Goal: Task Accomplishment & Management: Manage account settings

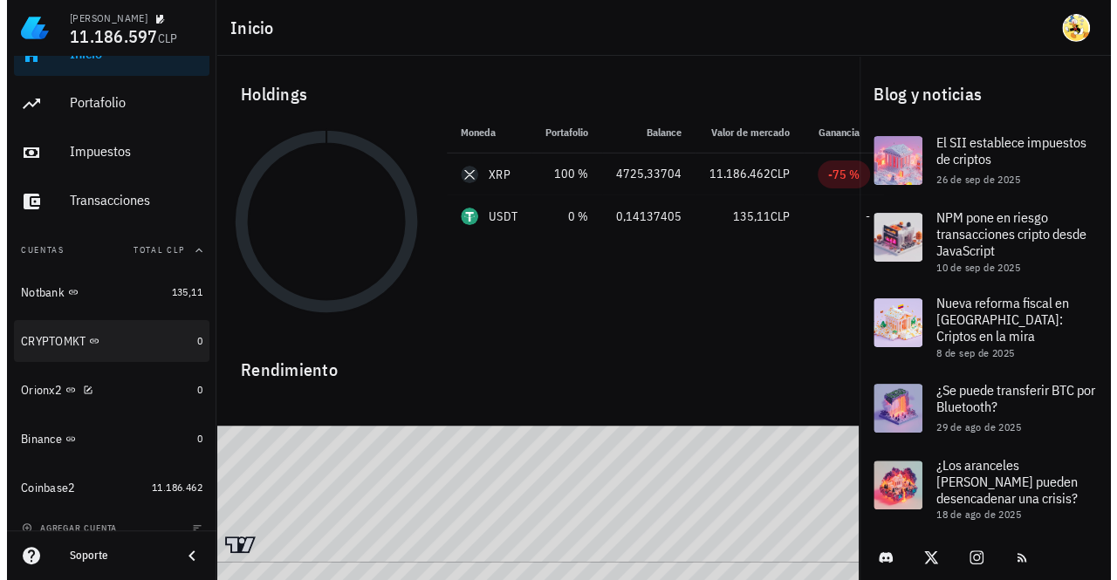
scroll to position [45, 0]
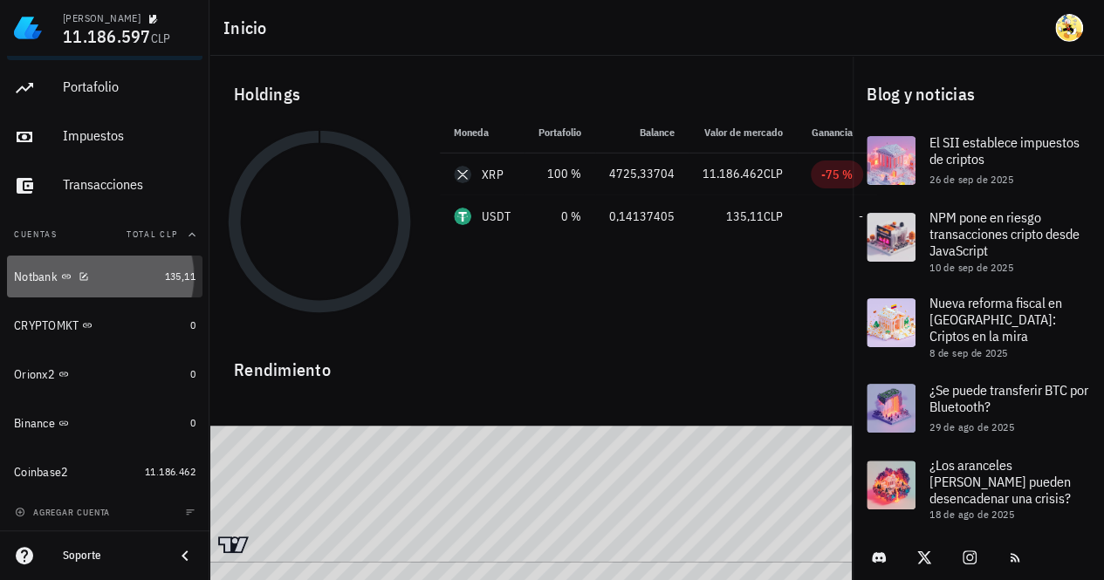
click at [124, 272] on div "Notbank" at bounding box center [86, 277] width 144 height 17
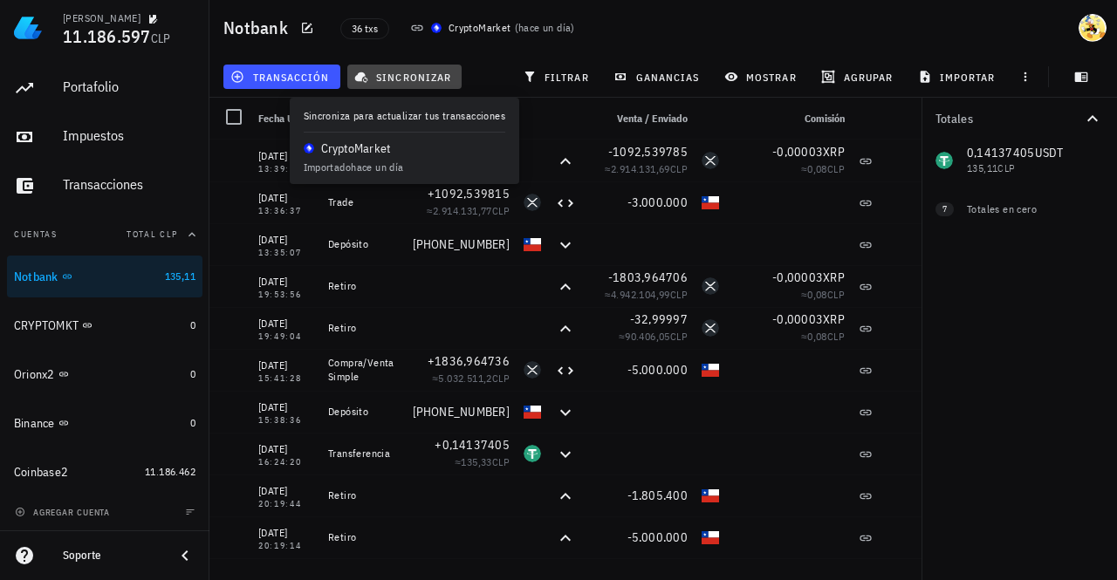
click at [391, 76] on span "sincronizar" at bounding box center [404, 77] width 93 height 14
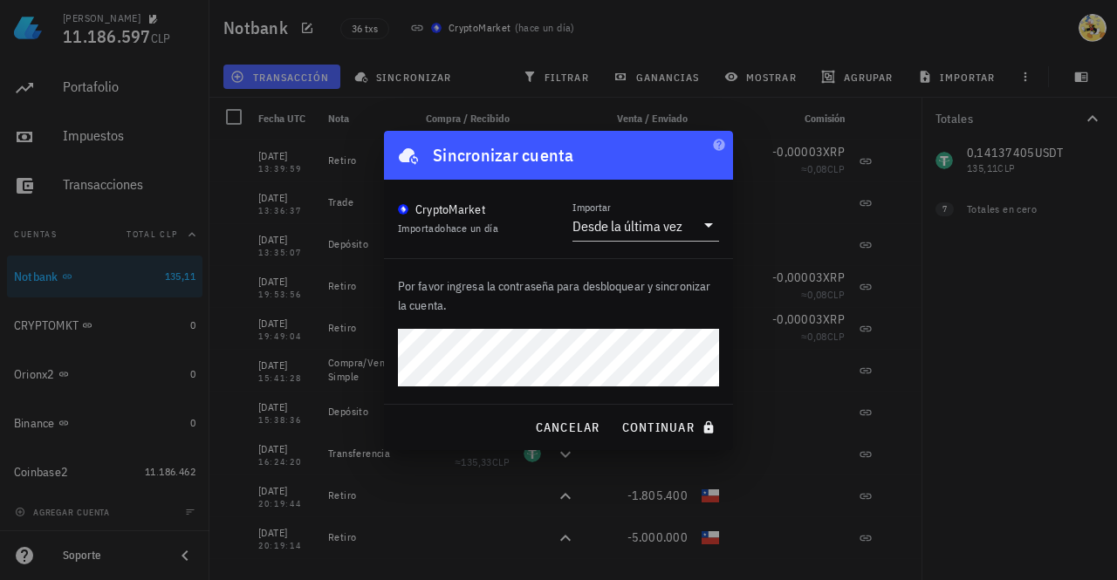
click at [614, 412] on button "continuar" at bounding box center [670, 427] width 112 height 31
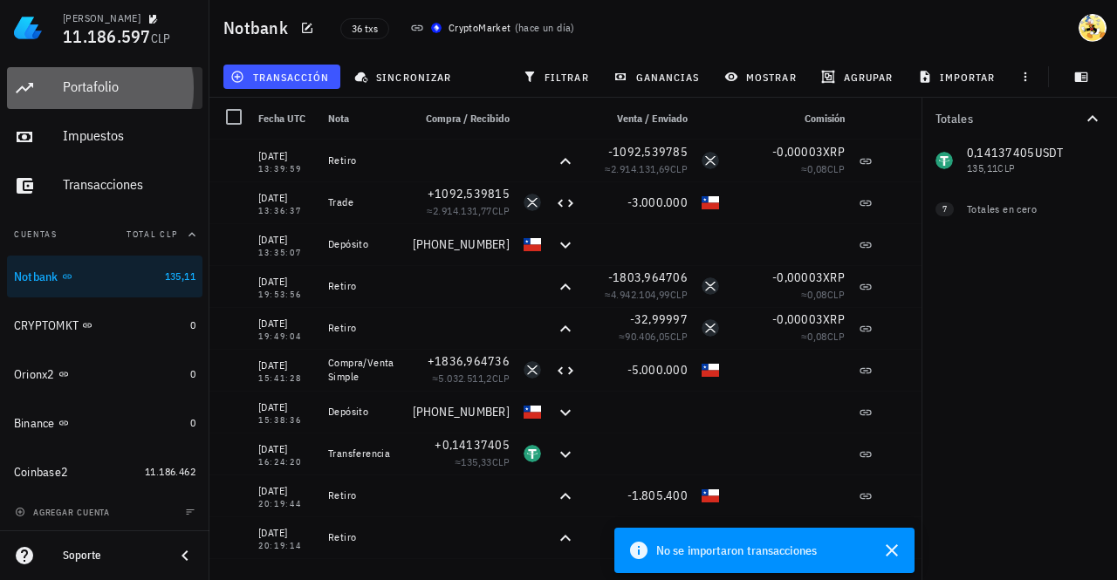
click at [106, 72] on div "Portafolio" at bounding box center [129, 87] width 133 height 39
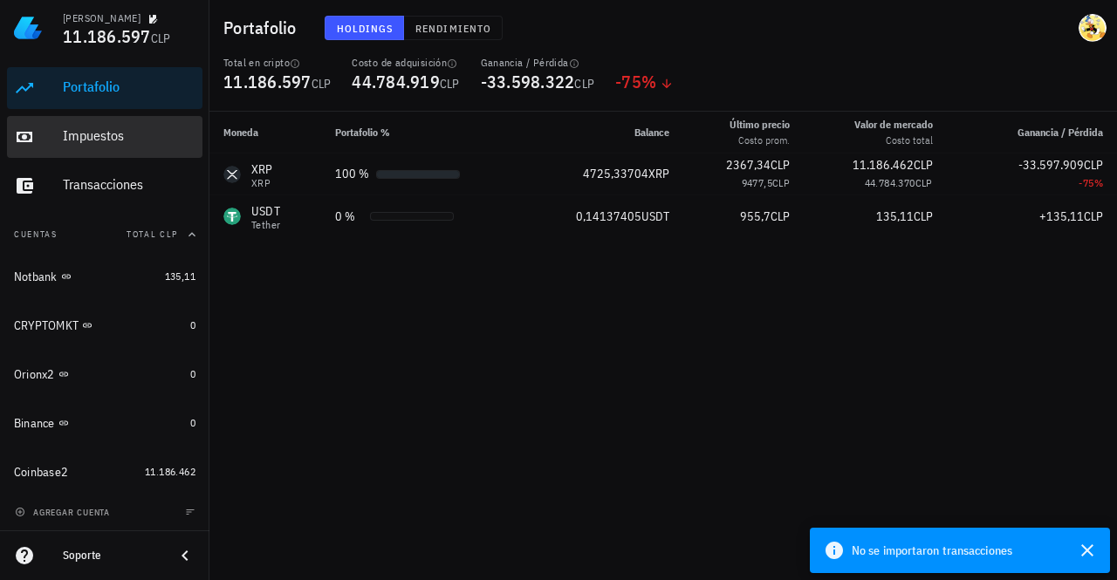
click at [117, 134] on div "Impuestos" at bounding box center [129, 135] width 133 height 17
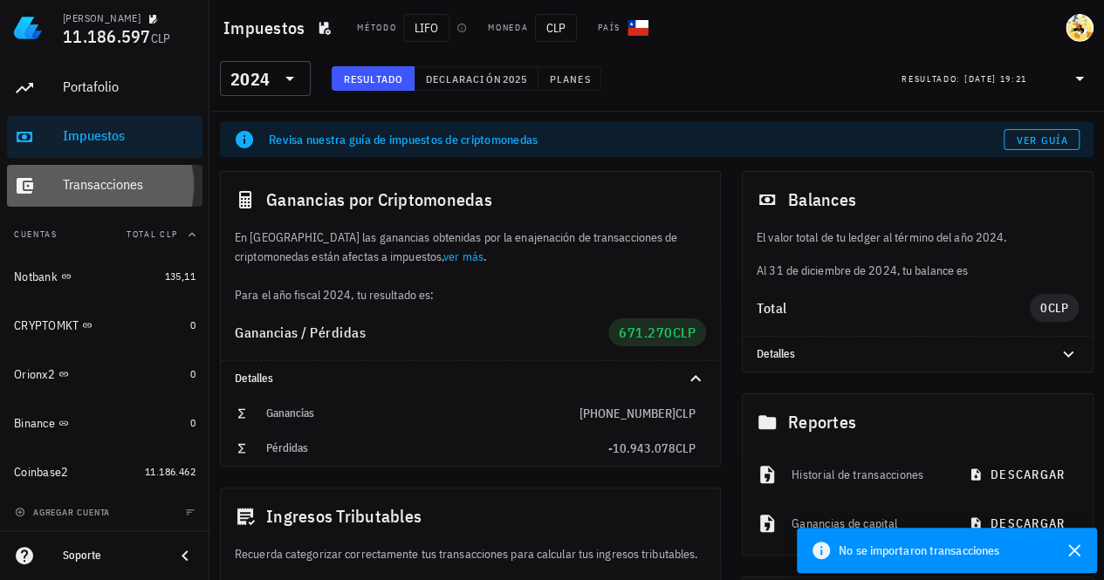
click at [124, 191] on div "Transacciones" at bounding box center [129, 184] width 133 height 17
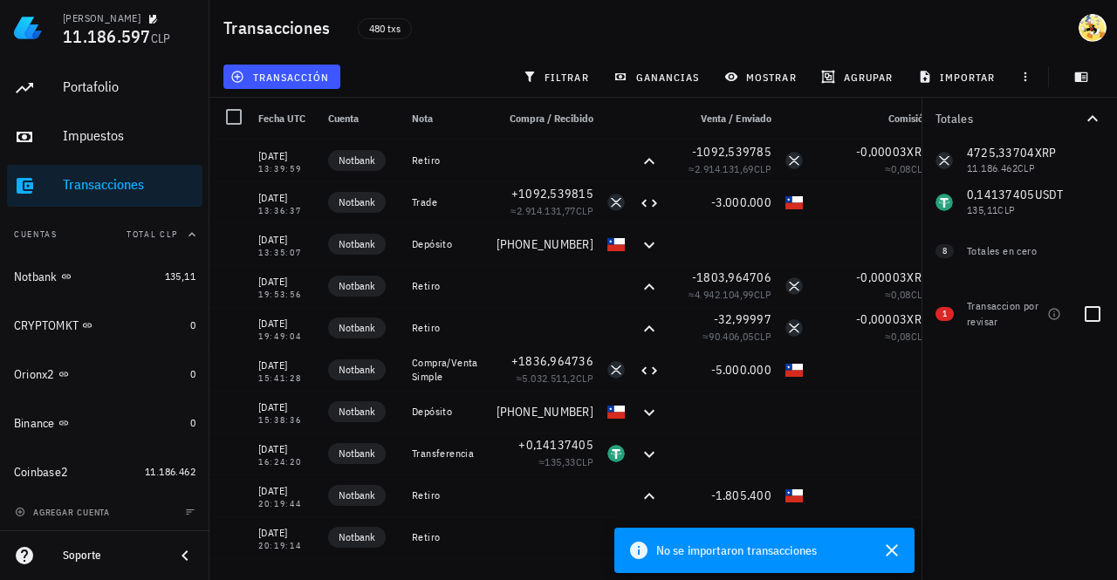
click at [1026, 321] on div "Transaccion por revisar" at bounding box center [1003, 313] width 73 height 31
click at [1087, 318] on div at bounding box center [1093, 314] width 30 height 30
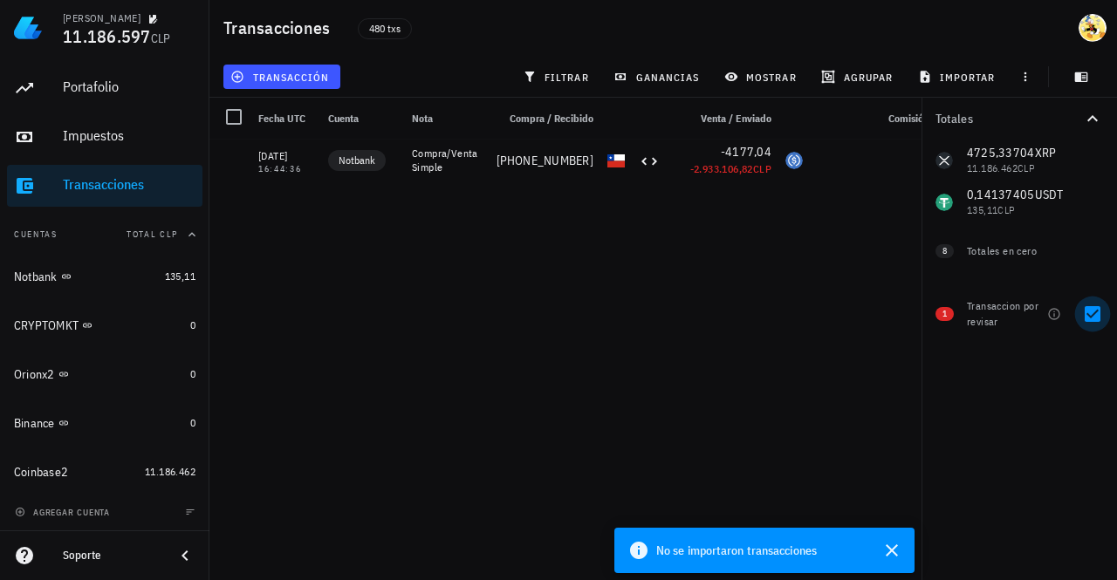
click at [1093, 319] on div at bounding box center [1093, 314] width 30 height 30
checkbox input "false"
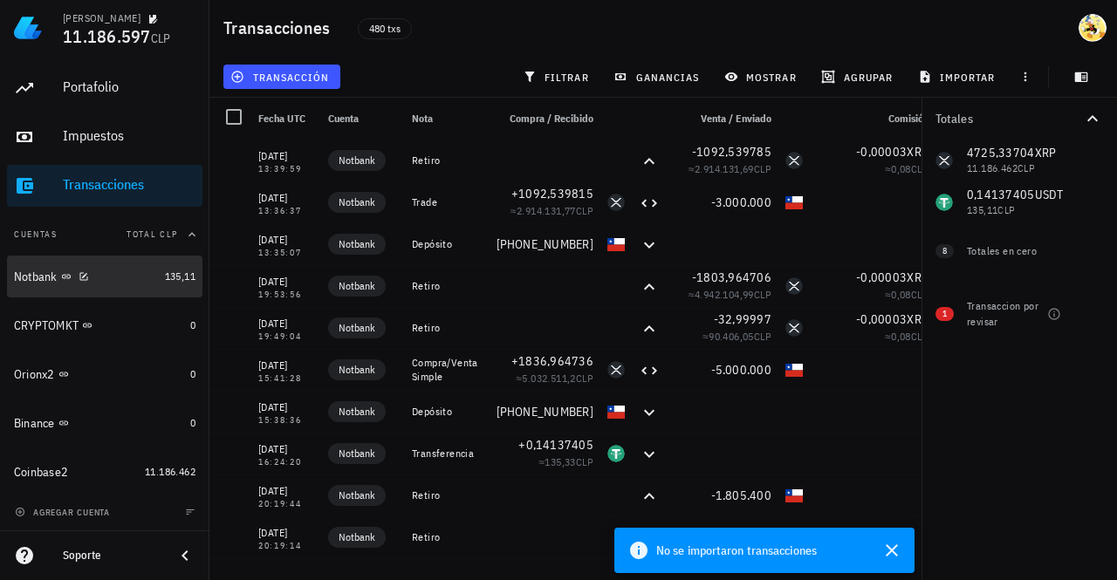
click at [114, 284] on div "Notbank" at bounding box center [86, 277] width 144 height 17
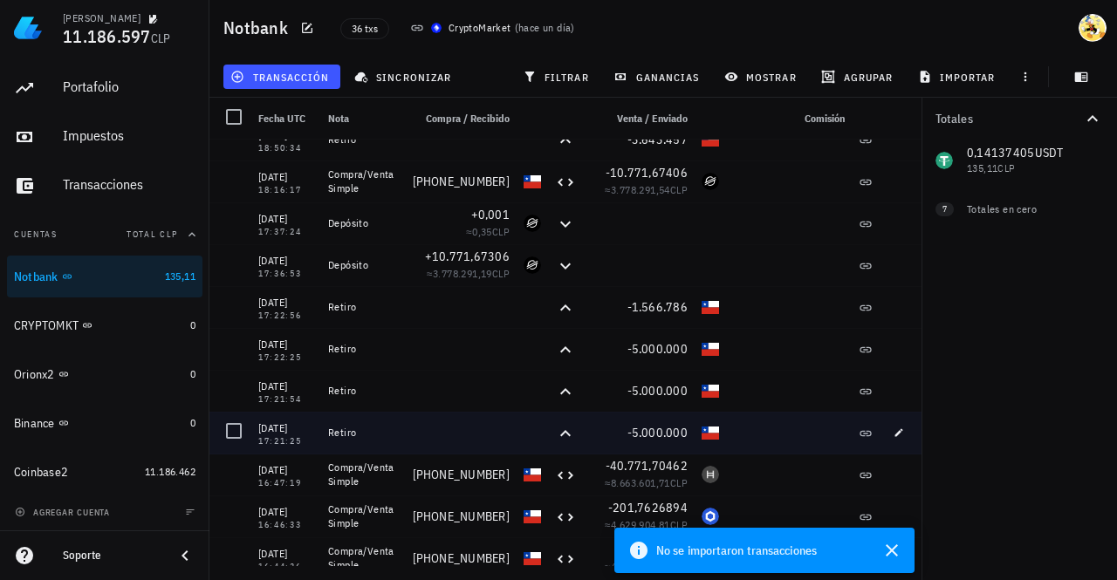
scroll to position [698, 0]
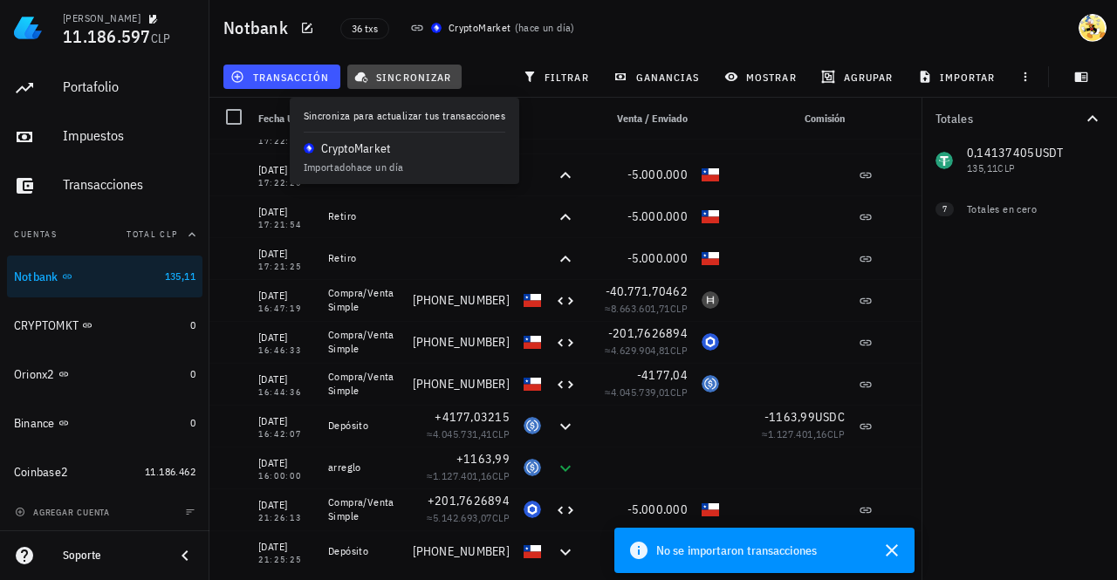
click at [422, 77] on span "sincronizar" at bounding box center [404, 77] width 93 height 14
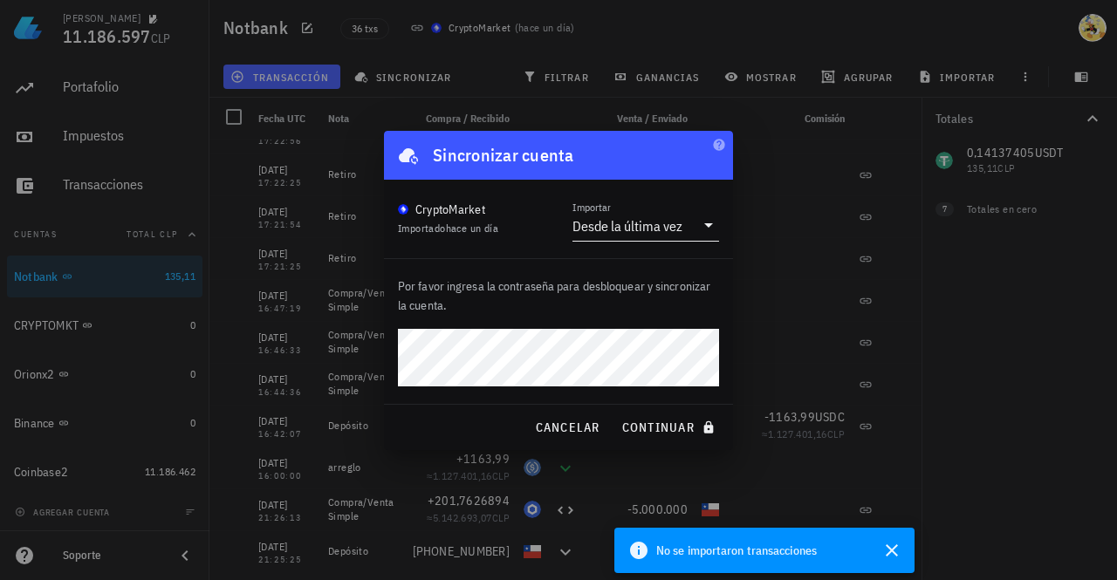
click at [658, 234] on div "Desde la última vez" at bounding box center [627, 225] width 110 height 17
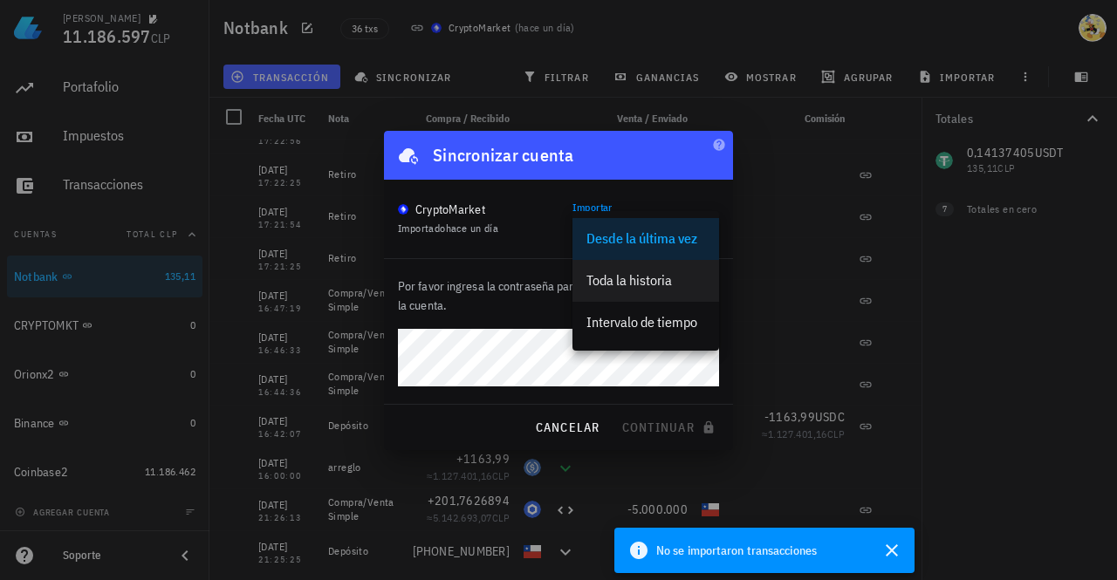
click at [668, 280] on div "Toda la historia" at bounding box center [645, 280] width 119 height 17
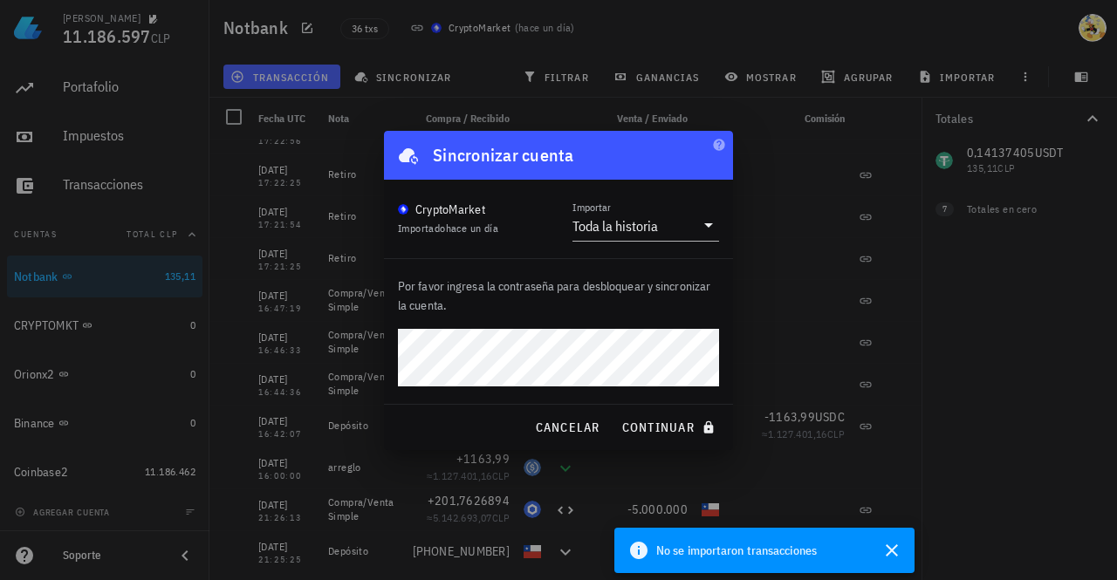
click at [614, 412] on button "continuar" at bounding box center [670, 427] width 112 height 31
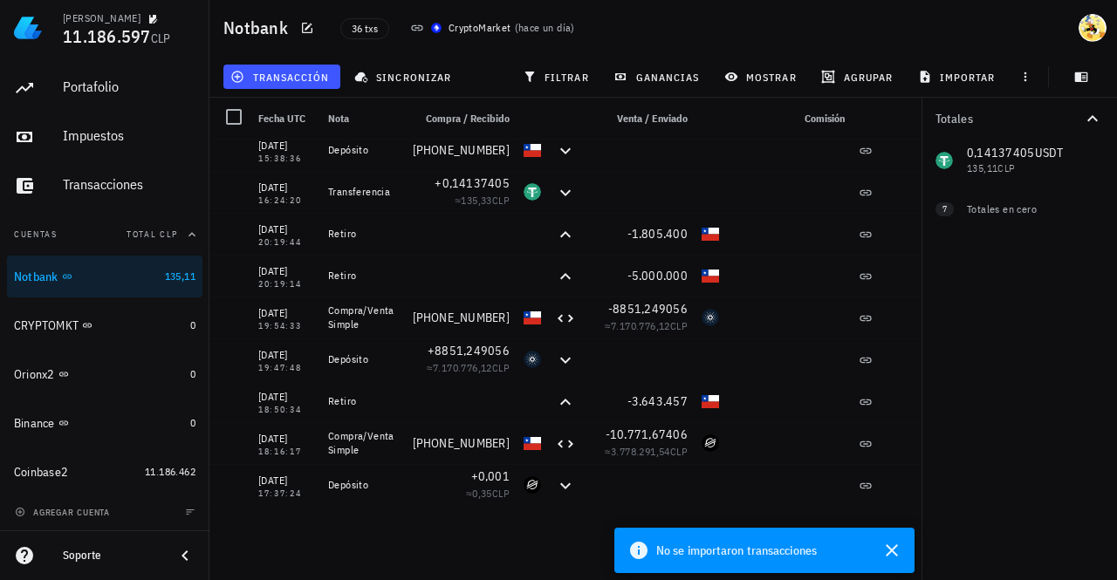
scroll to position [0, 0]
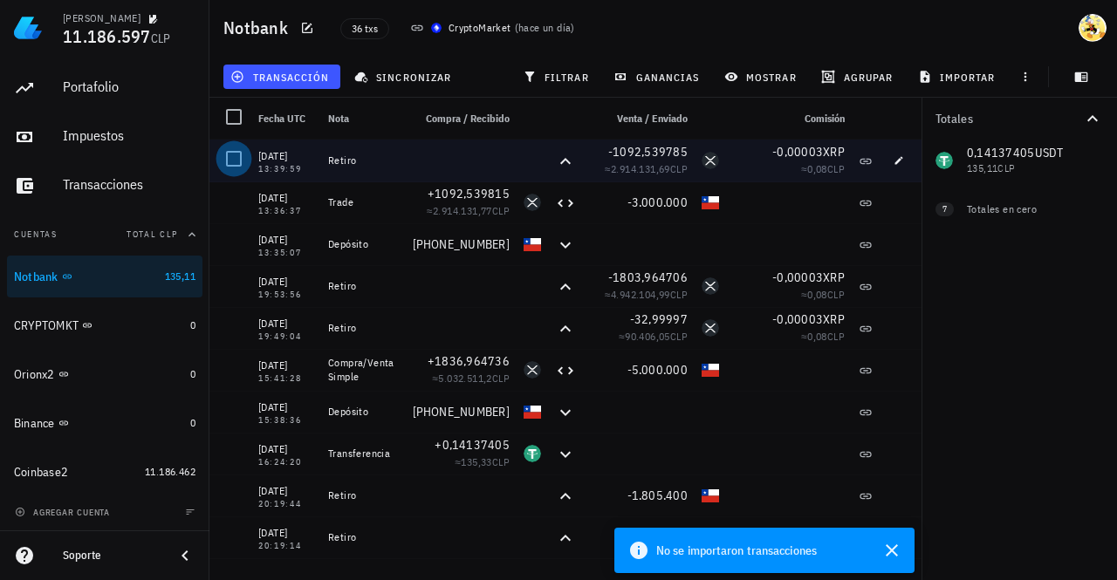
click at [235, 161] on div at bounding box center [234, 159] width 30 height 30
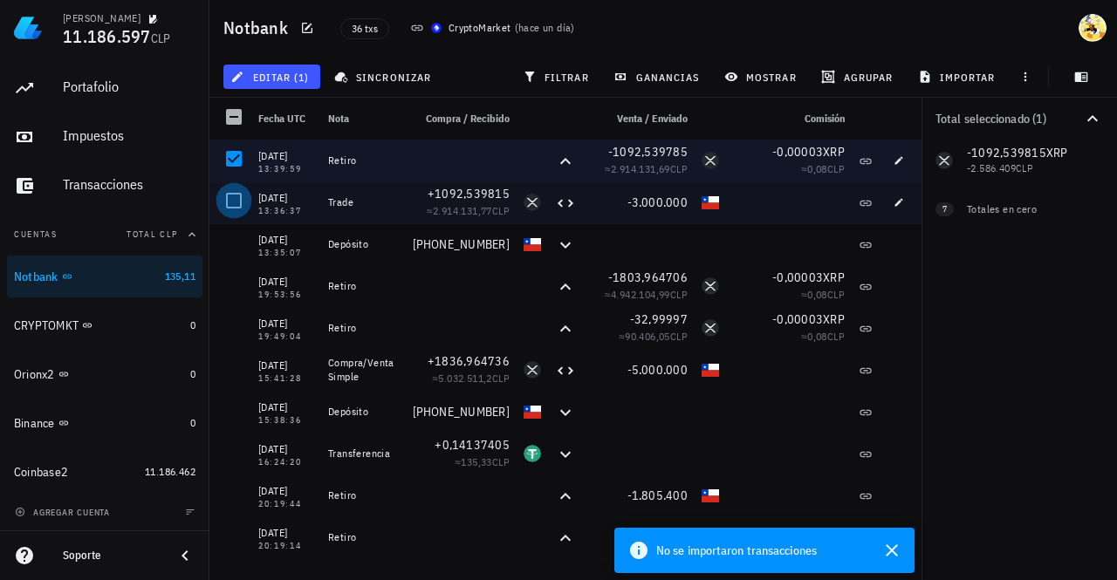
click at [246, 196] on div at bounding box center [234, 201] width 30 height 30
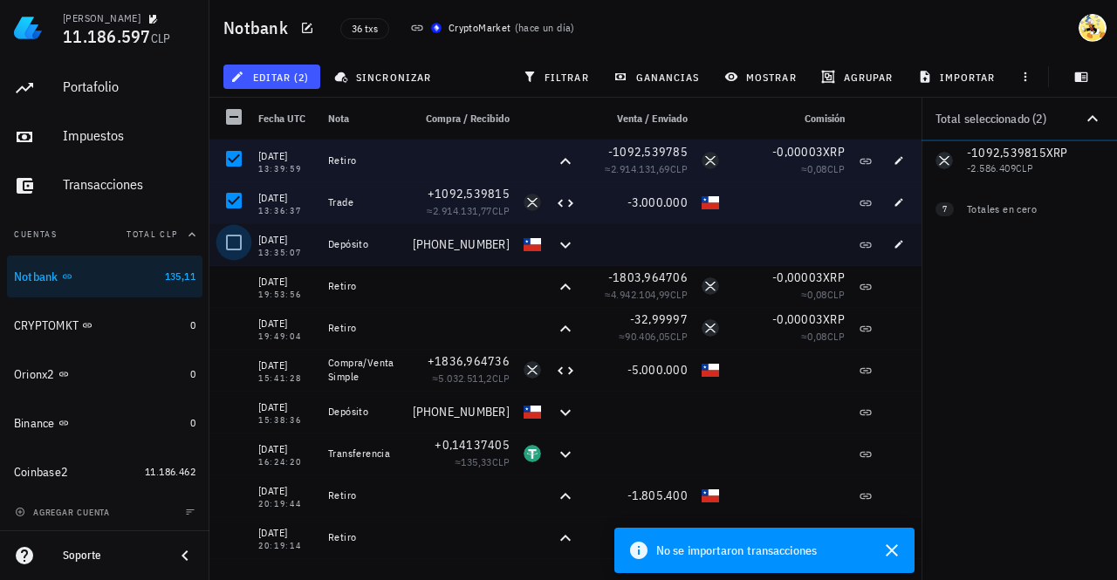
click at [241, 240] on div at bounding box center [234, 243] width 30 height 30
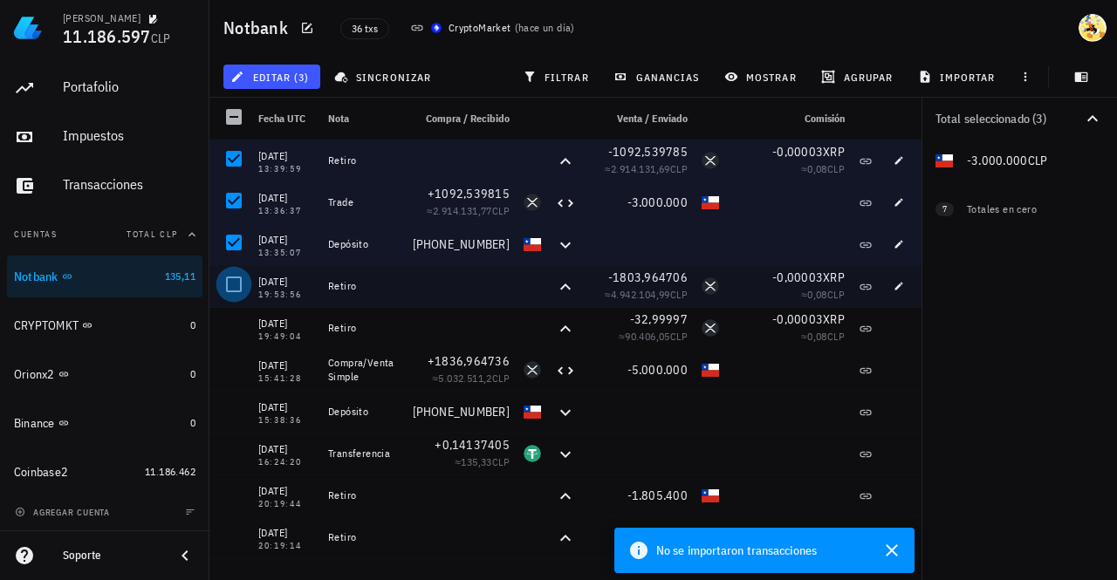
click at [240, 277] on div at bounding box center [234, 285] width 30 height 30
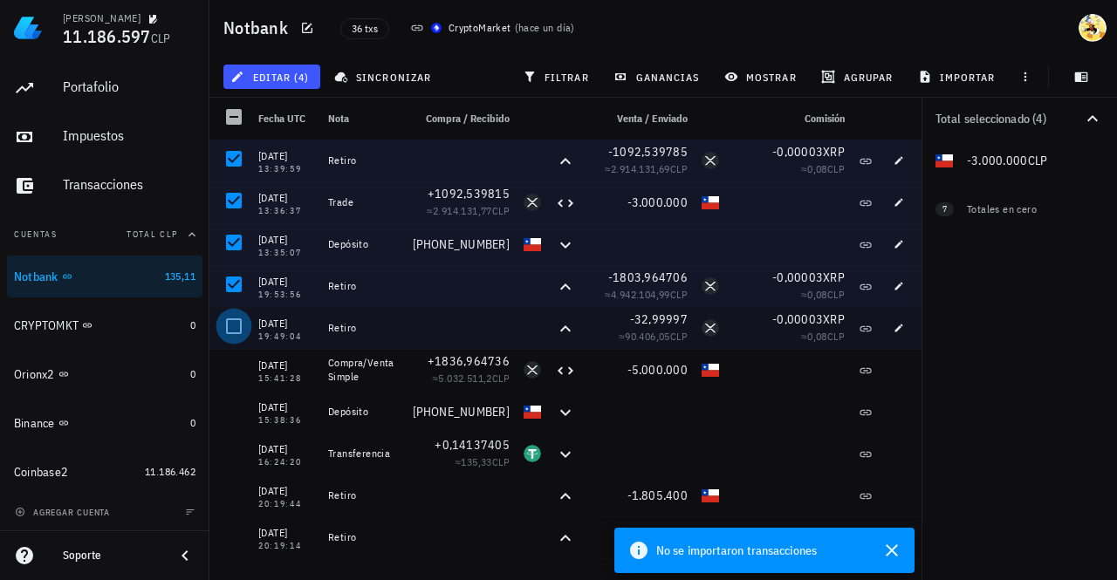
click at [232, 331] on div at bounding box center [234, 327] width 30 height 30
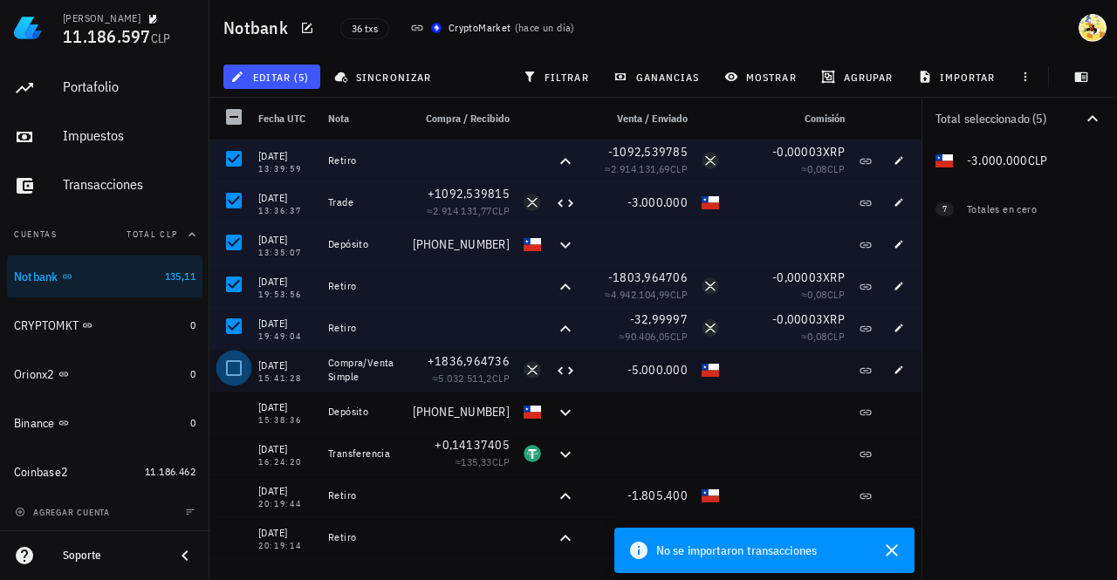
click at [236, 364] on div at bounding box center [234, 368] width 30 height 30
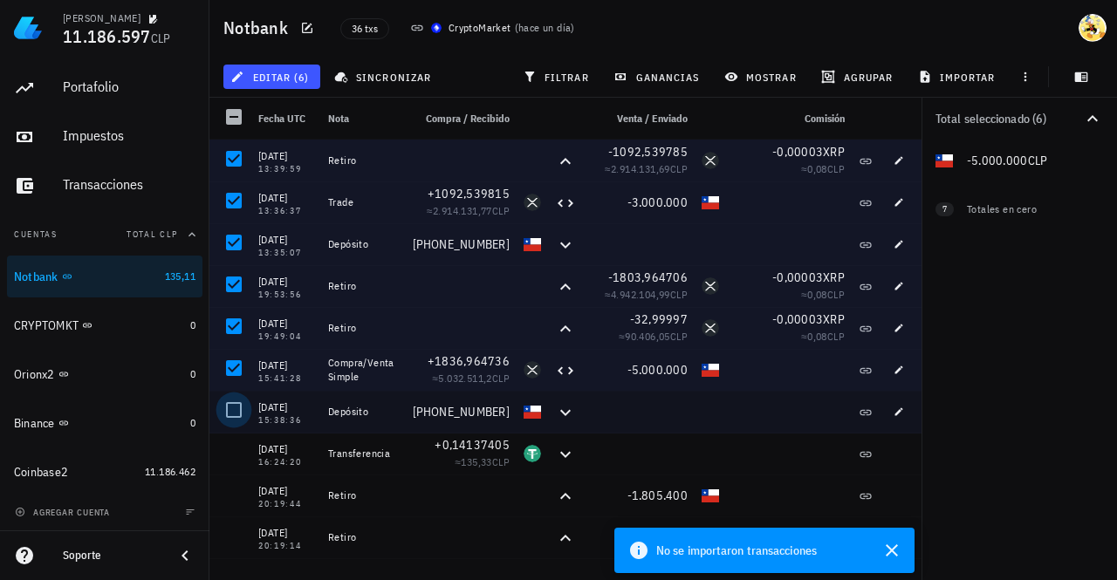
click at [237, 412] on div at bounding box center [234, 410] width 30 height 30
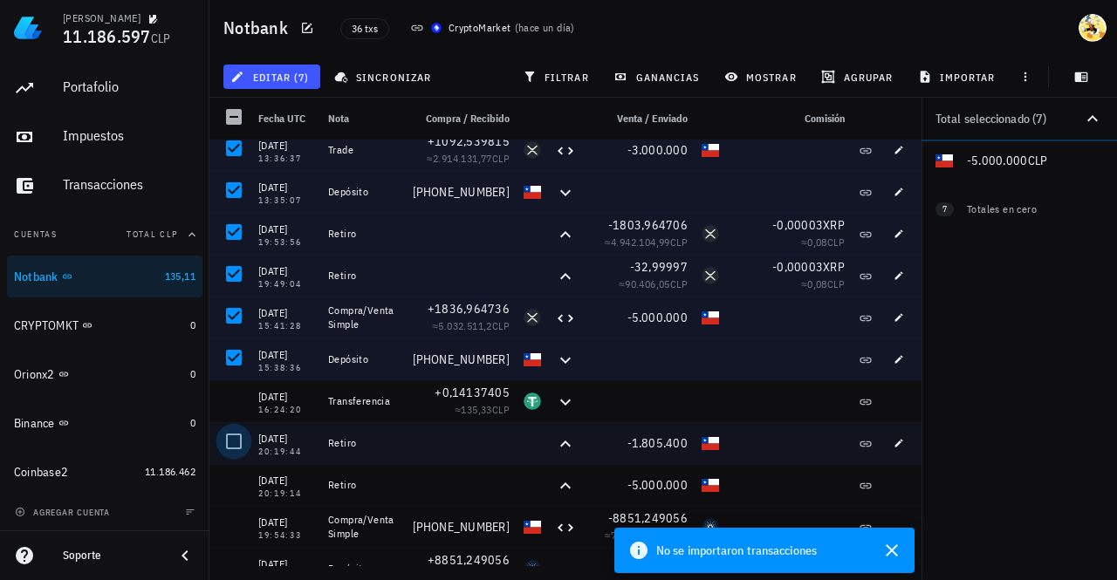
scroll to position [87, 0]
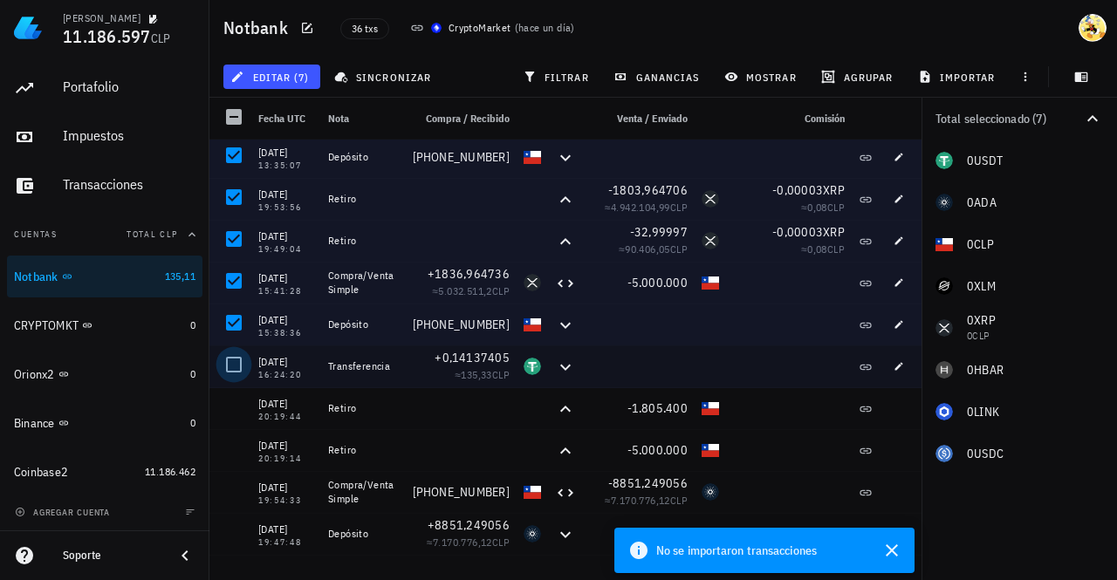
click at [230, 362] on div at bounding box center [234, 365] width 30 height 30
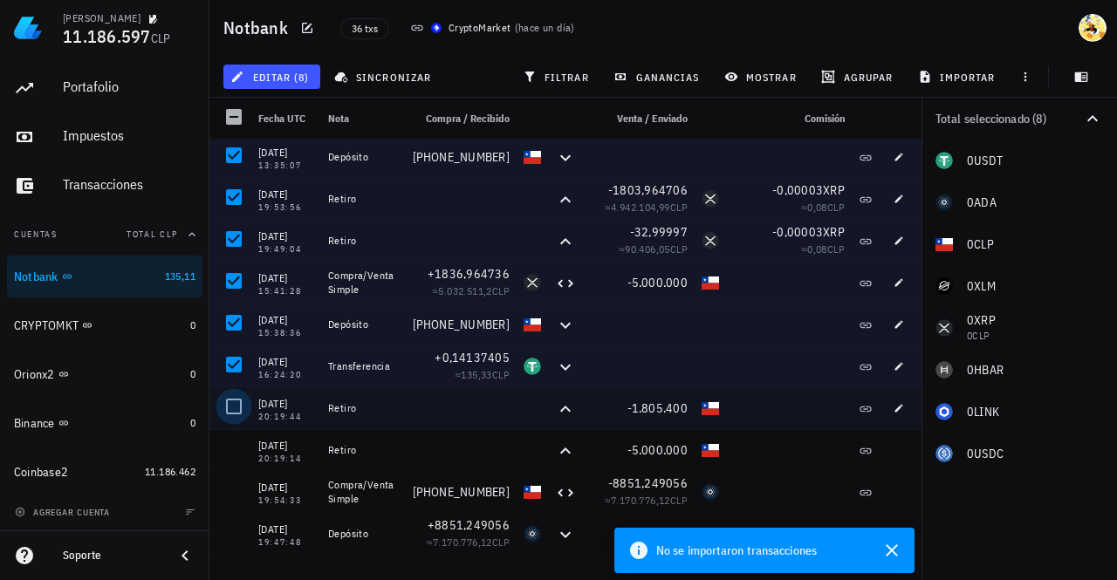
click at [232, 411] on div at bounding box center [234, 407] width 30 height 30
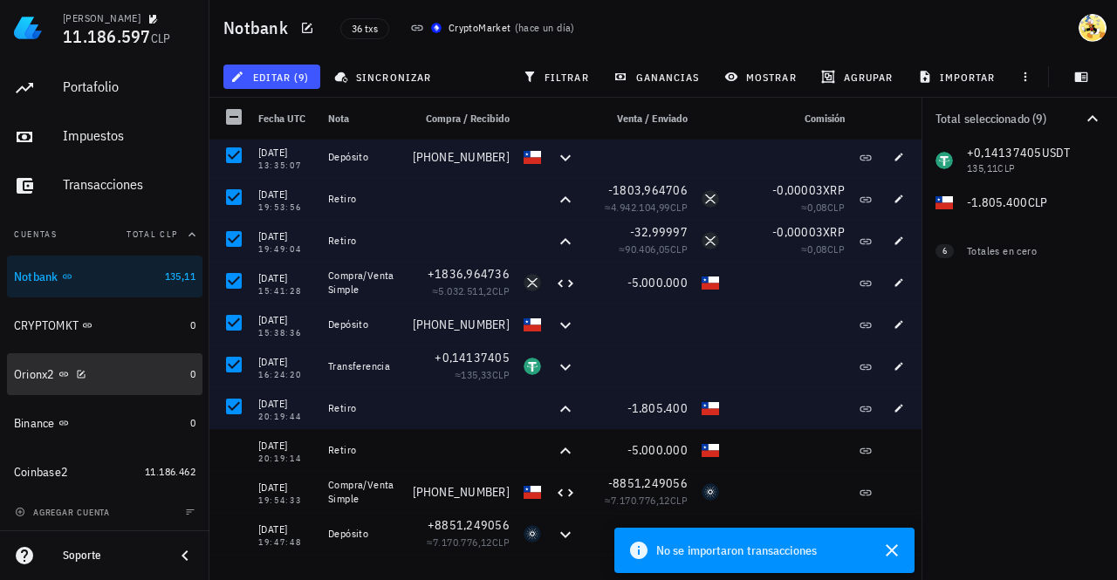
click at [109, 385] on div "Orionx2" at bounding box center [98, 375] width 169 height 38
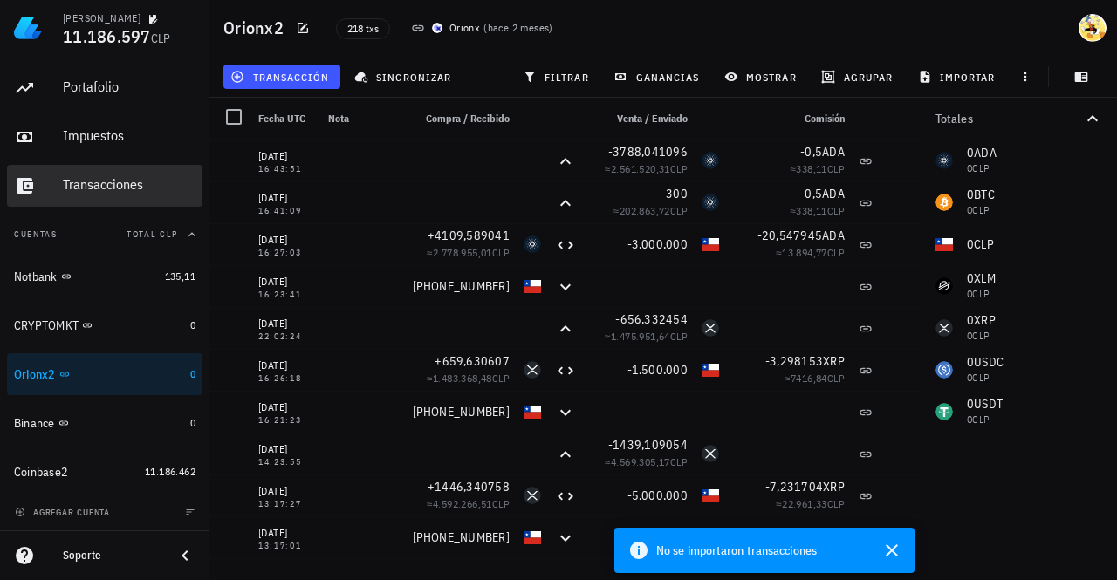
click at [106, 186] on div "Transacciones" at bounding box center [129, 184] width 133 height 17
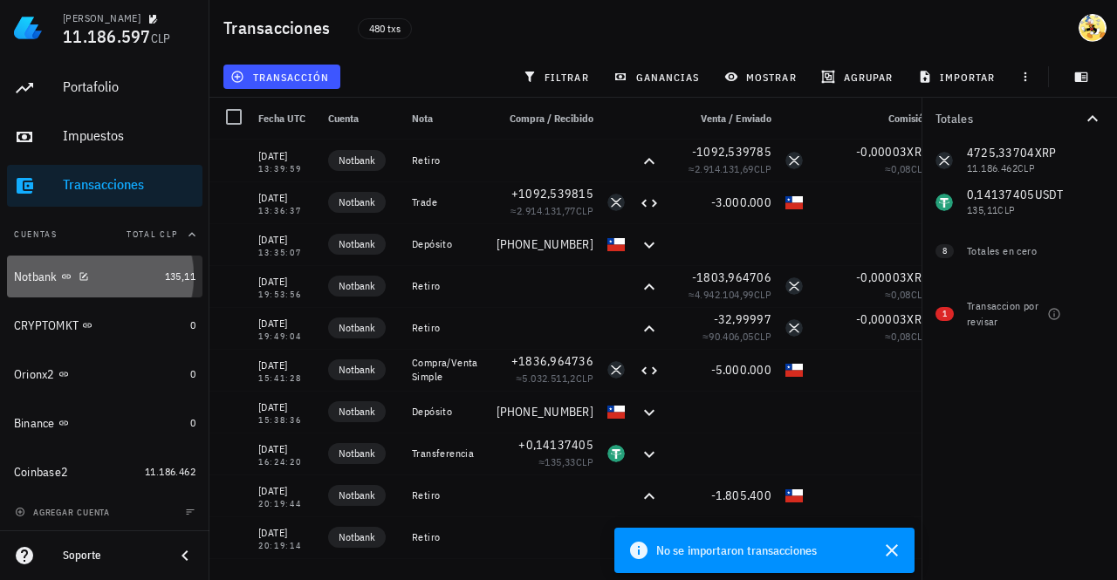
click at [131, 291] on div "Notbank" at bounding box center [86, 277] width 144 height 38
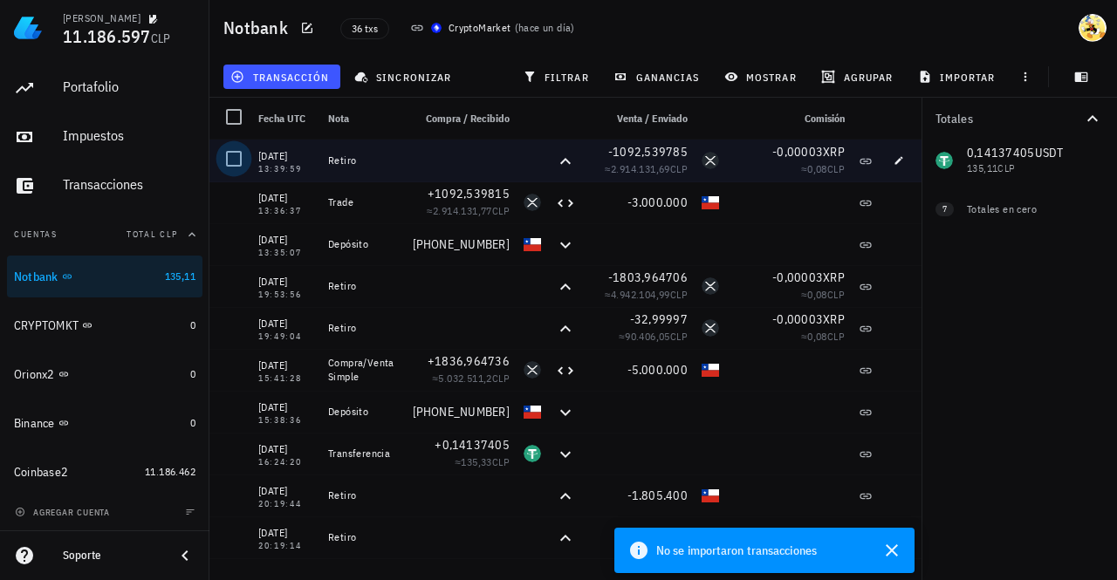
click at [230, 160] on div at bounding box center [234, 159] width 30 height 30
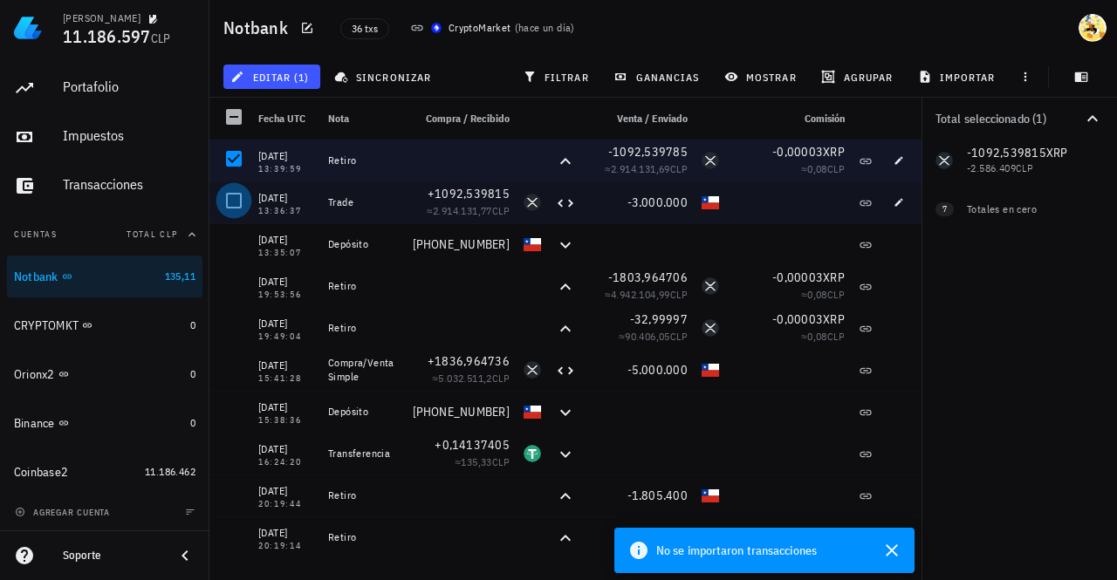
click at [229, 202] on div at bounding box center [234, 201] width 30 height 30
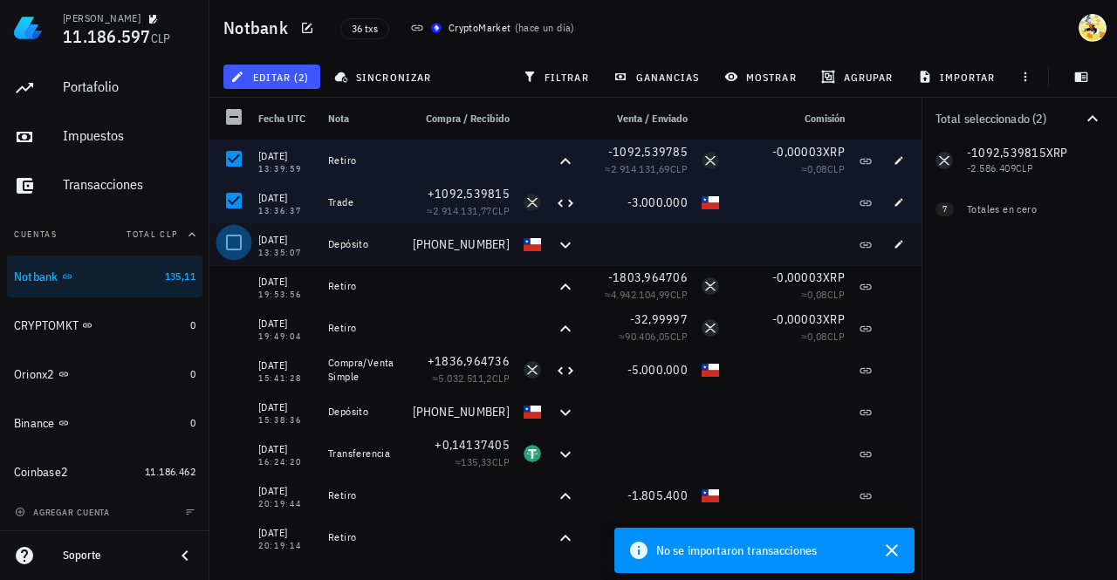
click at [236, 256] on div at bounding box center [234, 243] width 30 height 30
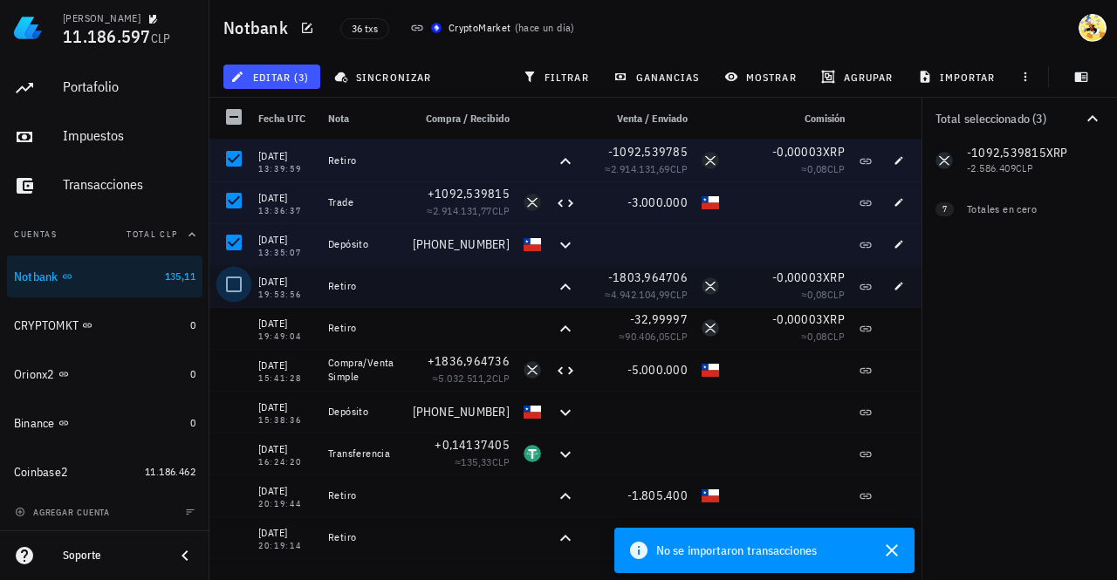
click at [232, 291] on div at bounding box center [234, 285] width 30 height 30
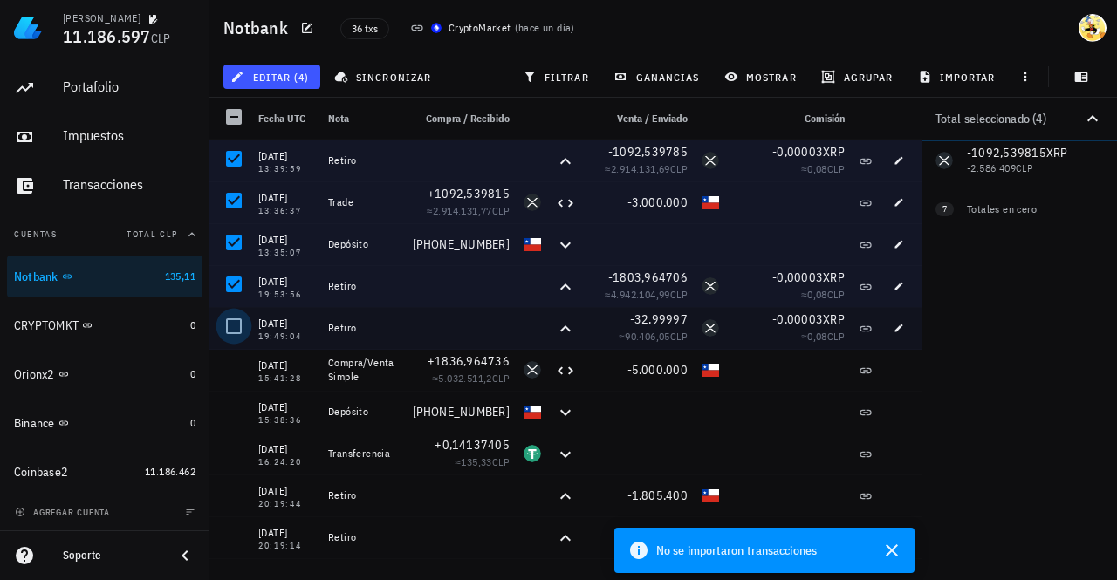
click at [232, 325] on div at bounding box center [234, 327] width 30 height 30
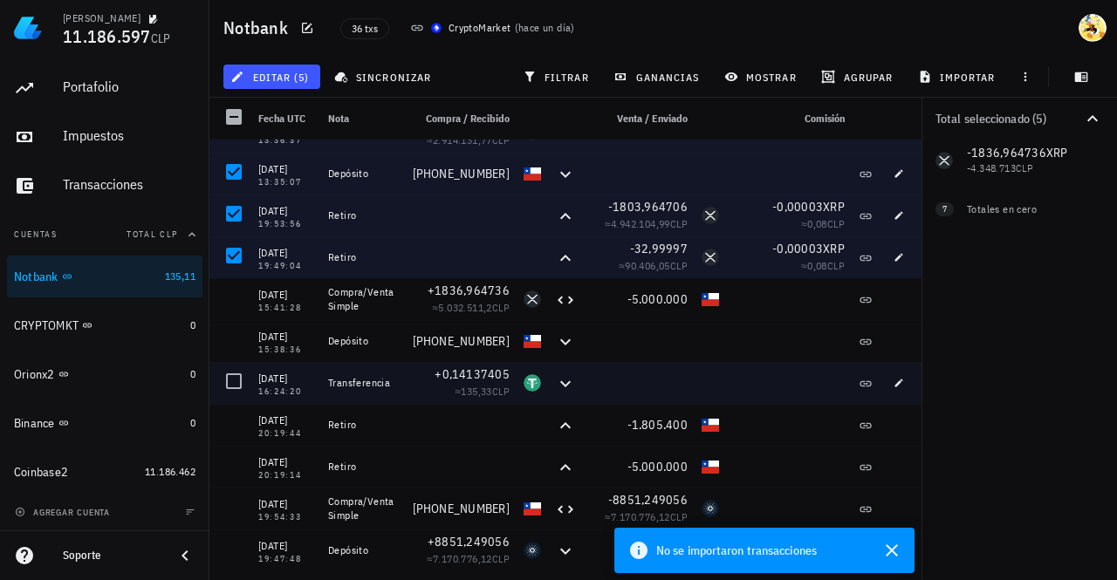
scroll to position [87, 0]
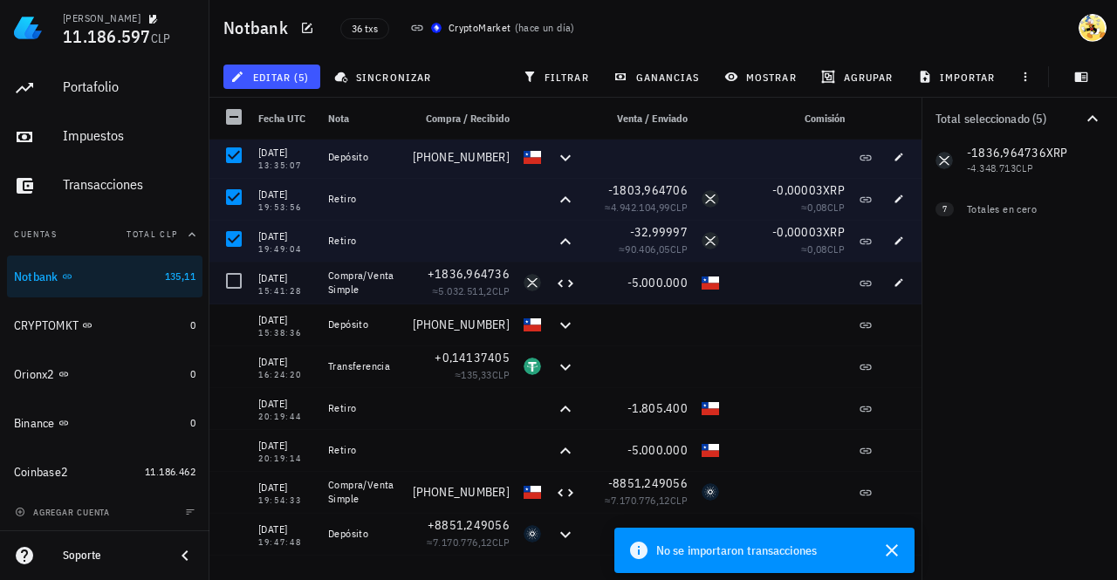
drag, startPoint x: 232, startPoint y: 284, endPoint x: 242, endPoint y: 315, distance: 32.8
click at [232, 283] on div at bounding box center [234, 281] width 30 height 30
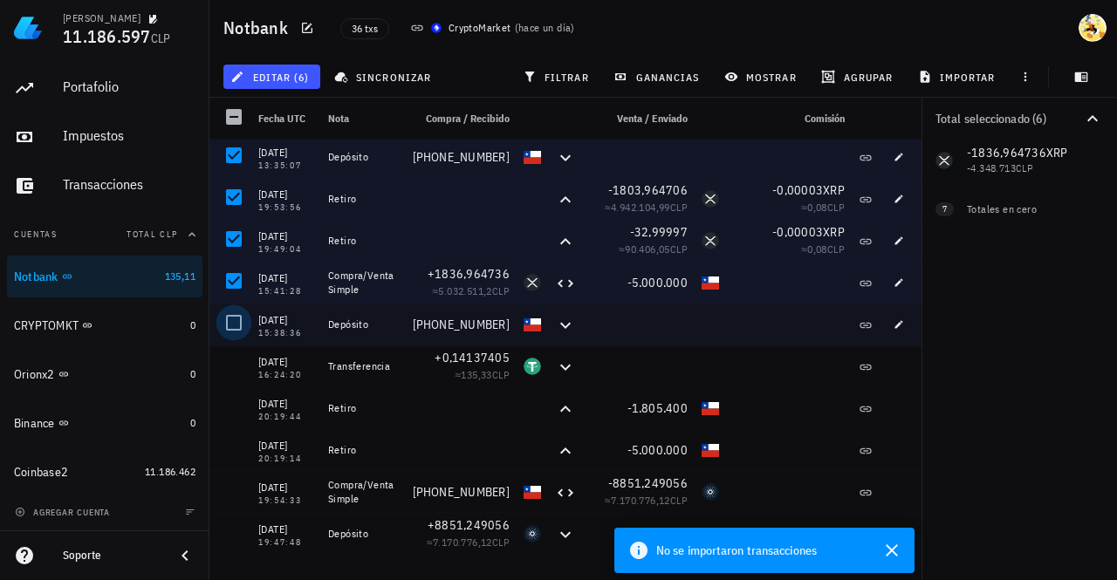
click at [236, 324] on div at bounding box center [234, 323] width 30 height 30
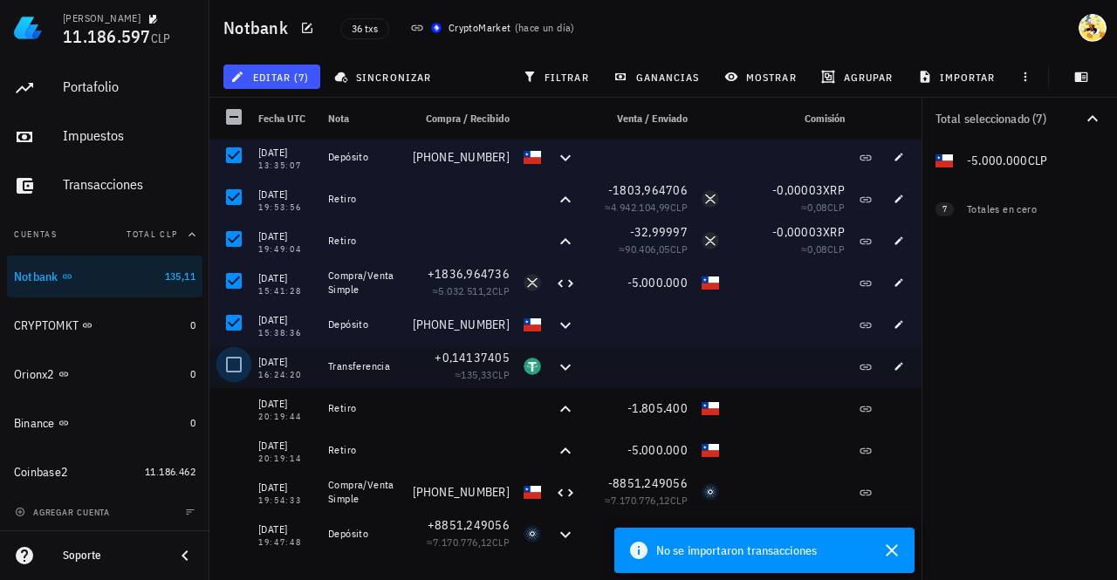
click at [243, 373] on div at bounding box center [234, 365] width 30 height 30
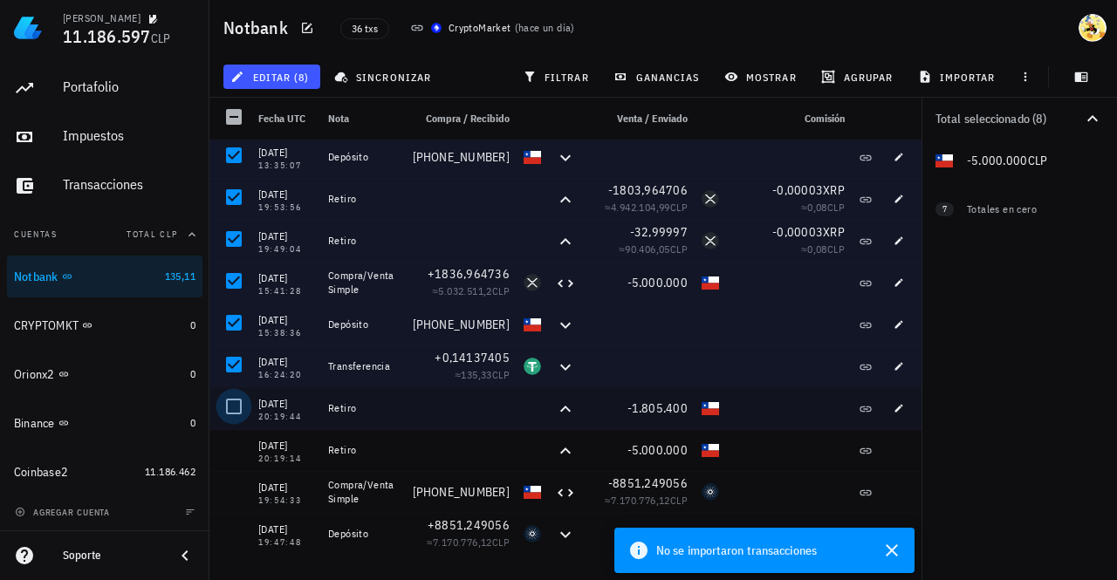
click at [236, 416] on div at bounding box center [234, 407] width 30 height 30
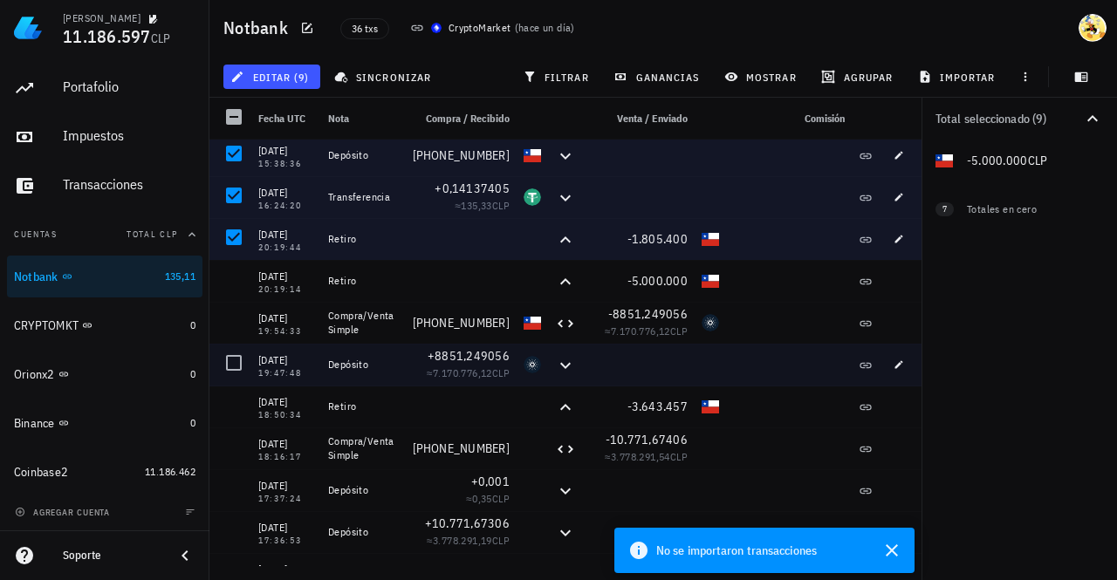
scroll to position [262, 0]
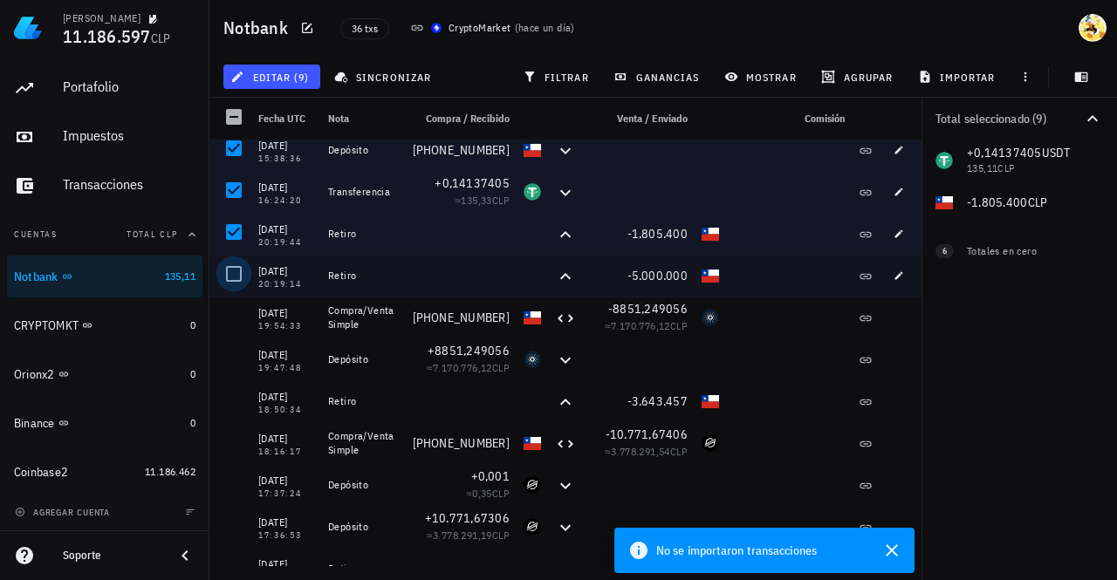
click at [236, 276] on div at bounding box center [234, 274] width 30 height 30
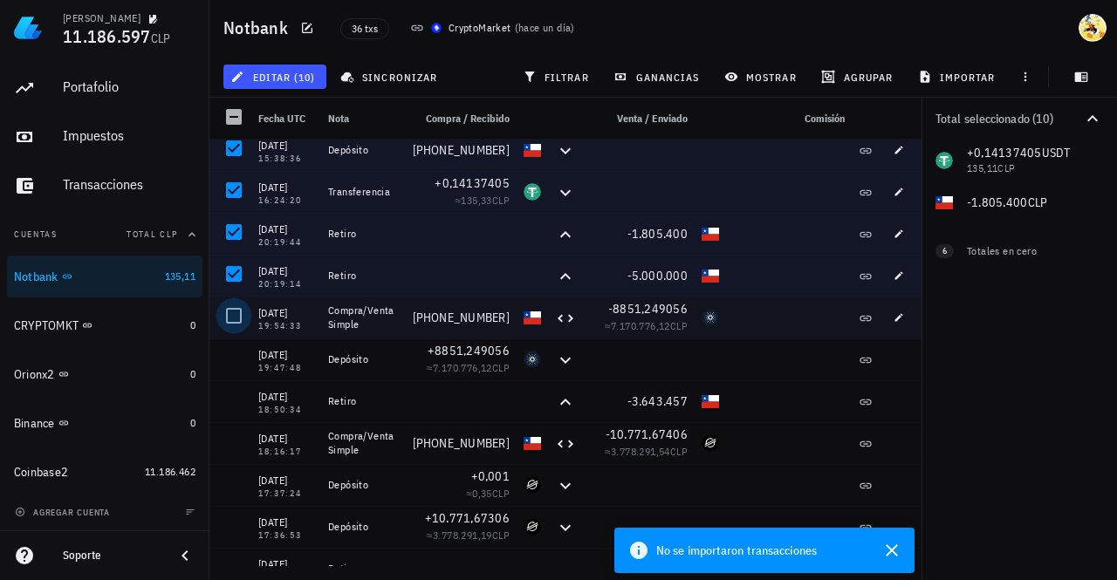
click at [236, 316] on div at bounding box center [234, 316] width 30 height 30
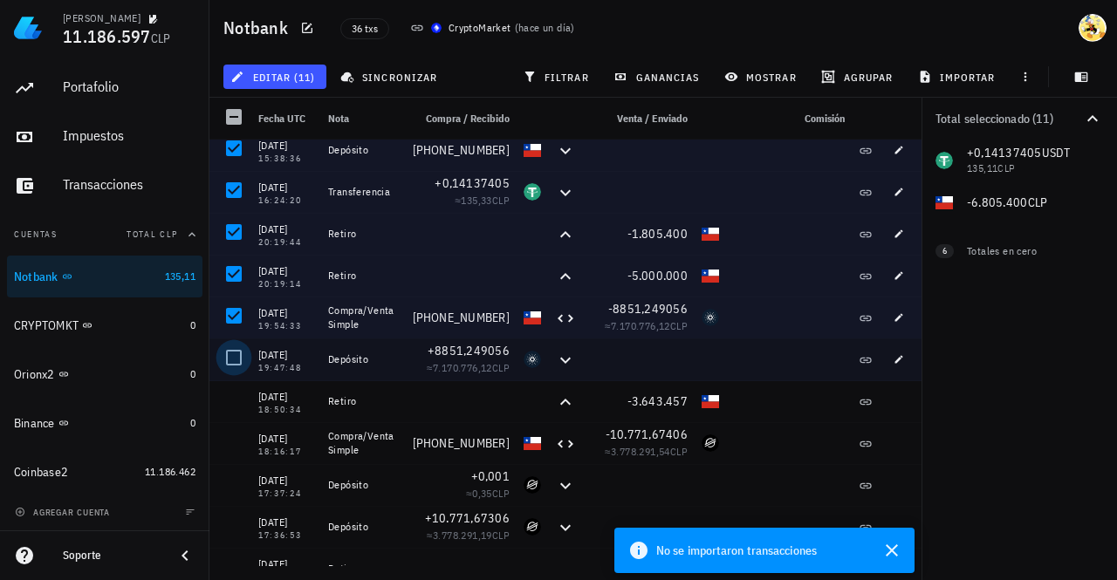
click at [229, 357] on div at bounding box center [234, 358] width 30 height 30
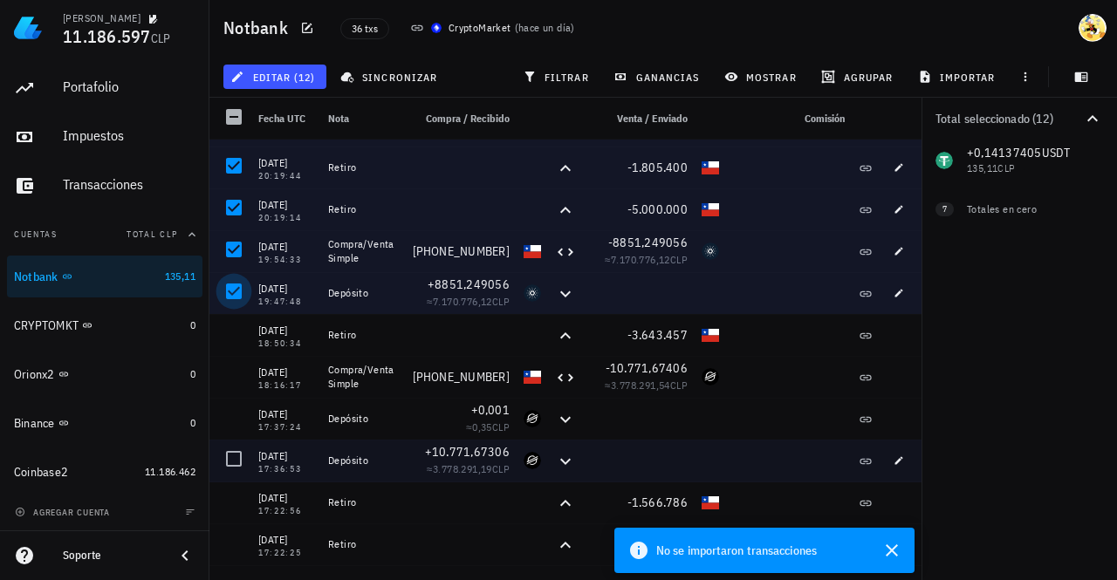
scroll to position [436, 0]
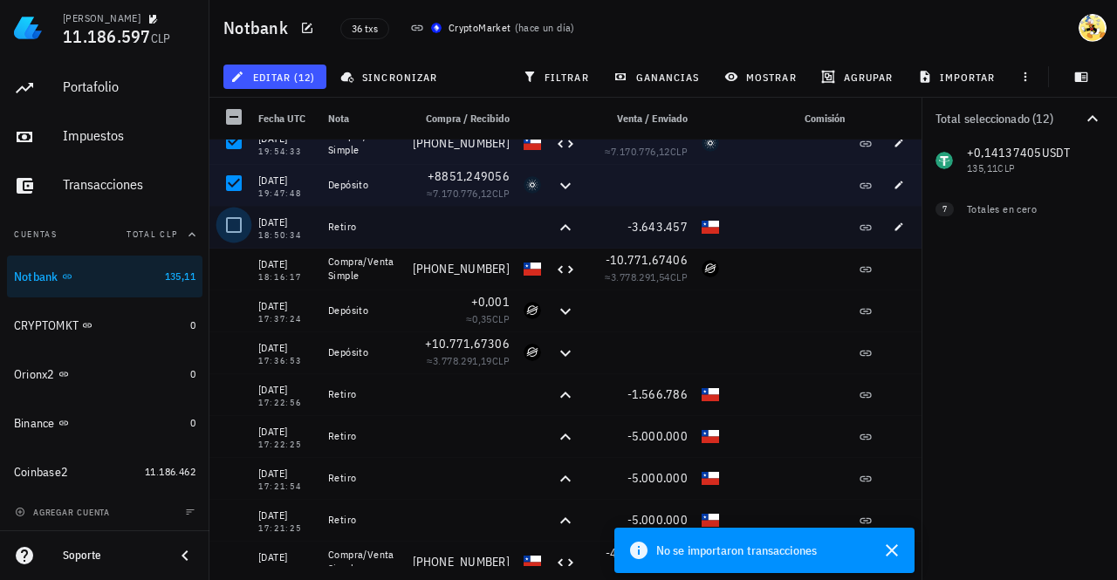
click at [236, 228] on div at bounding box center [234, 225] width 30 height 30
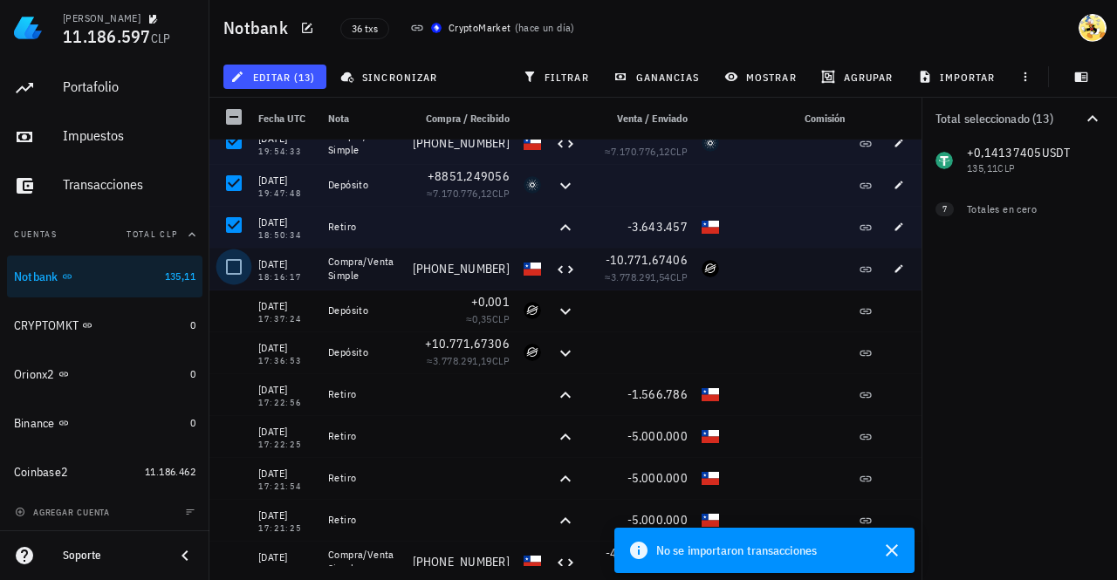
click at [232, 270] on div at bounding box center [234, 267] width 30 height 30
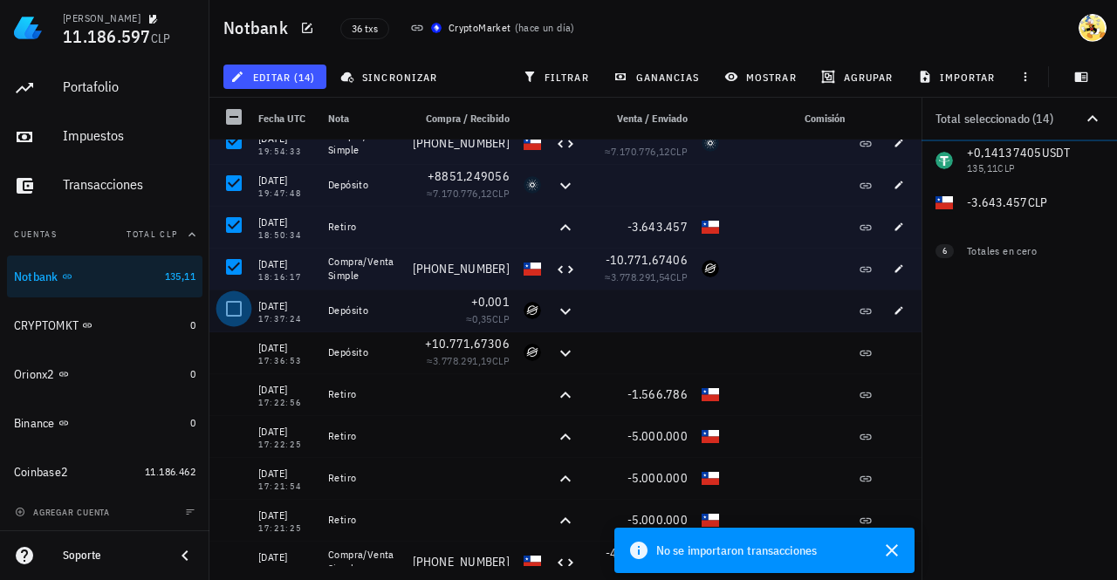
click at [228, 305] on div at bounding box center [234, 309] width 30 height 30
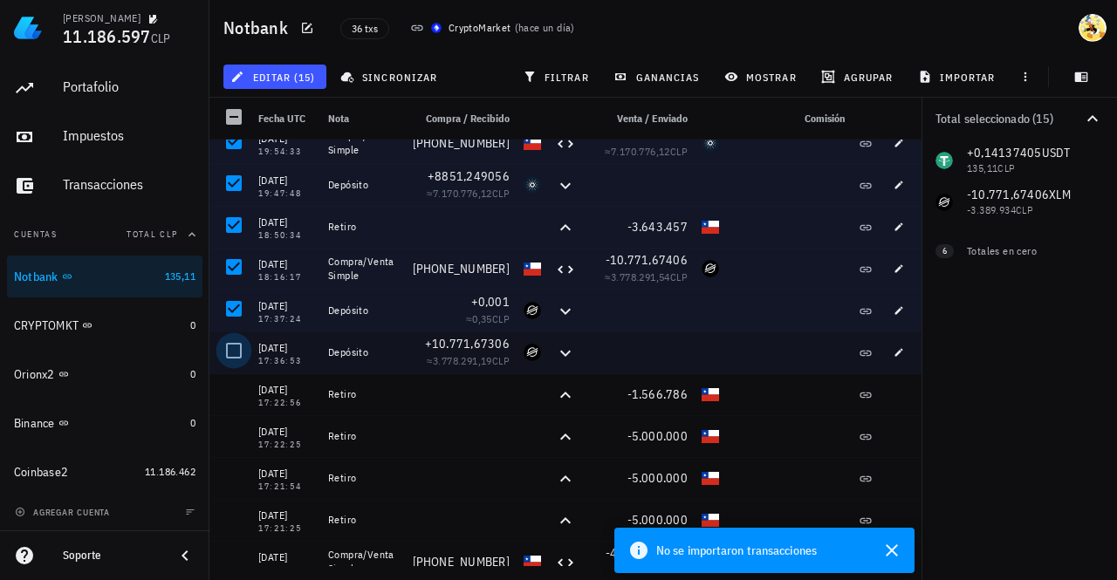
click at [228, 346] on div at bounding box center [234, 351] width 30 height 30
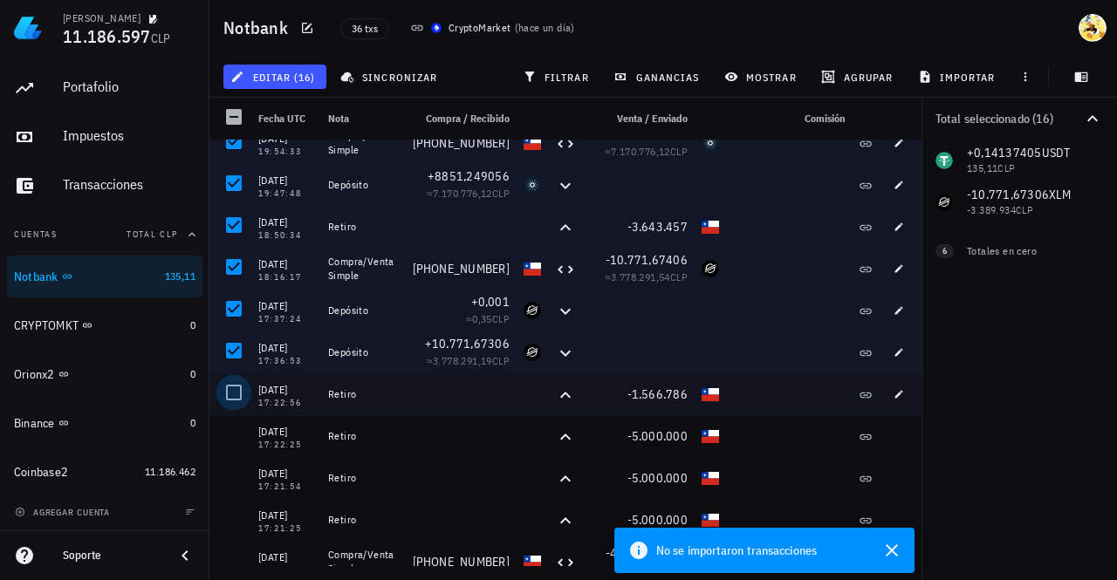
click at [232, 385] on div at bounding box center [234, 393] width 30 height 30
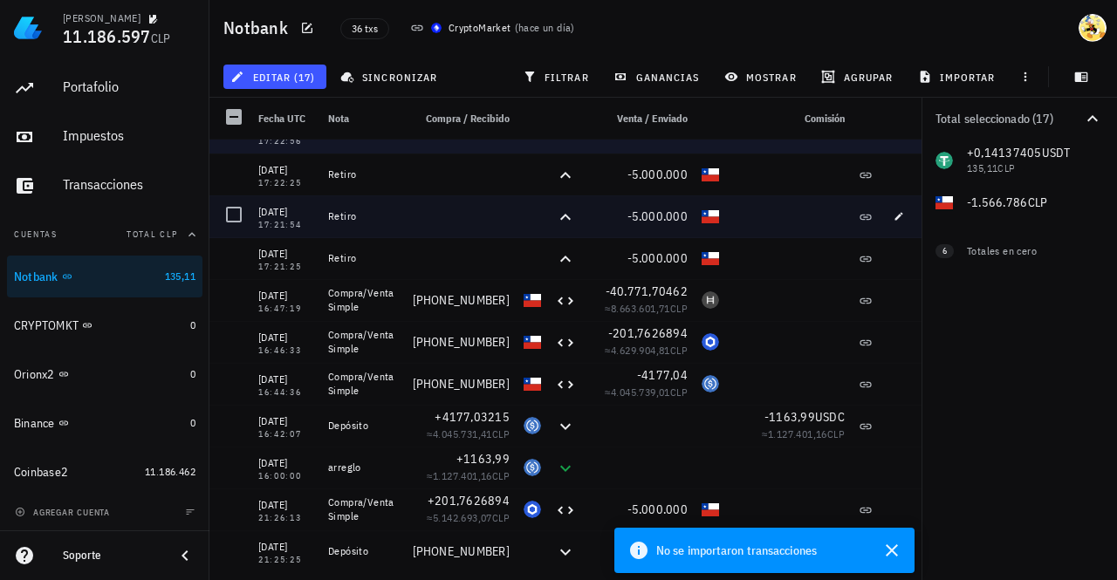
scroll to position [611, 0]
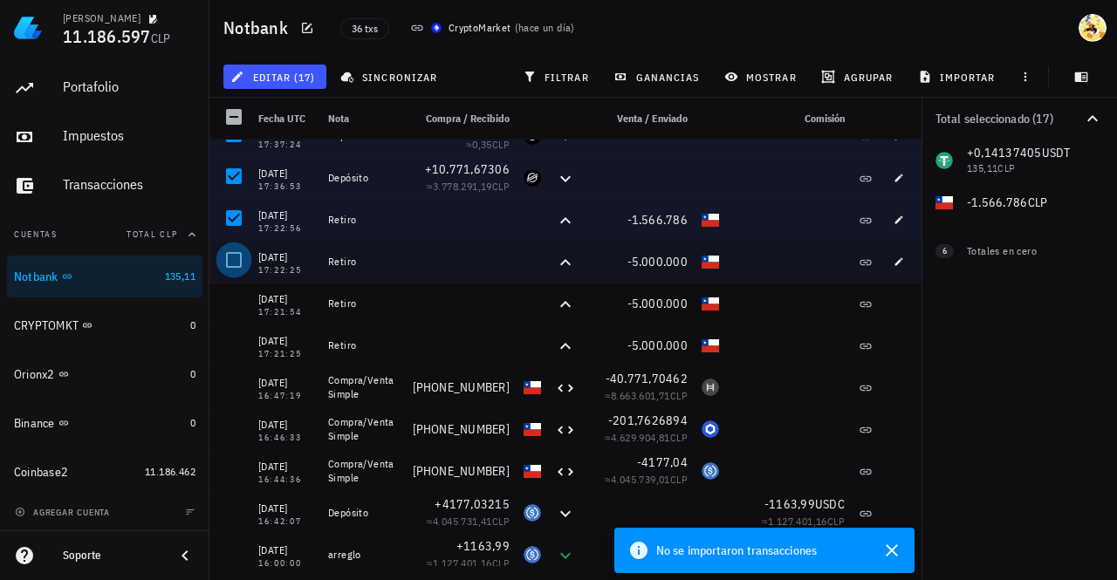
click at [241, 269] on div at bounding box center [234, 260] width 30 height 30
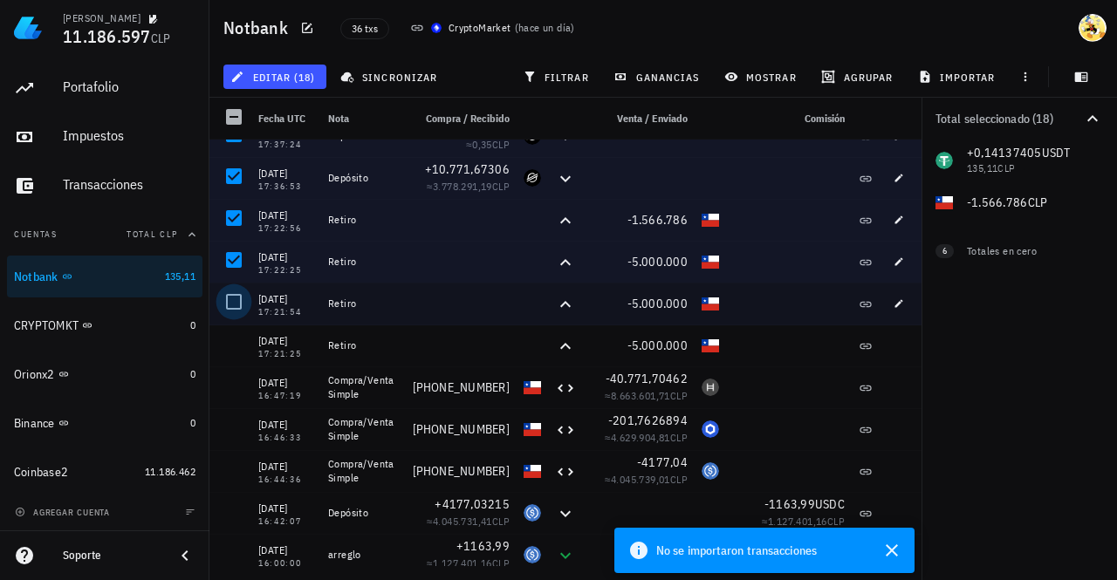
click at [241, 312] on div at bounding box center [234, 302] width 30 height 30
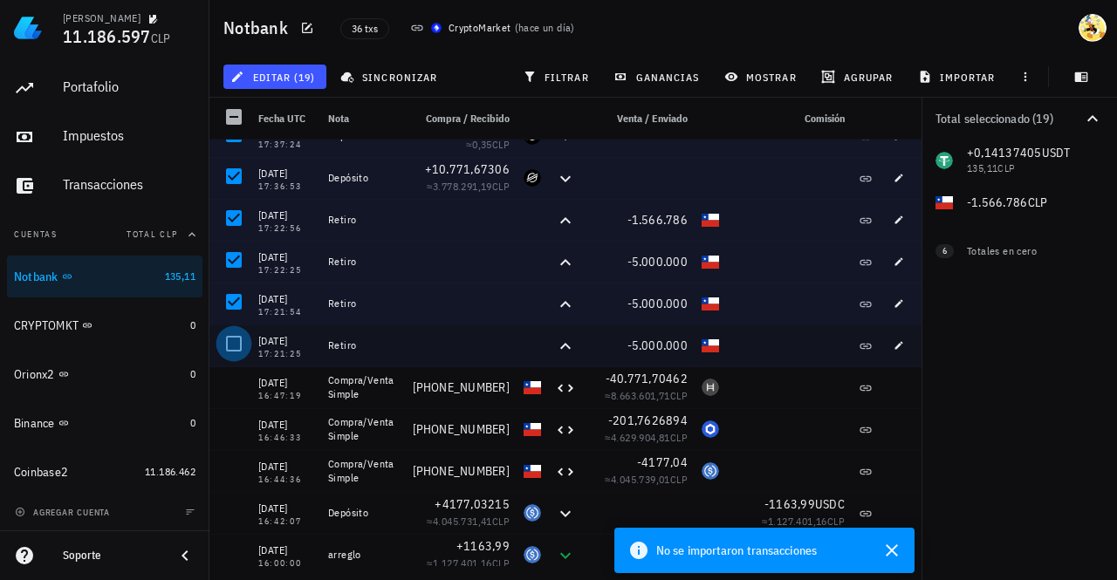
click at [244, 346] on div at bounding box center [234, 344] width 30 height 30
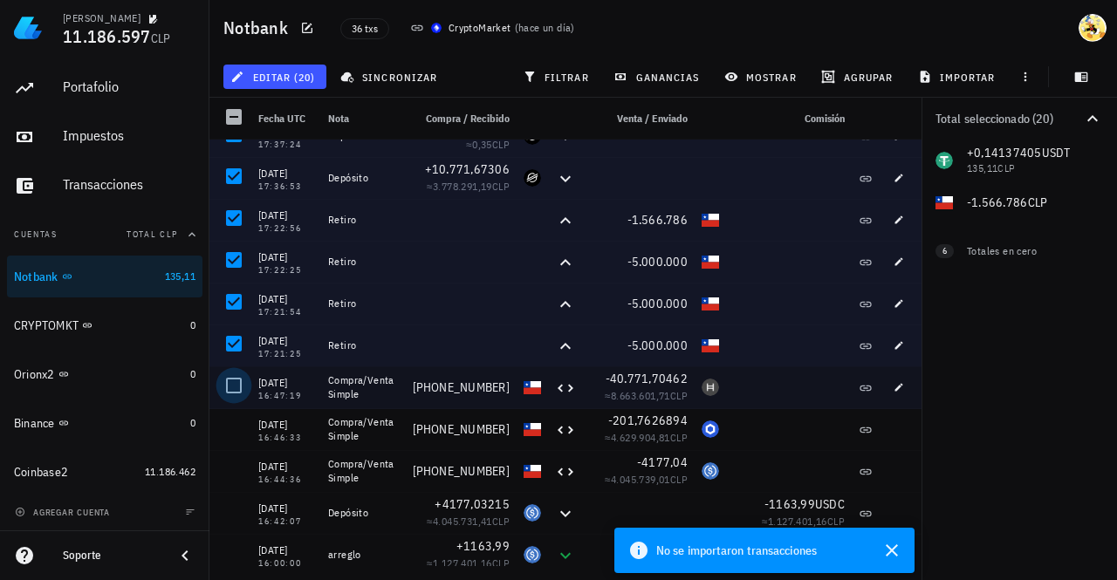
click at [232, 391] on div at bounding box center [234, 386] width 30 height 30
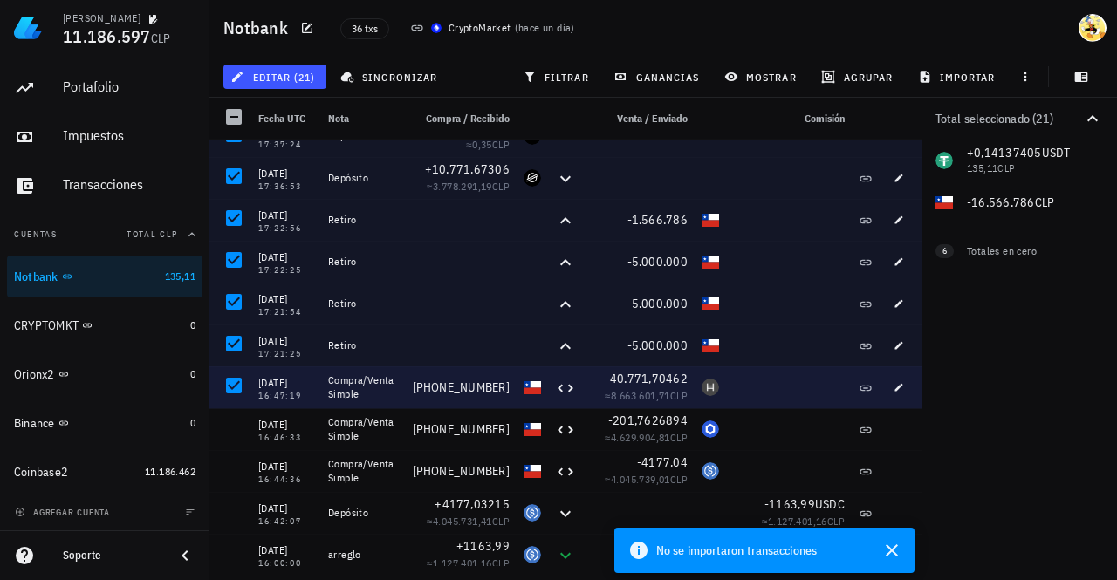
scroll to position [698, 0]
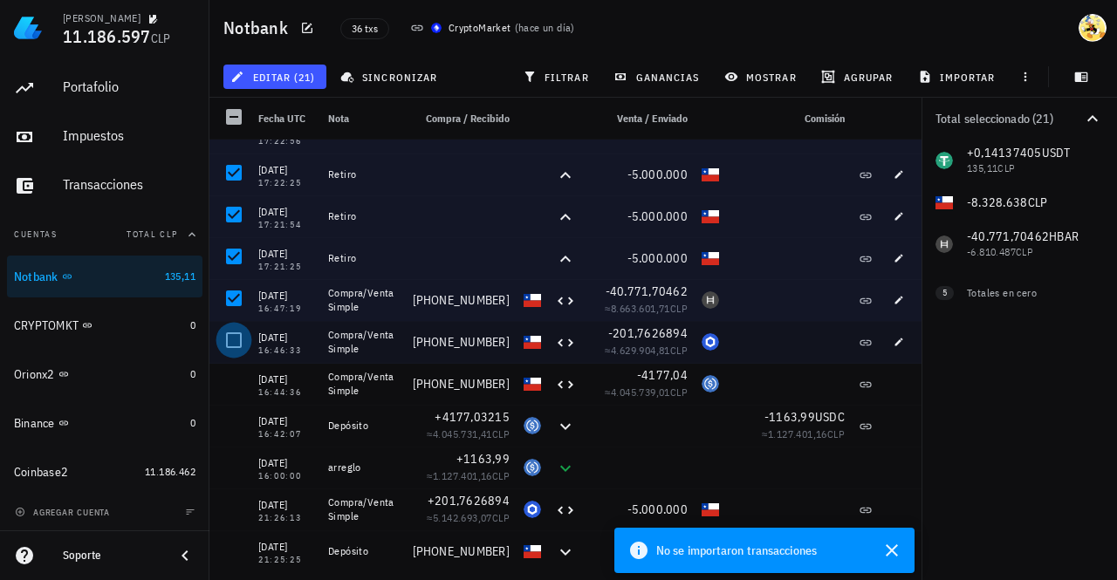
click at [236, 343] on div at bounding box center [234, 340] width 30 height 30
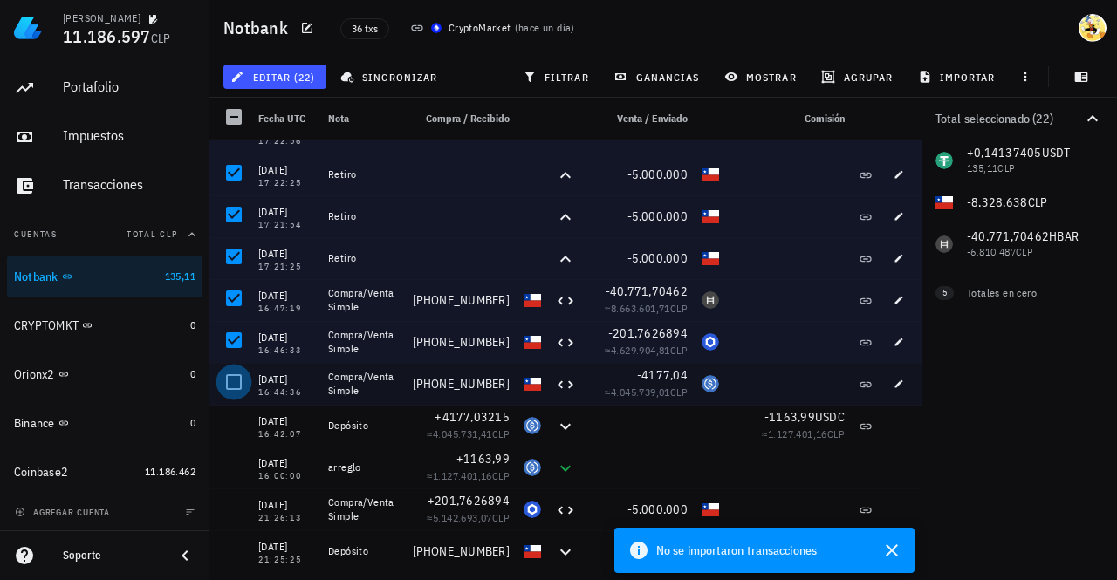
click at [229, 378] on div at bounding box center [234, 382] width 30 height 30
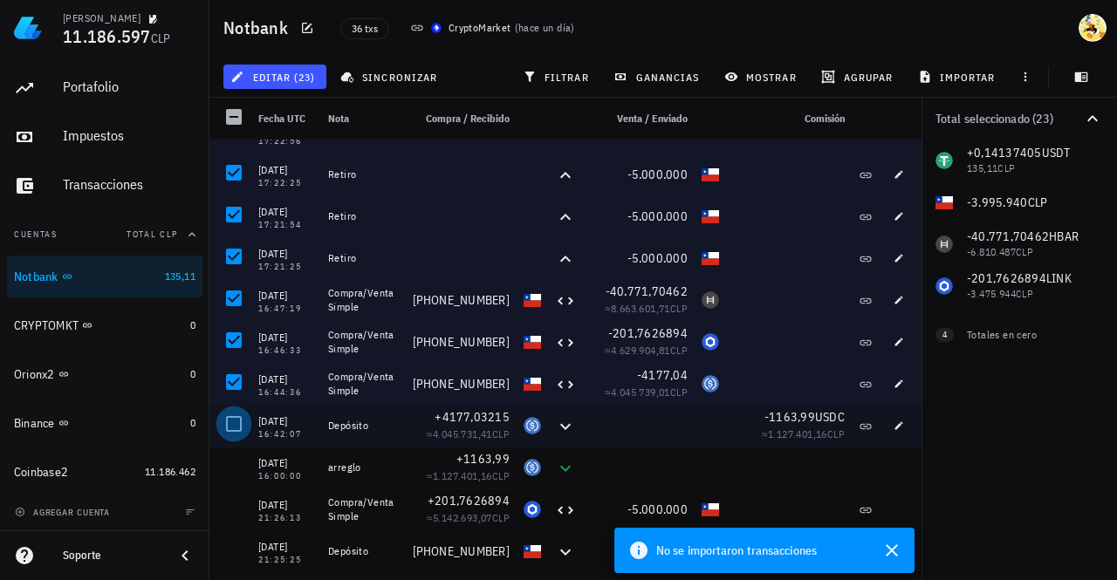
click at [225, 417] on div at bounding box center [234, 424] width 30 height 30
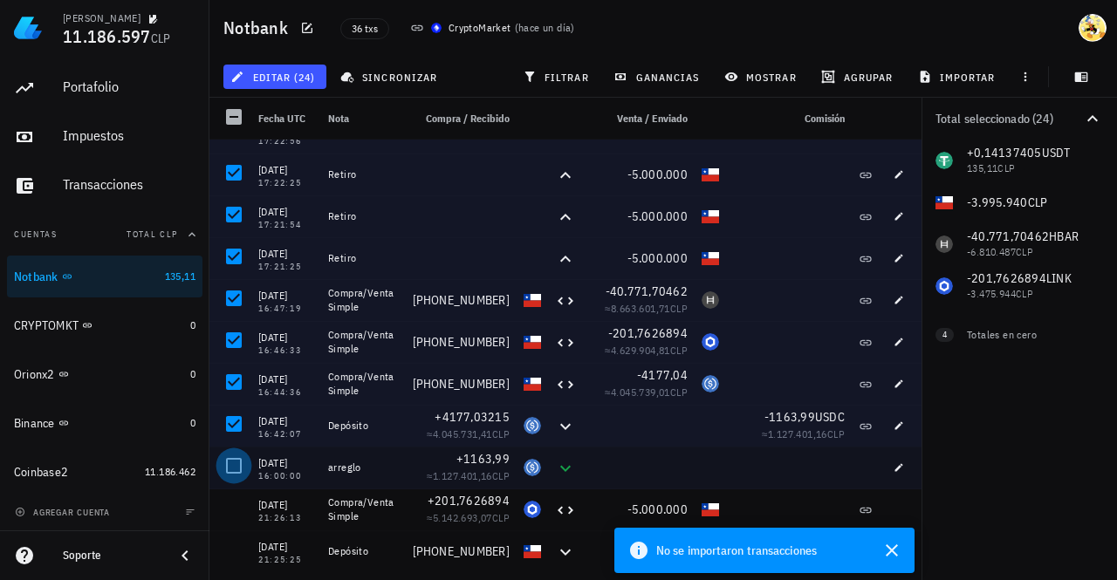
click at [223, 462] on div at bounding box center [234, 466] width 30 height 30
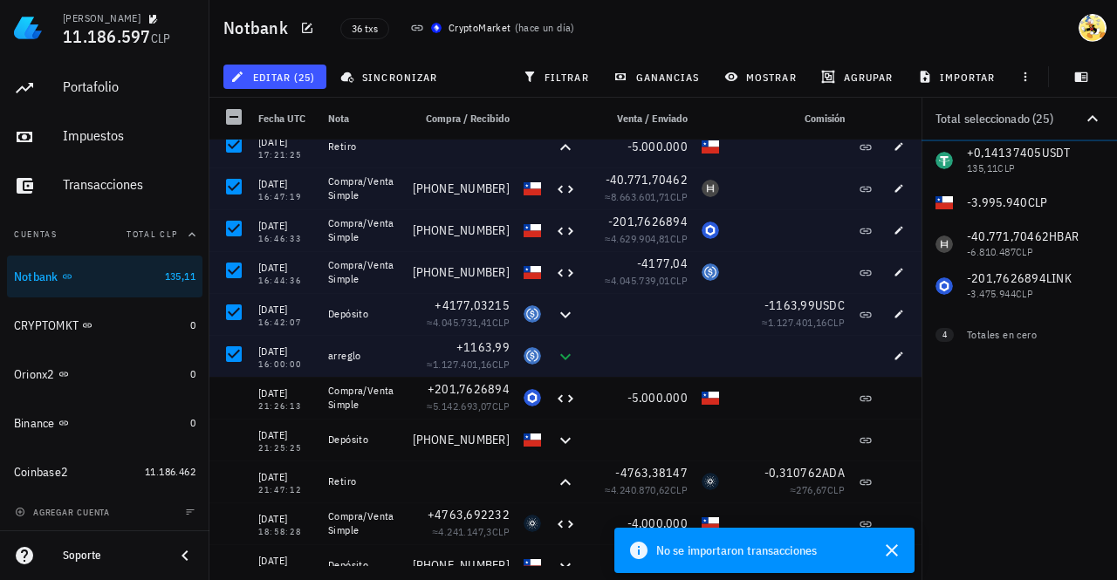
scroll to position [960, 0]
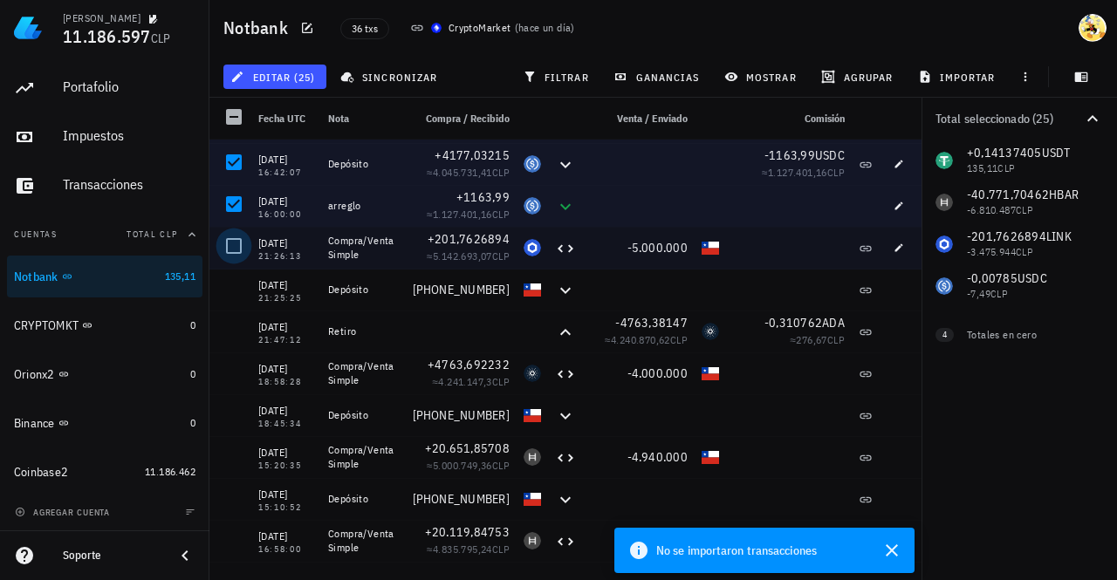
click at [237, 243] on div at bounding box center [234, 246] width 30 height 30
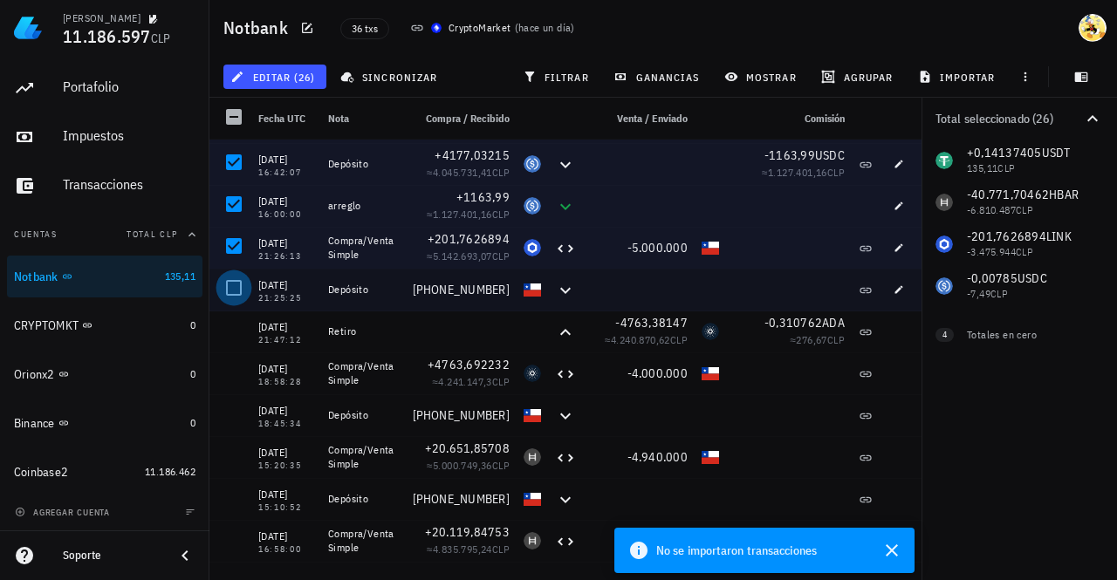
click at [234, 284] on div at bounding box center [234, 288] width 30 height 30
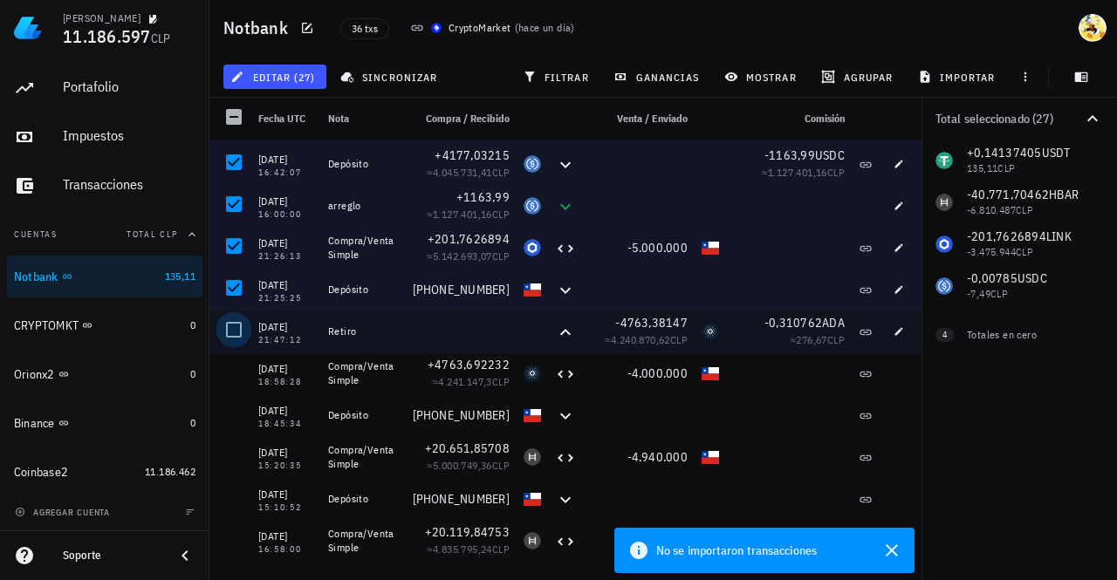
click at [229, 329] on div at bounding box center [234, 330] width 30 height 30
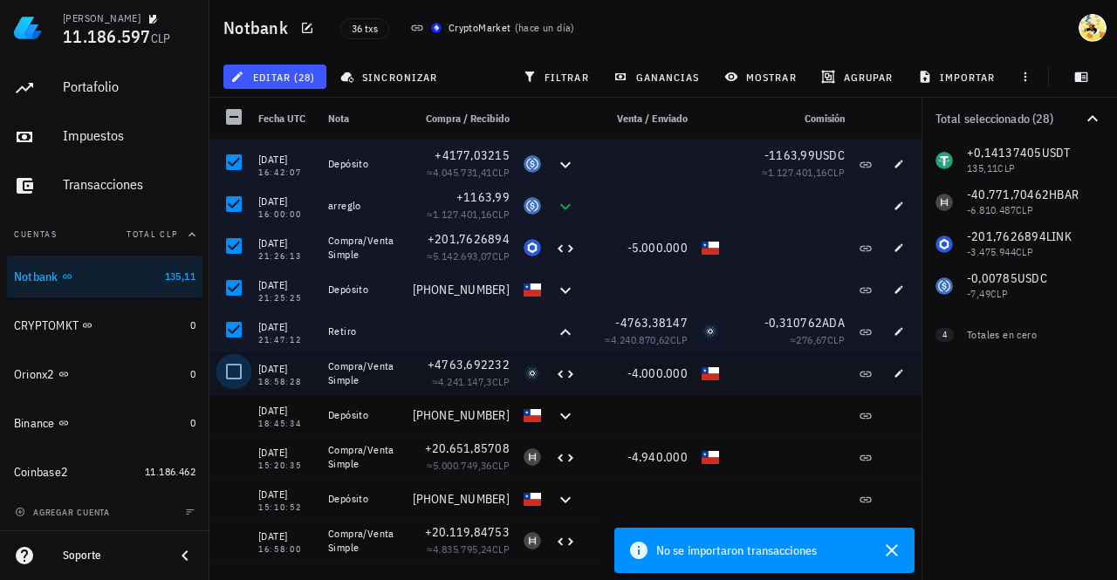
click at [236, 369] on div at bounding box center [234, 372] width 30 height 30
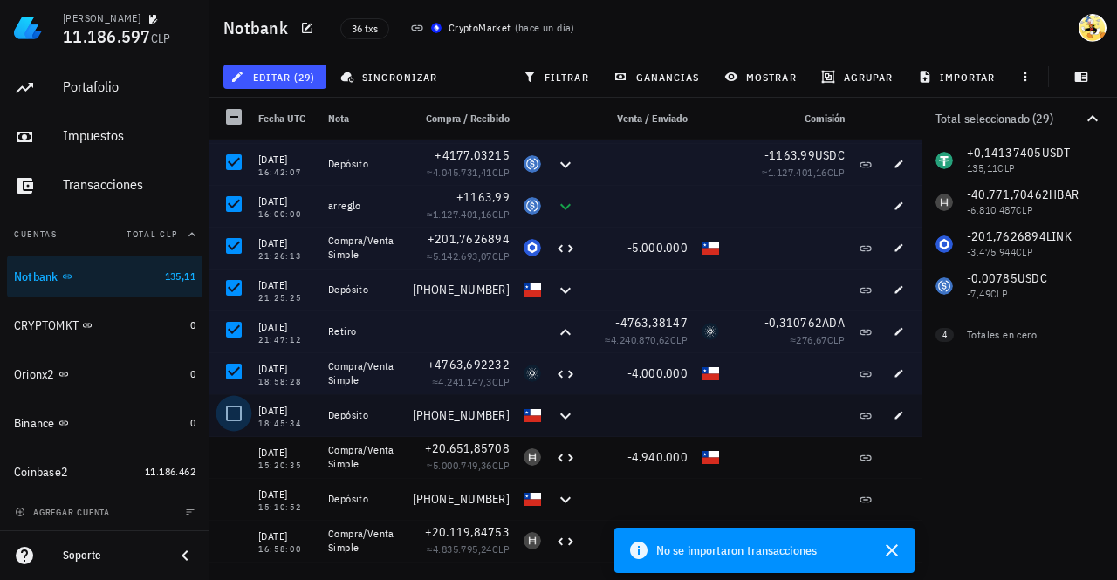
click at [229, 418] on div at bounding box center [234, 414] width 30 height 30
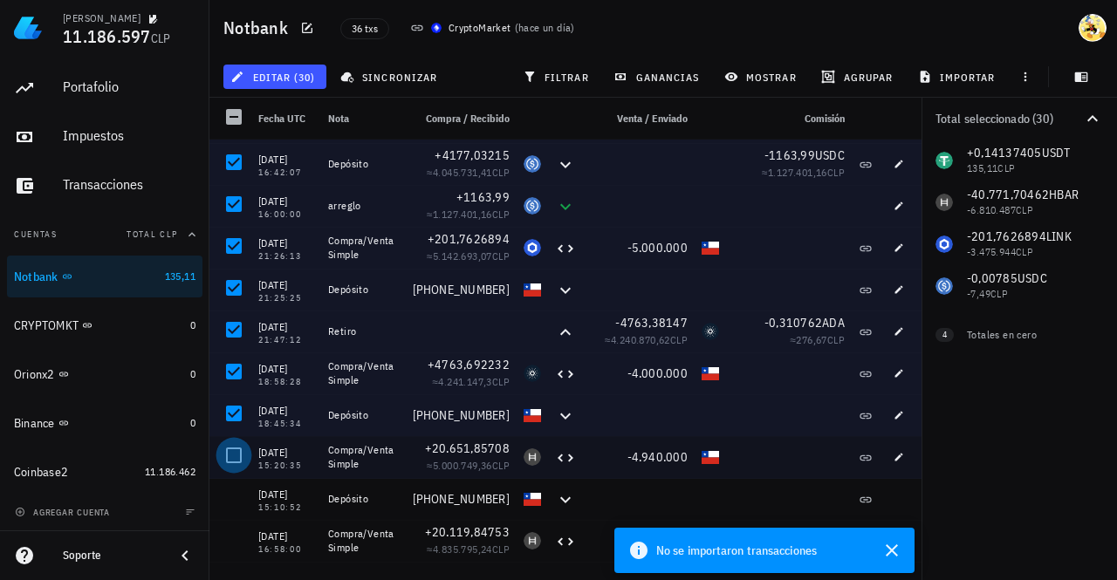
click at [234, 456] on div at bounding box center [234, 456] width 30 height 30
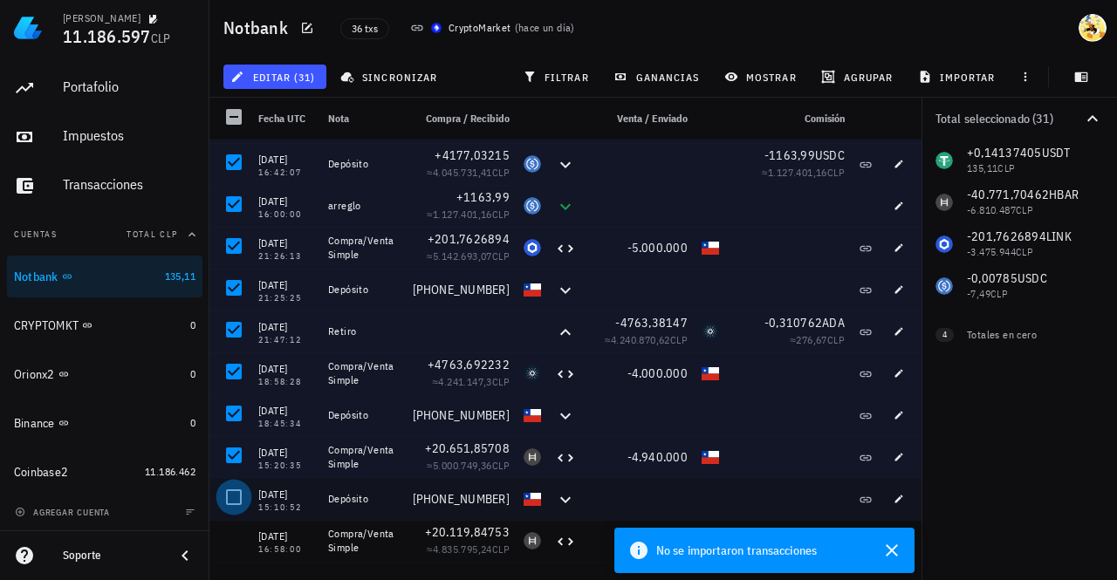
click at [239, 512] on div at bounding box center [234, 498] width 30 height 30
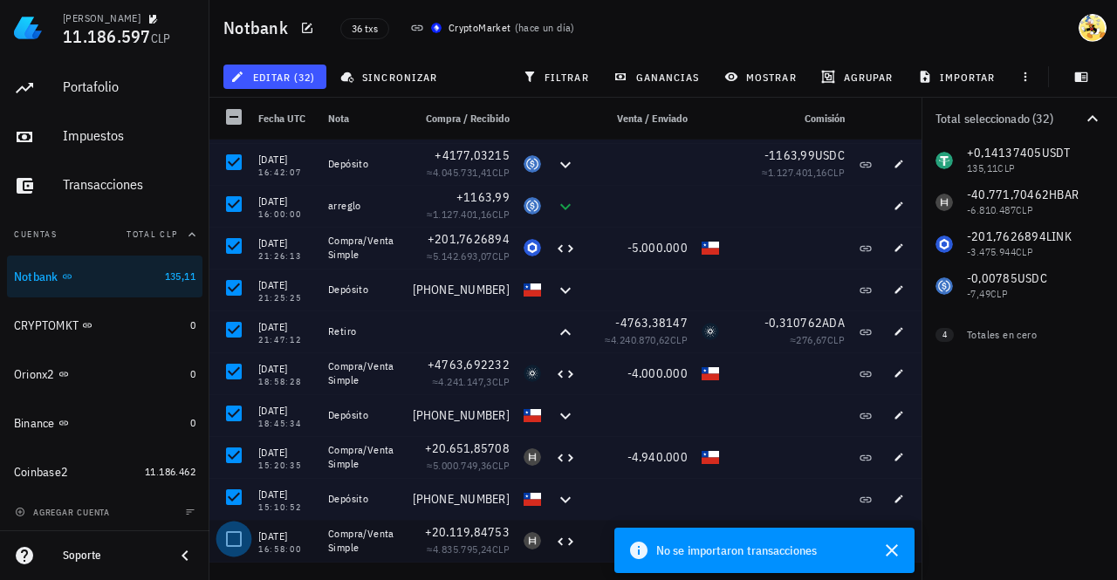
click at [236, 533] on div at bounding box center [234, 539] width 30 height 30
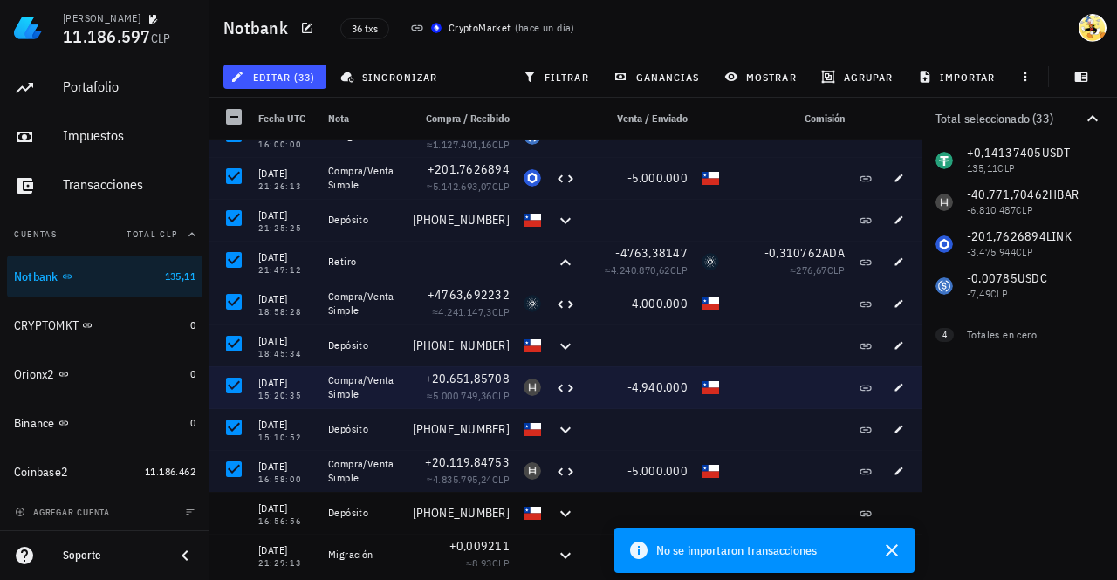
scroll to position [1080, 0]
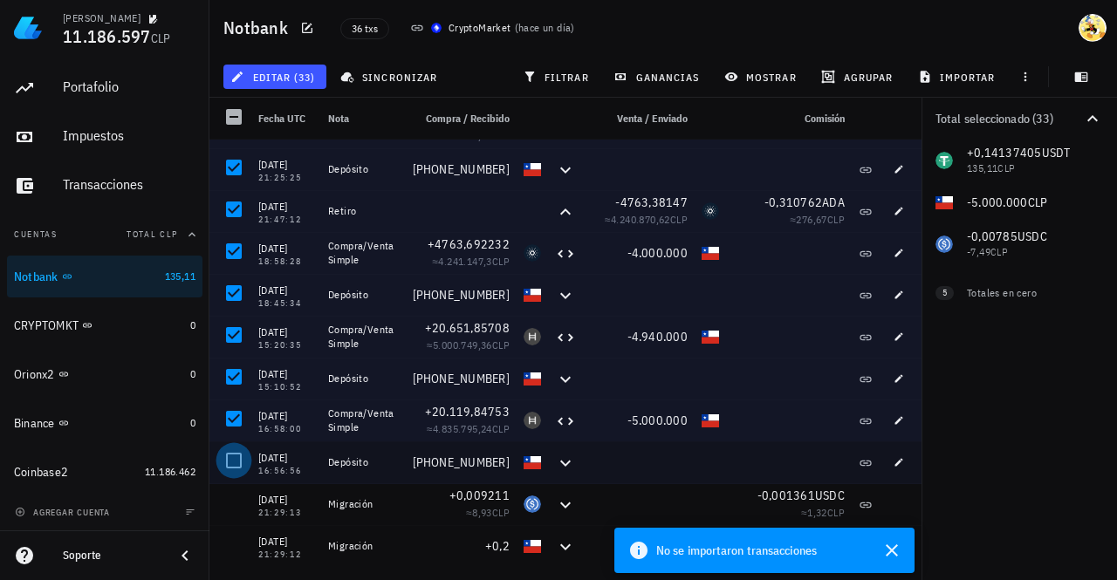
click at [234, 455] on div at bounding box center [234, 461] width 30 height 30
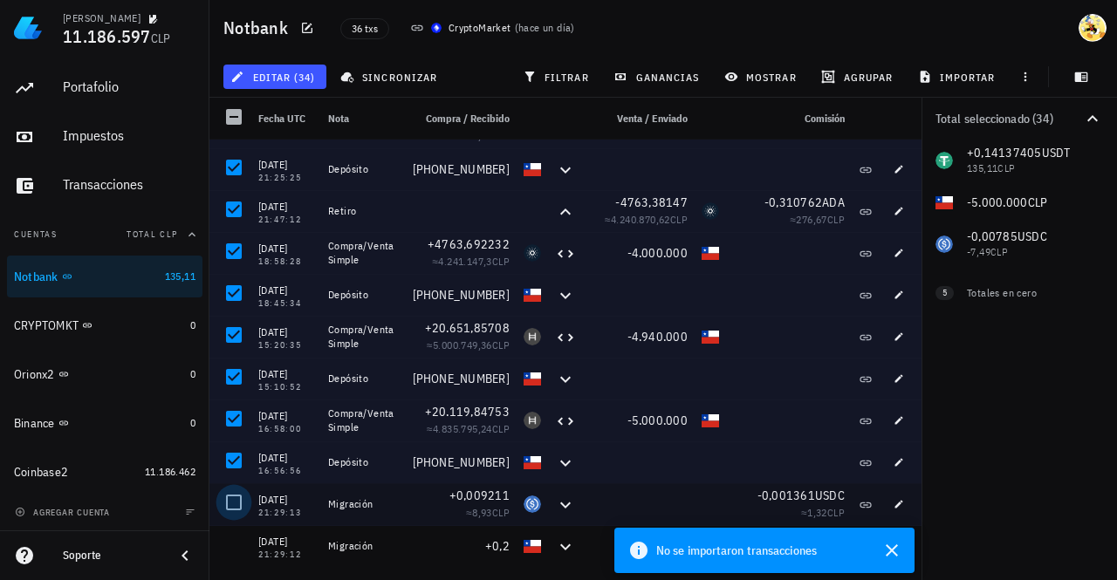
click at [243, 499] on div at bounding box center [234, 503] width 30 height 30
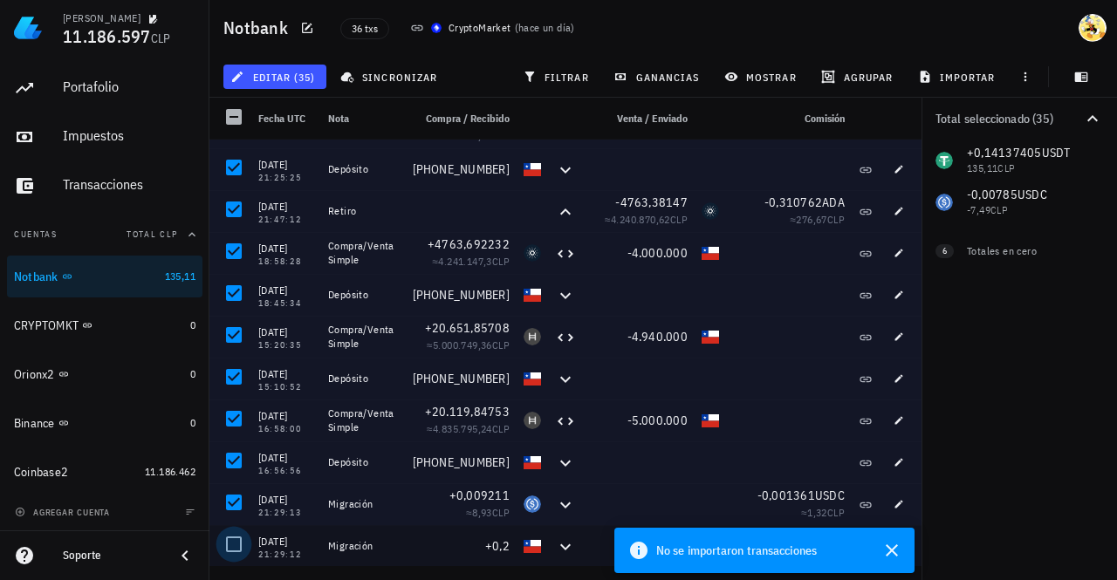
click at [236, 547] on div at bounding box center [234, 545] width 30 height 30
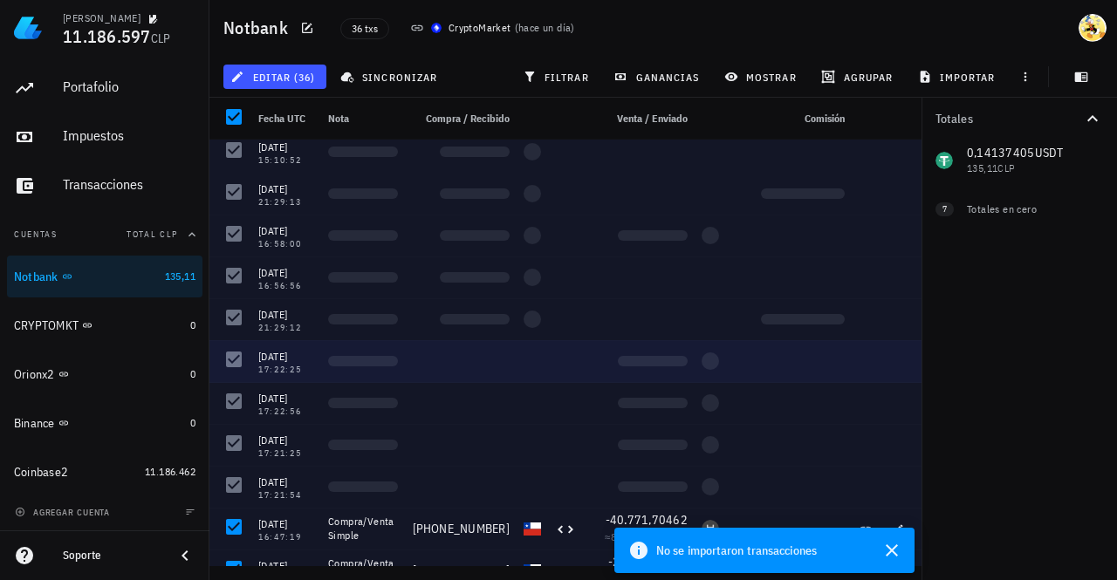
scroll to position [0, 0]
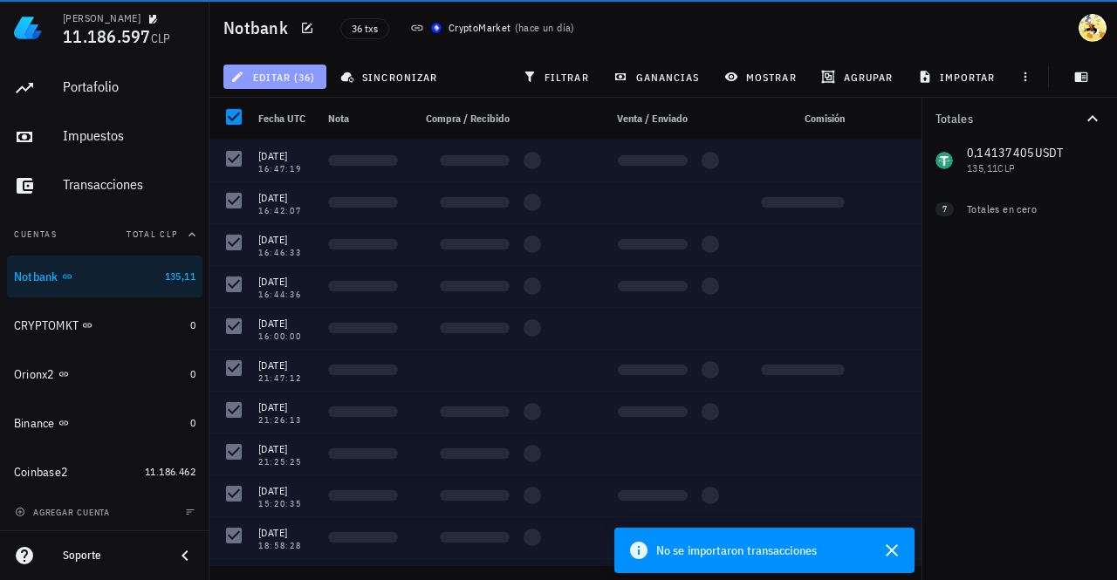
click at [298, 82] on span "editar (36)" at bounding box center [274, 77] width 81 height 14
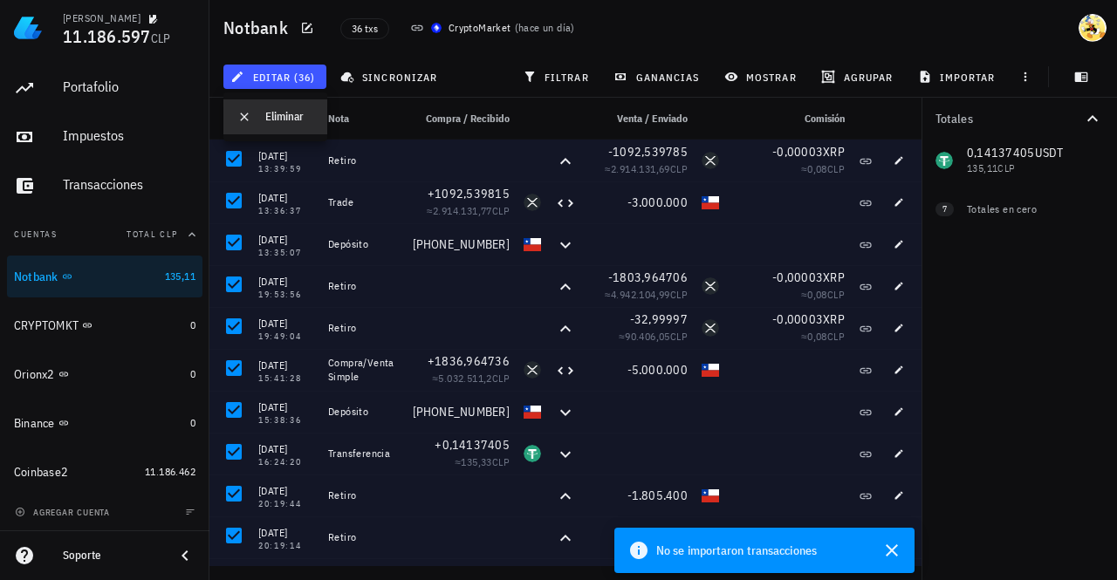
click at [277, 122] on div "Eliminar" at bounding box center [289, 117] width 48 height 14
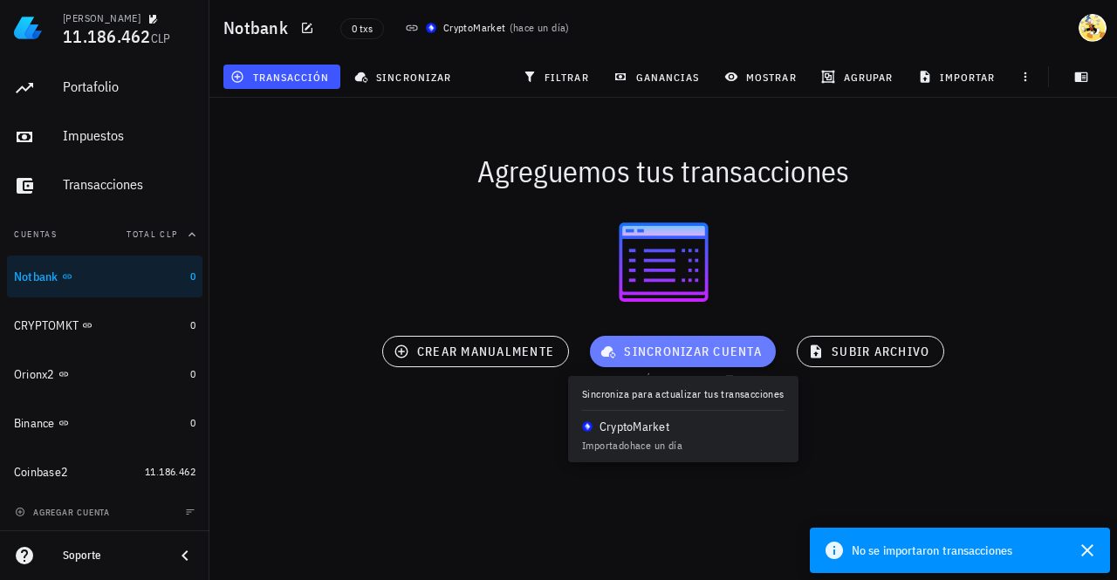
click at [700, 350] on span "sincronizar cuenta" at bounding box center [683, 352] width 158 height 16
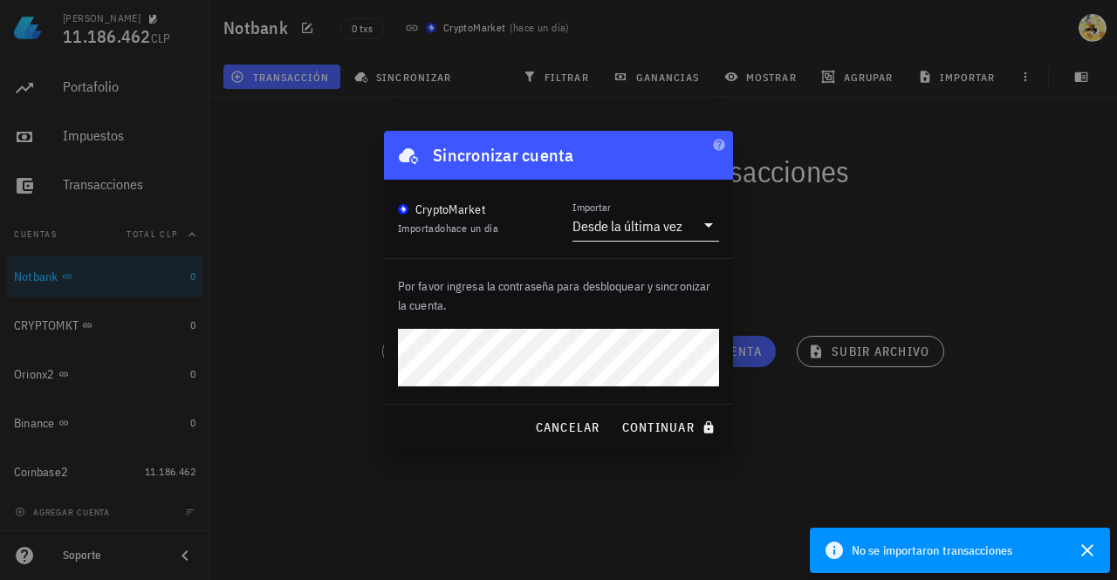
click at [675, 219] on div "Desde la última vez" at bounding box center [627, 225] width 110 height 17
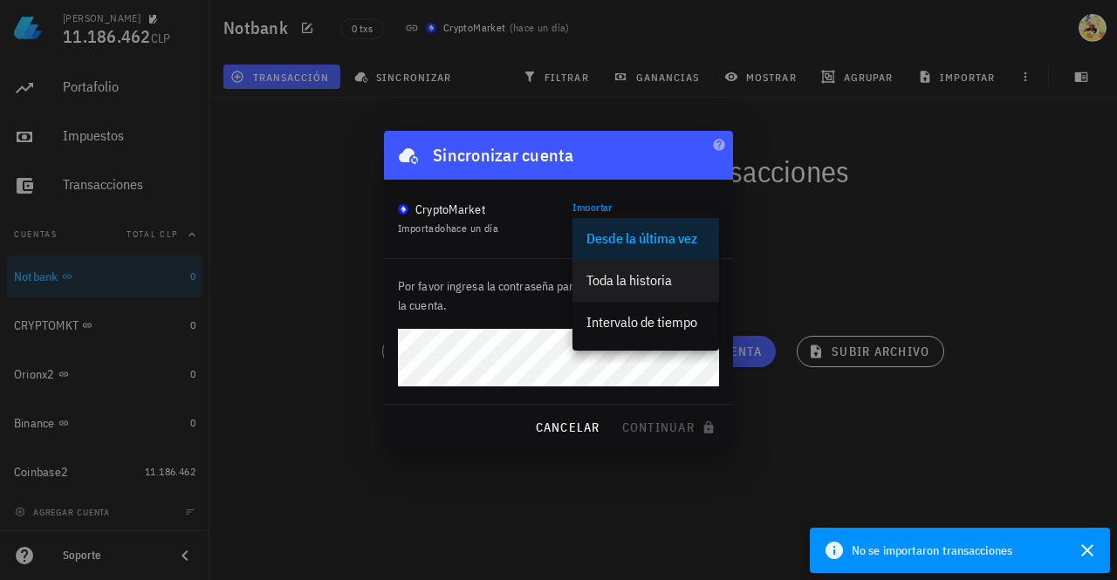
click at [636, 280] on div "Toda la historia" at bounding box center [645, 280] width 119 height 17
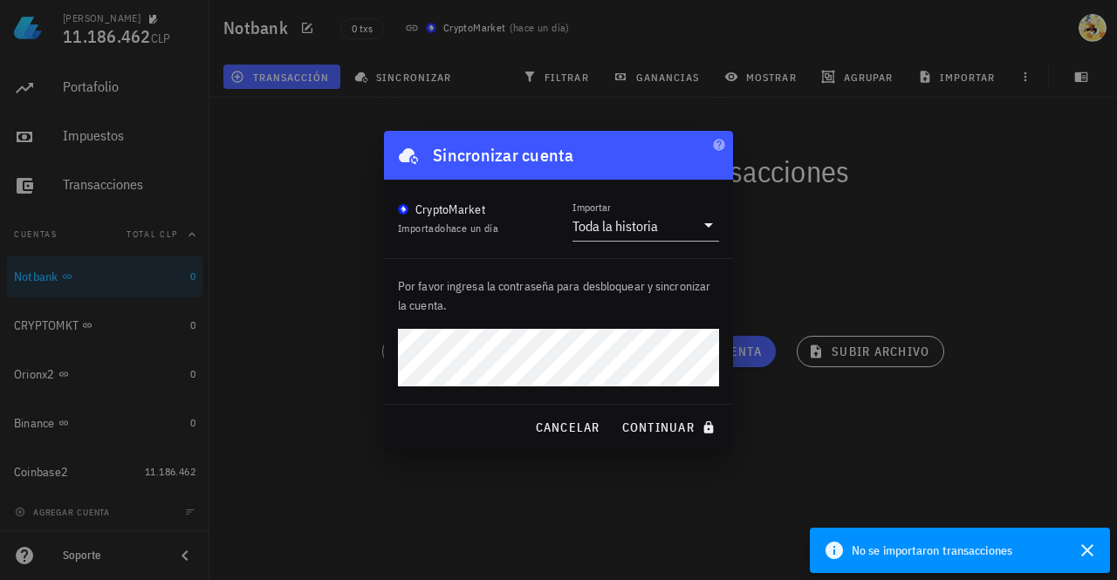
click at [614, 412] on button "continuar" at bounding box center [670, 427] width 112 height 31
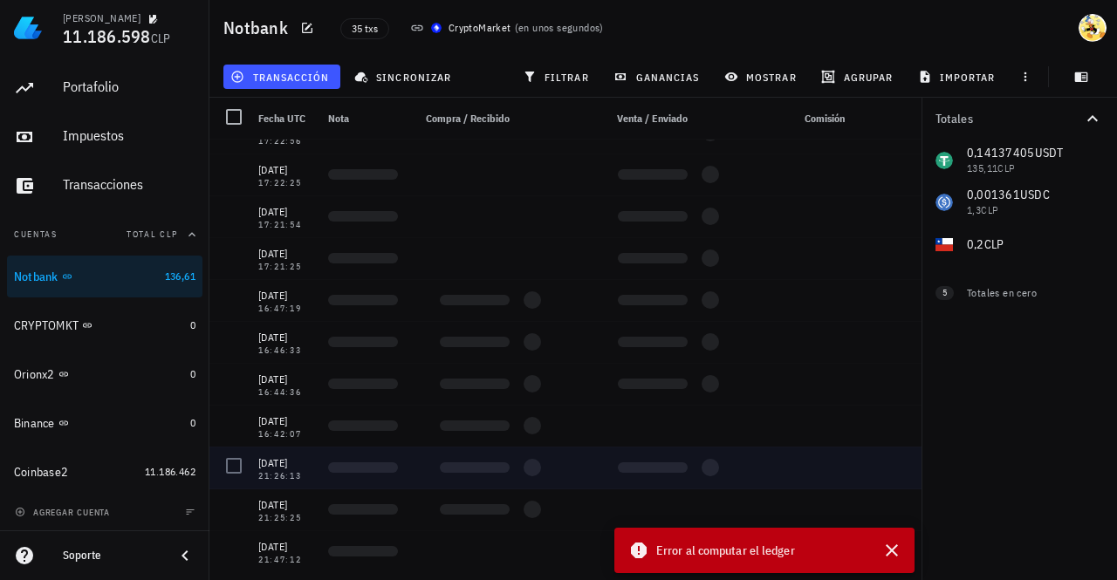
scroll to position [1038, 0]
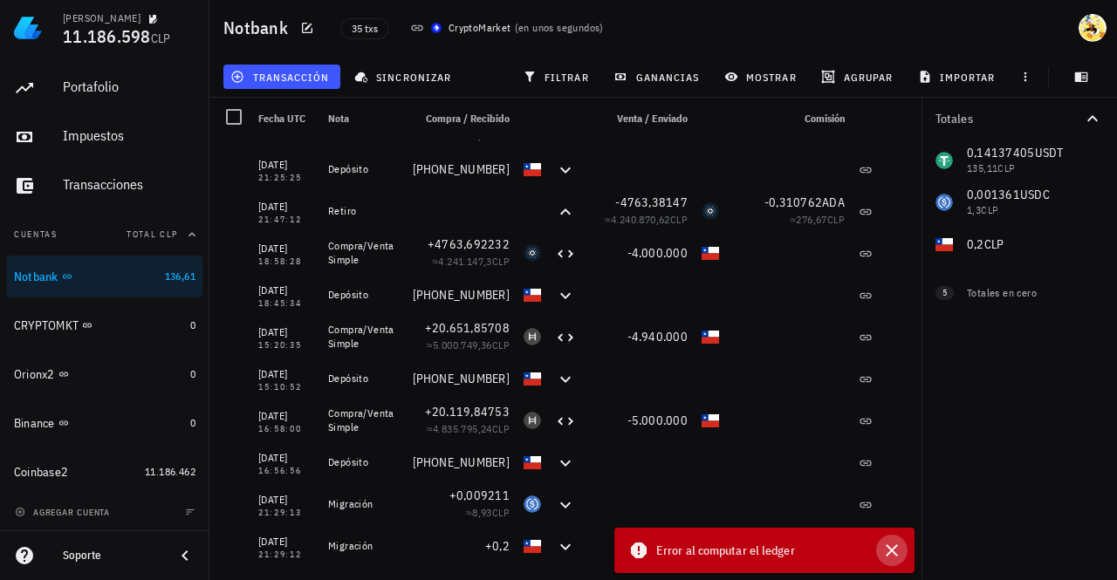
click at [887, 547] on icon "button" at bounding box center [892, 551] width 12 height 12
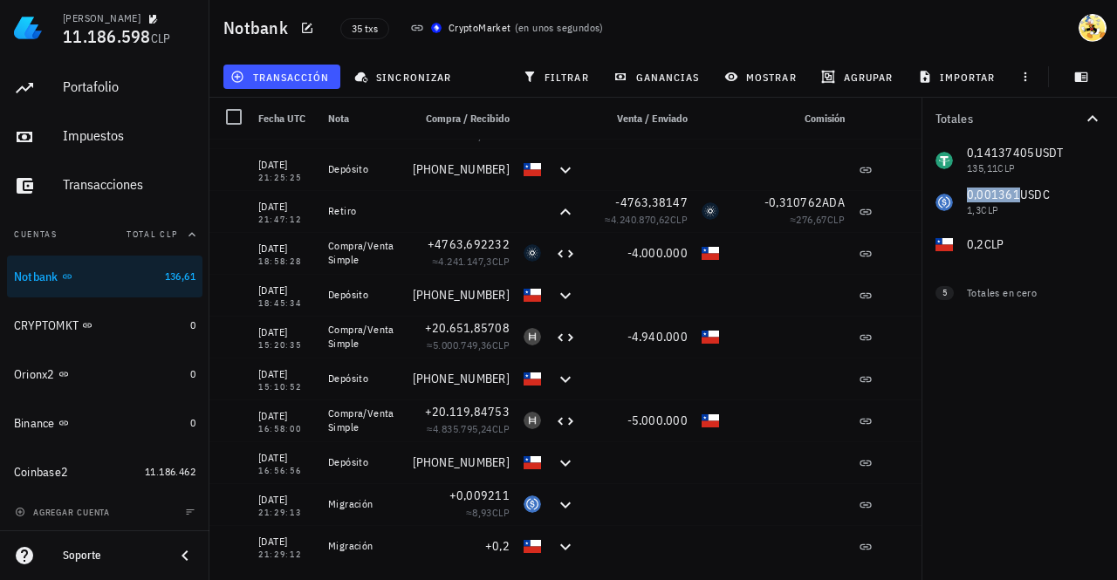
drag, startPoint x: 1017, startPoint y: 196, endPoint x: 988, endPoint y: 197, distance: 28.8
click at [971, 197] on div "0,14137405 USDT 135,11 CLP 0,001361 USDC 1,3 CLP 0,2 CLP 0 ADA 0 CLP 0 XLM 0 CL…" at bounding box center [1018, 203] width 195 height 126
copy span ",001361"
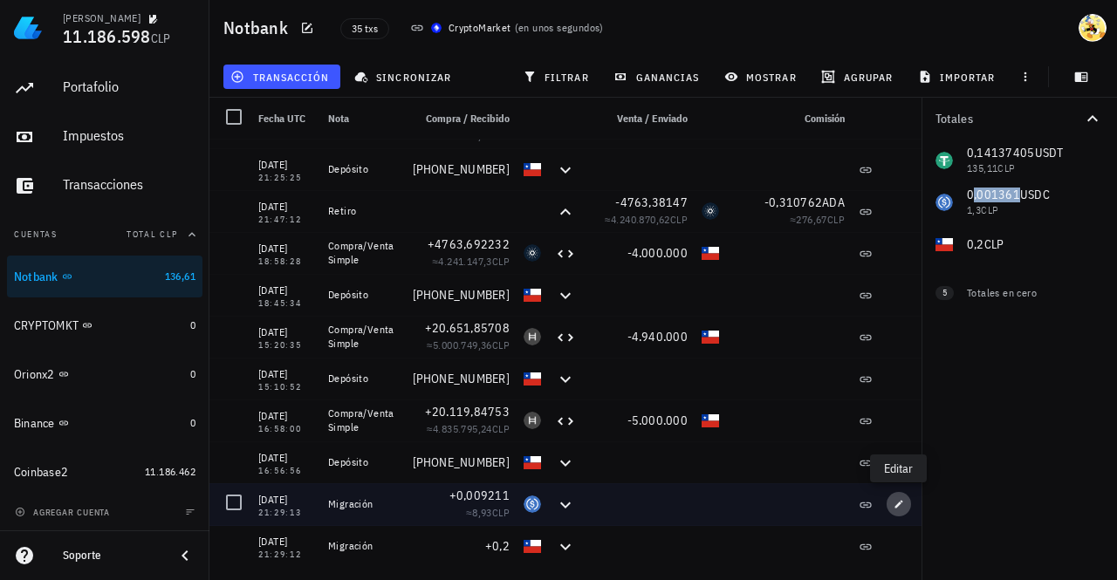
click at [897, 505] on icon "button" at bounding box center [899, 504] width 8 height 8
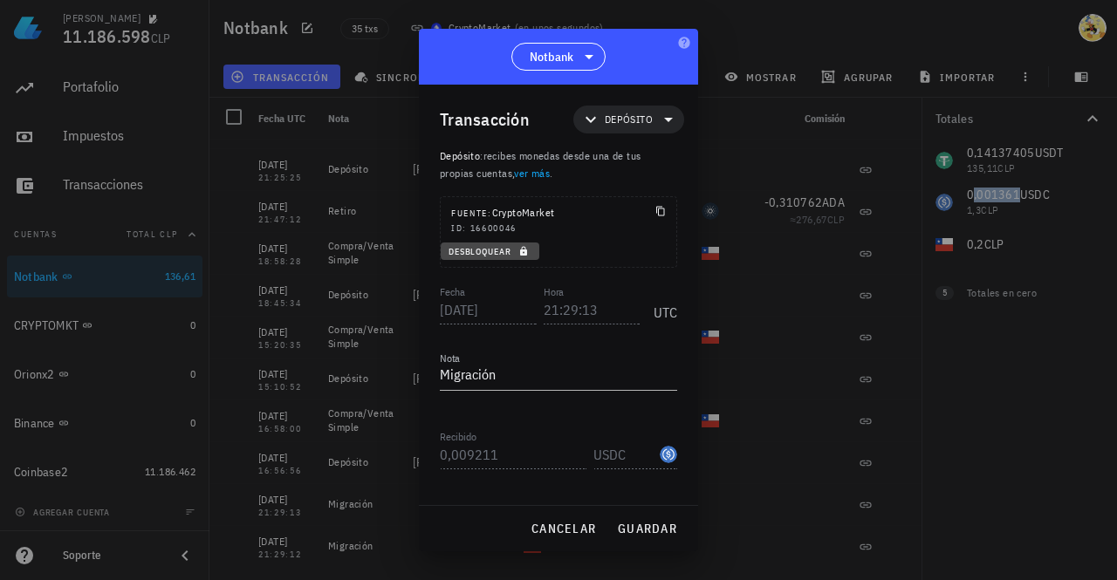
click at [482, 254] on span "Desbloquear" at bounding box center [490, 251] width 85 height 11
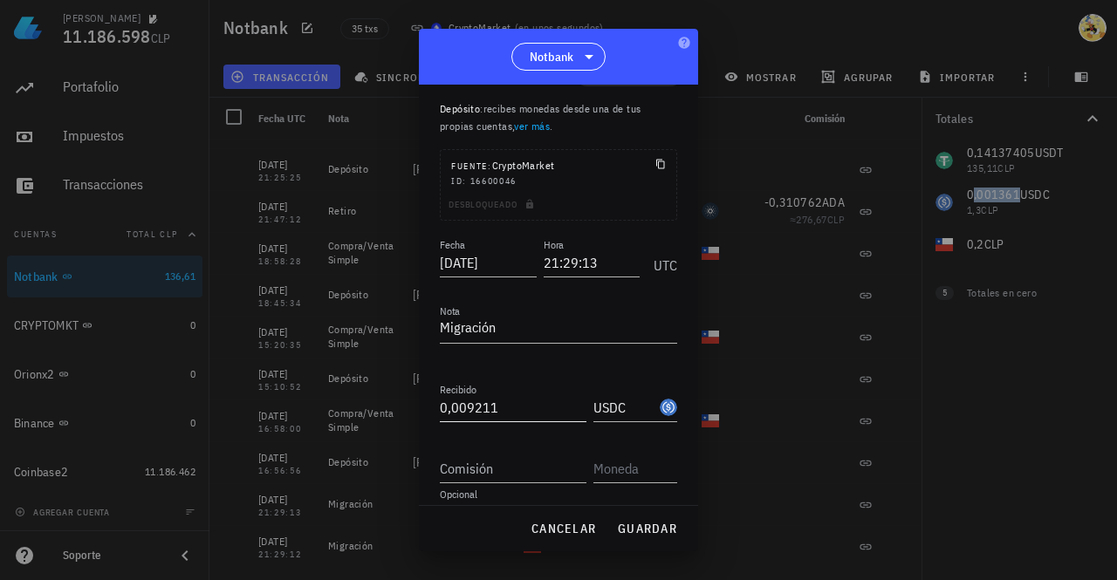
scroll to position [95, 0]
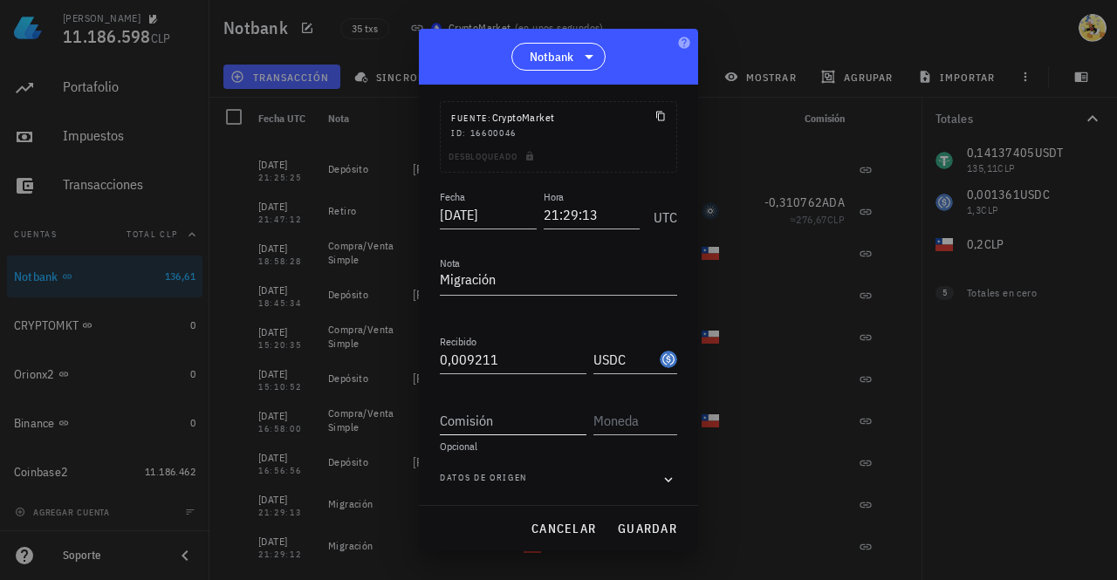
click at [510, 420] on input "Comisión" at bounding box center [513, 421] width 147 height 28
paste input "0,001361"
type input "0,001361"
click at [634, 423] on input "text" at bounding box center [633, 421] width 80 height 28
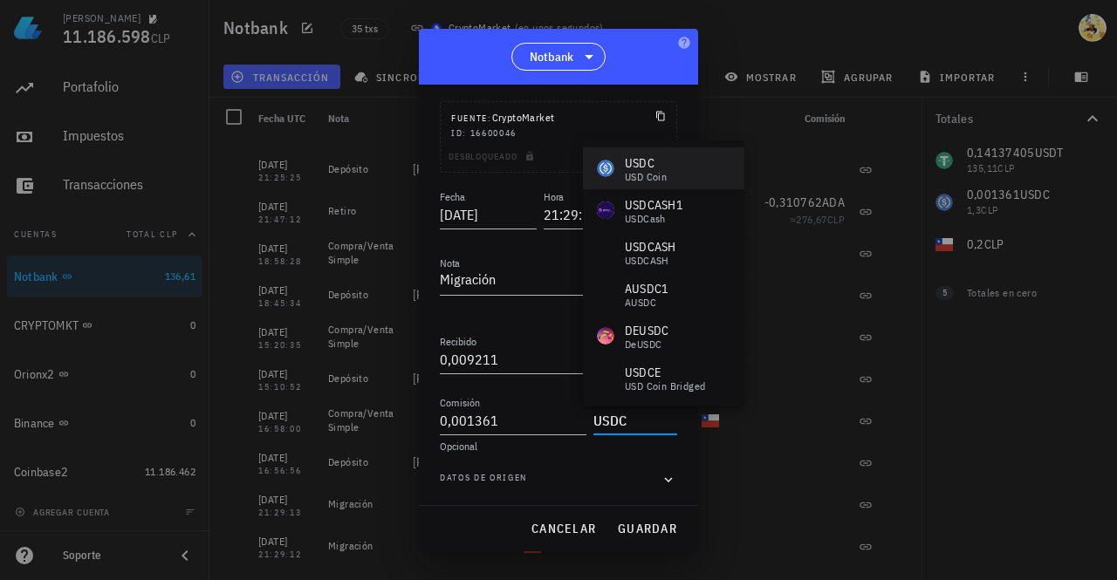
click at [647, 156] on div "USDC" at bounding box center [646, 162] width 42 height 17
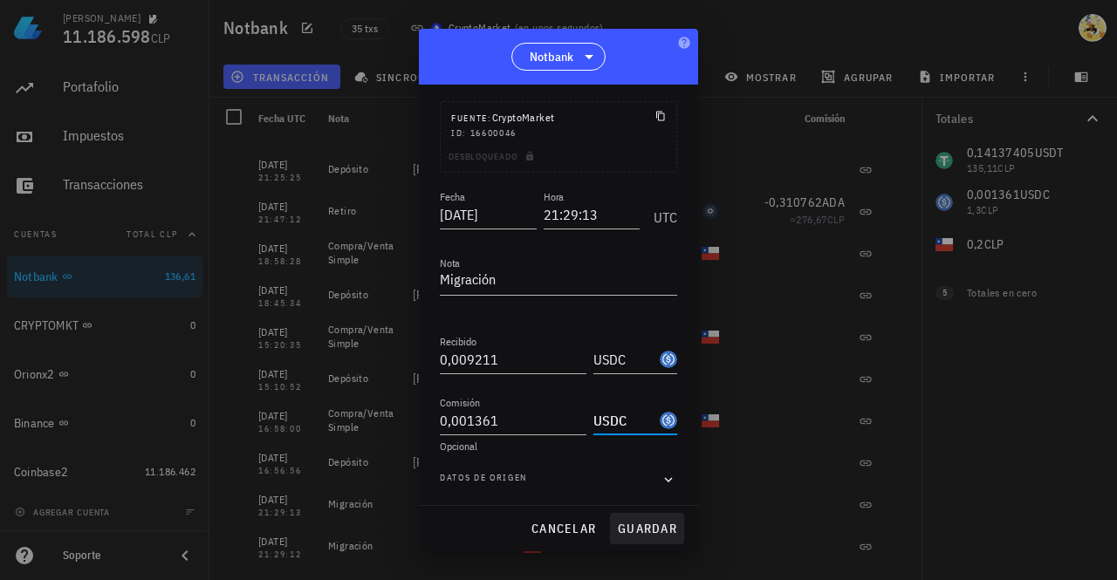
type input "USDC"
click at [646, 535] on span "guardar" at bounding box center [647, 529] width 60 height 16
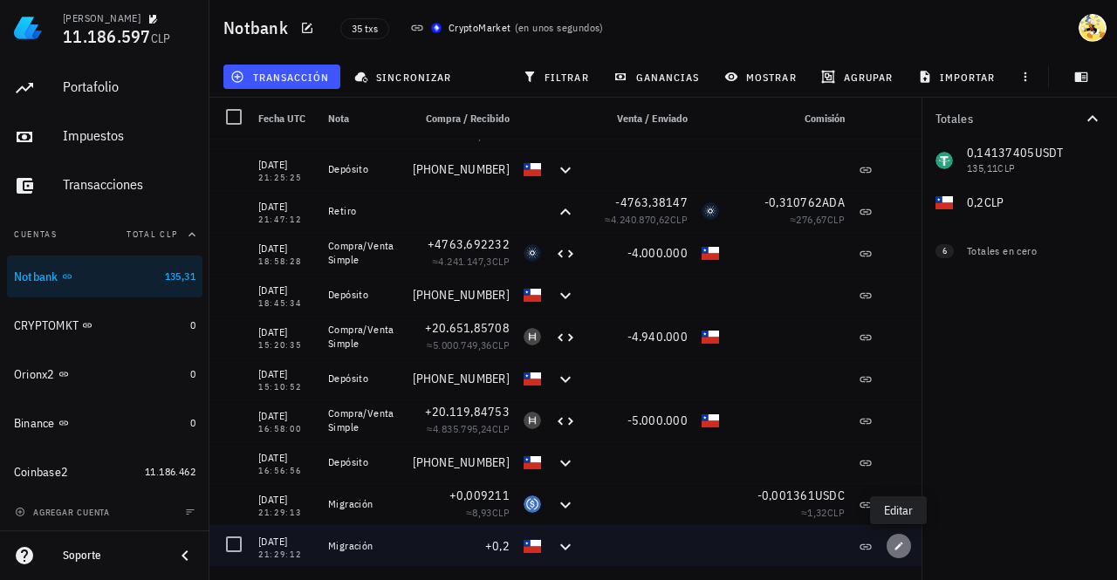
click at [901, 547] on icon "button" at bounding box center [899, 546] width 10 height 10
type input "21:29:12"
type input "0,2"
type input "CLP"
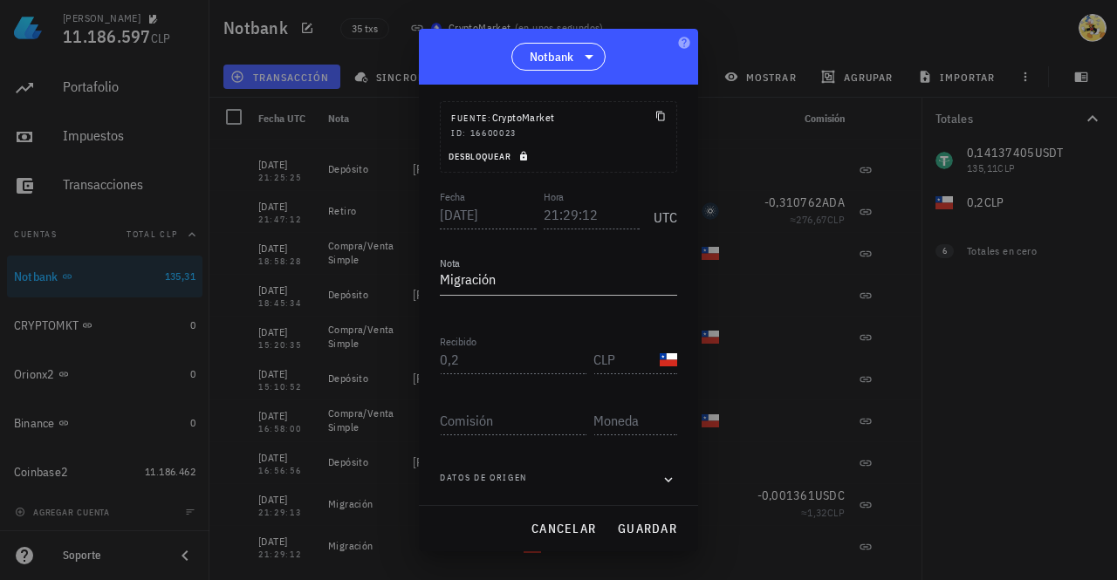
click at [497, 160] on span "Desbloquear" at bounding box center [490, 156] width 85 height 11
click at [530, 425] on input "Comisión" at bounding box center [513, 421] width 147 height 28
type input "0,2"
click at [625, 411] on input "text" at bounding box center [633, 421] width 80 height 28
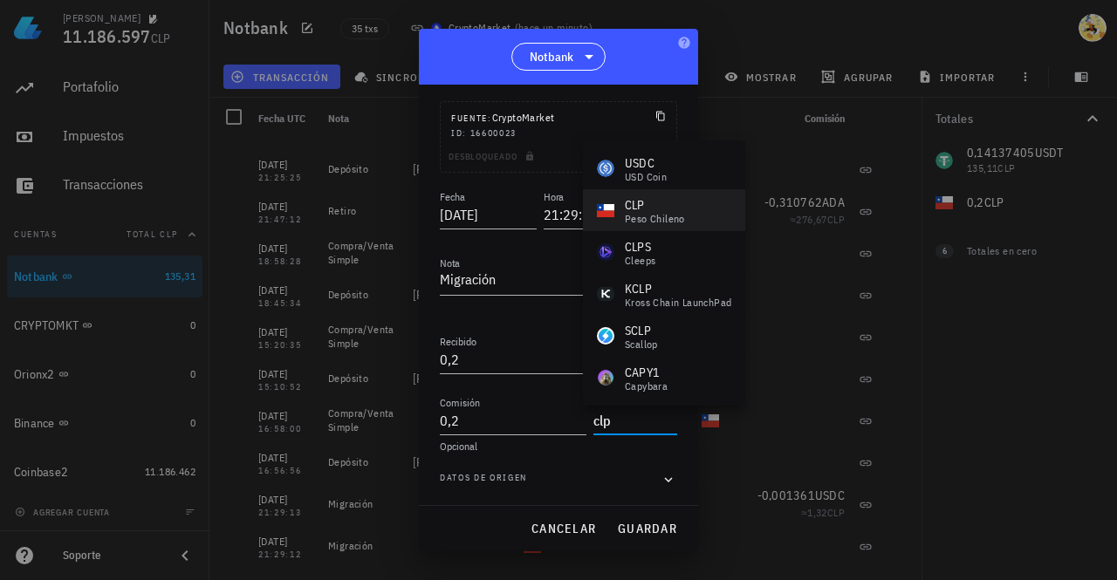
click at [651, 205] on div "CLP" at bounding box center [655, 204] width 60 height 17
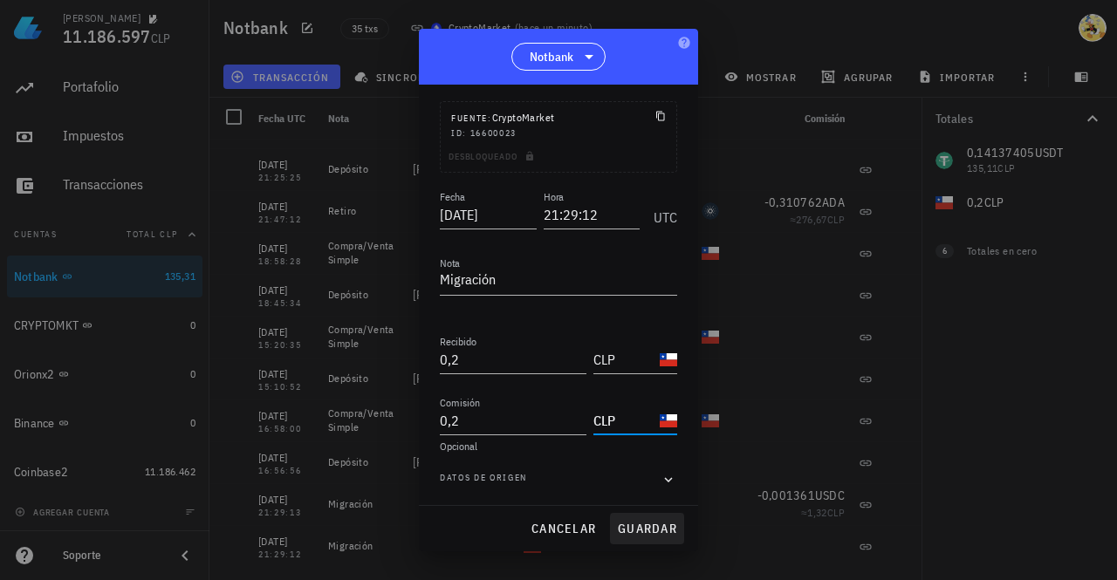
type input "CLP"
click at [660, 530] on span "guardar" at bounding box center [647, 529] width 60 height 16
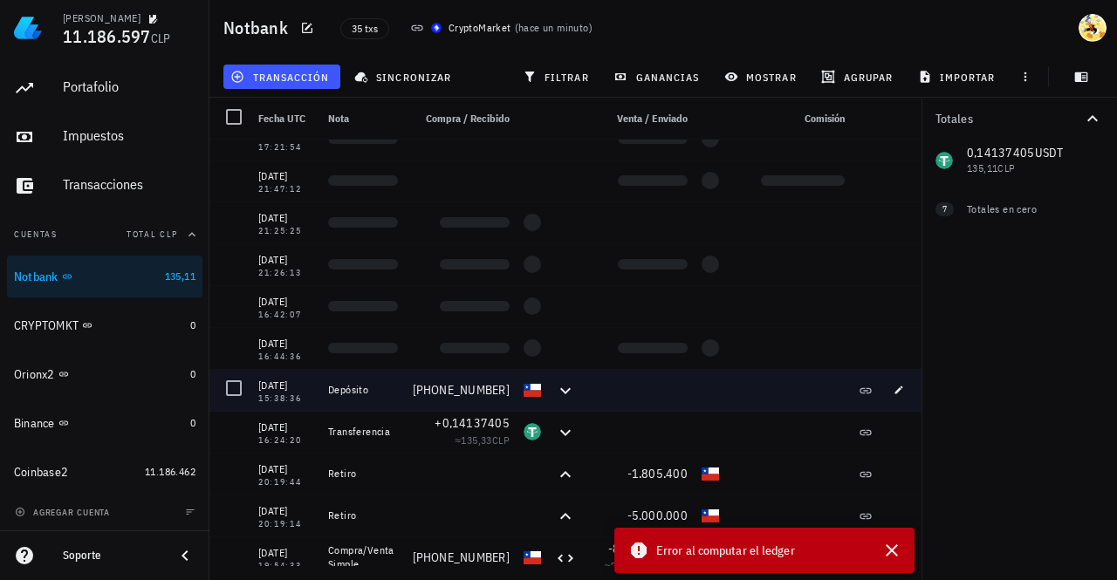
scroll to position [0, 0]
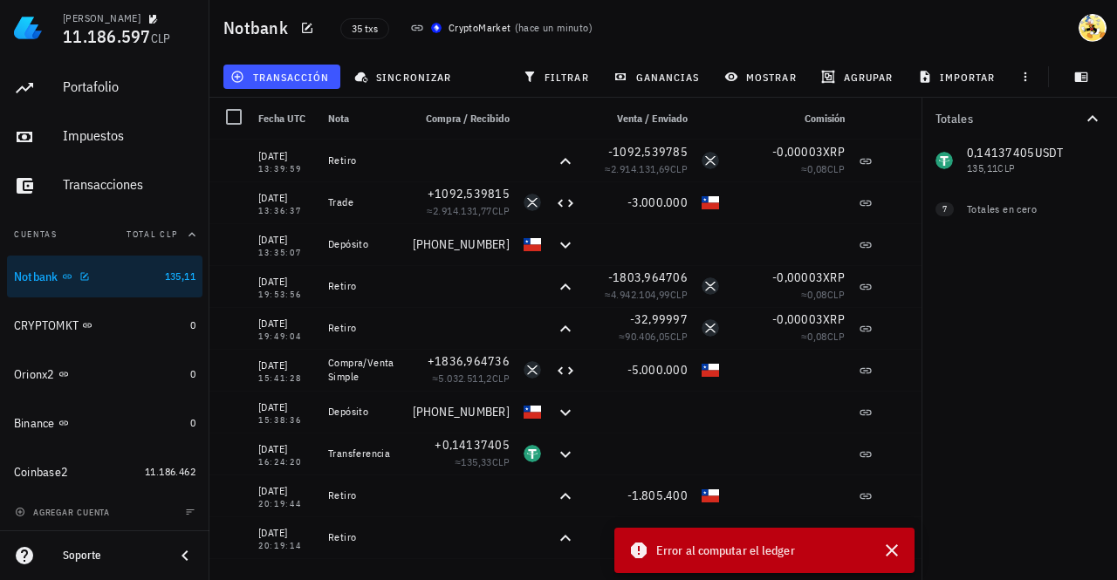
click at [133, 277] on div "Notbank" at bounding box center [86, 277] width 144 height 17
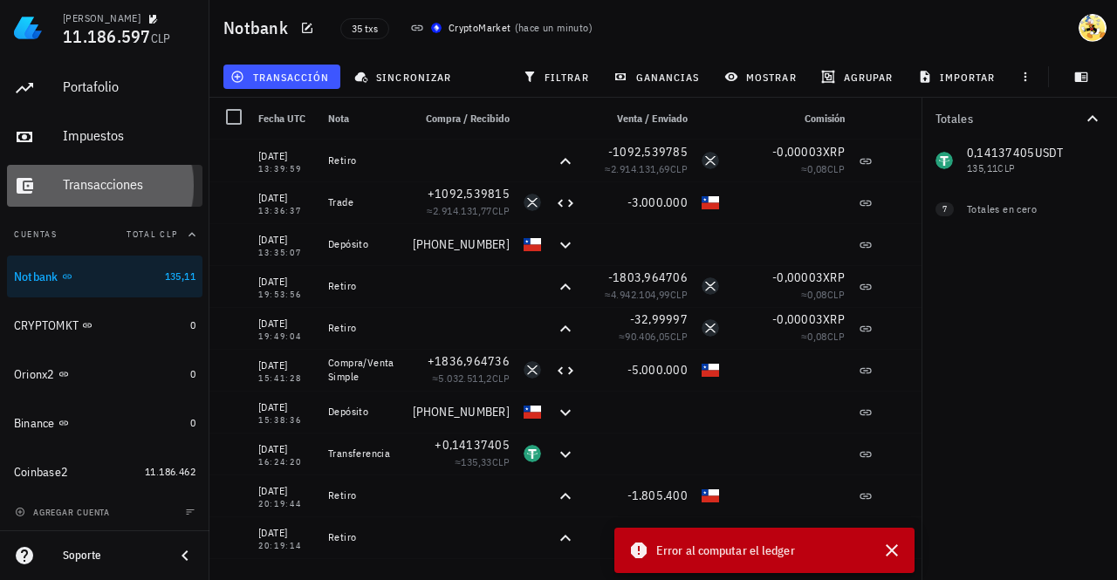
click at [138, 185] on div "Transacciones" at bounding box center [129, 184] width 133 height 17
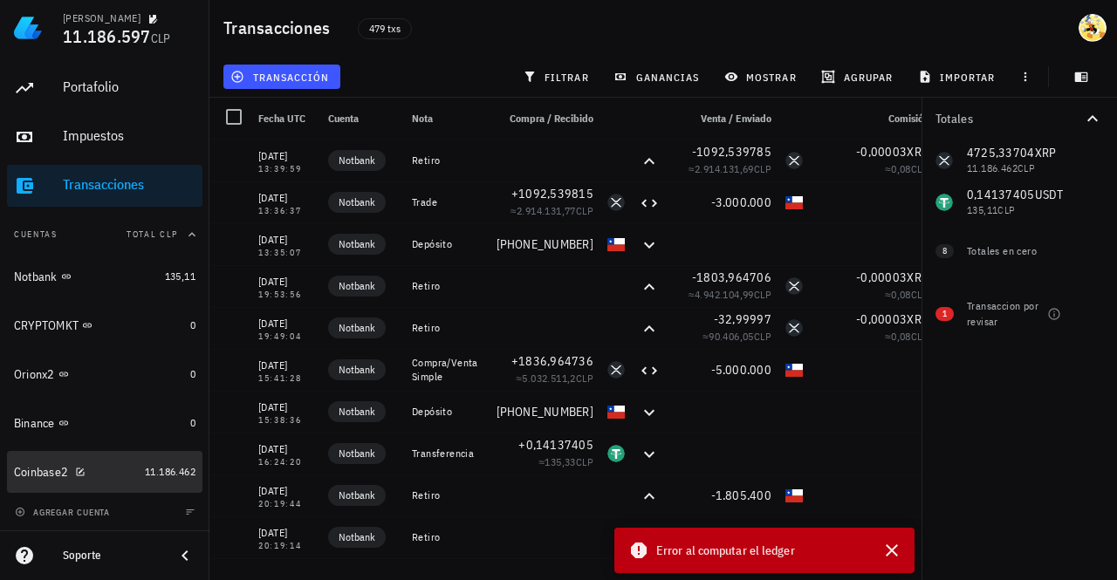
click at [111, 481] on div "Coinbase2" at bounding box center [76, 473] width 124 height 38
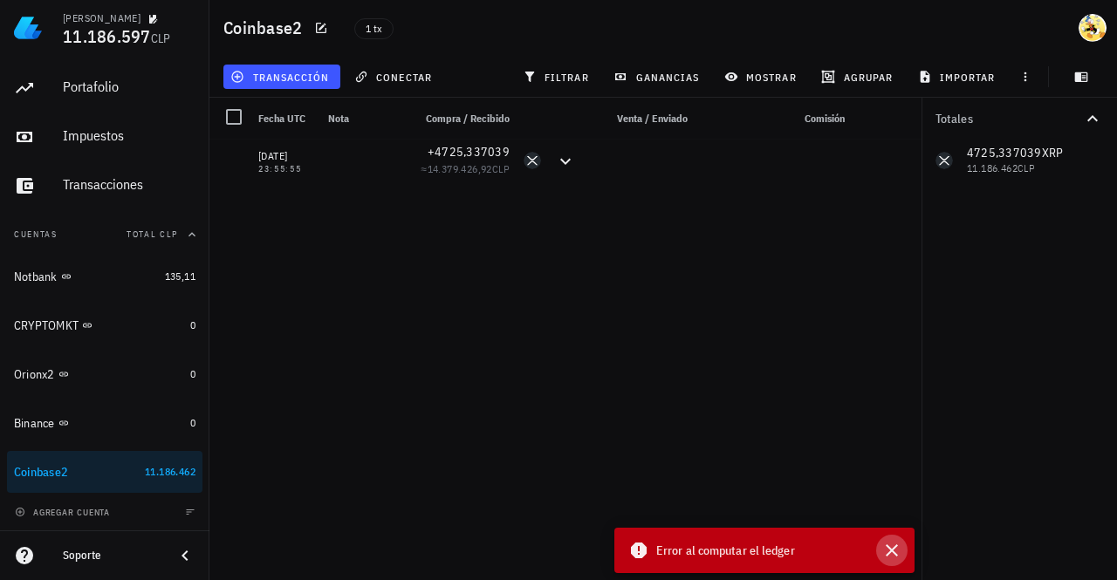
click at [895, 549] on icon "button" at bounding box center [891, 550] width 21 height 21
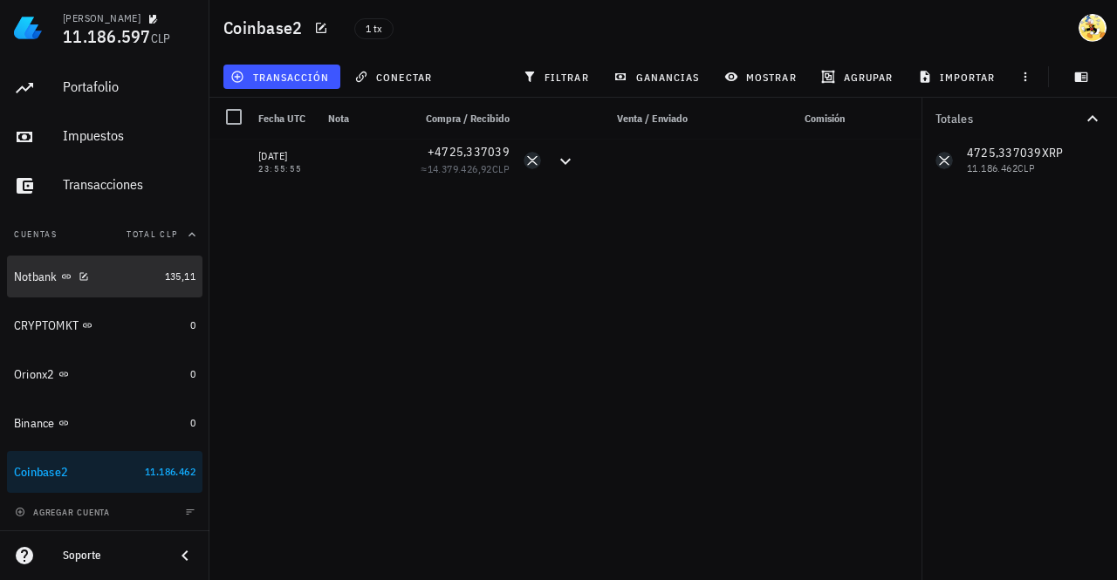
click at [92, 277] on div "Notbank" at bounding box center [86, 277] width 144 height 17
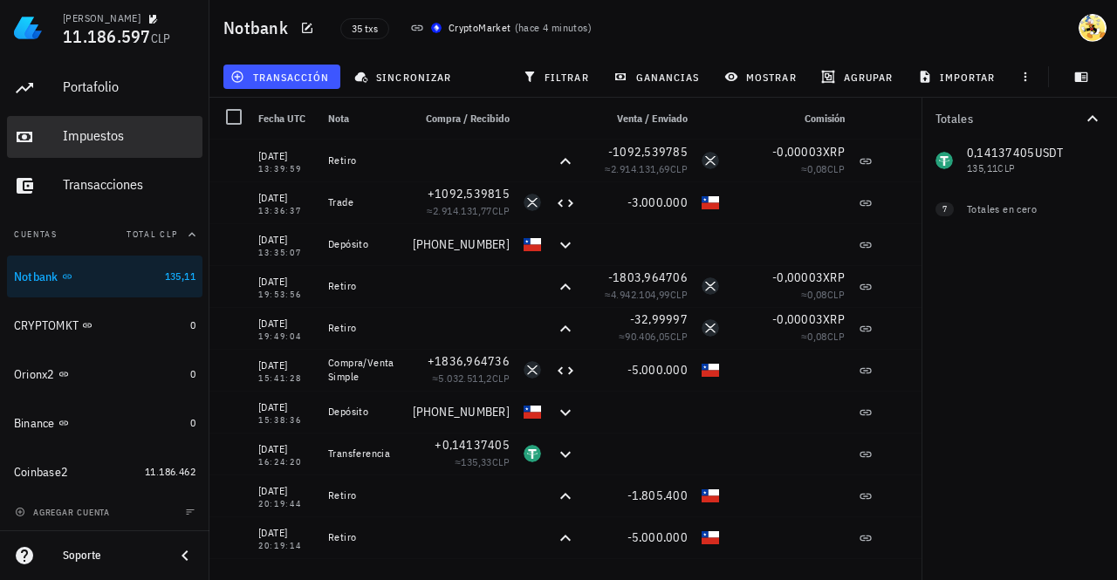
click at [92, 145] on div "Impuestos" at bounding box center [129, 136] width 133 height 39
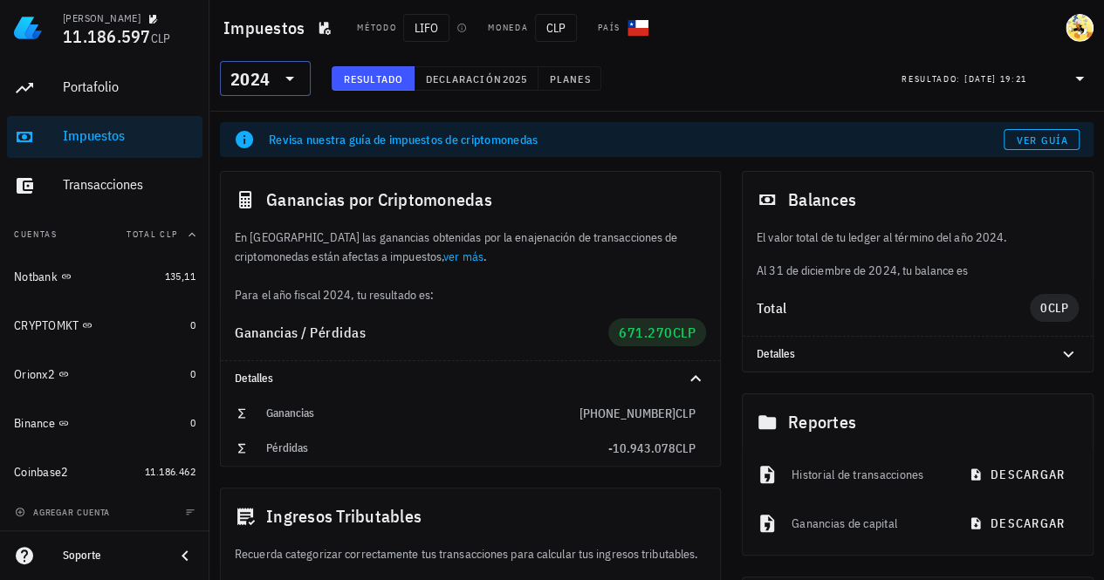
click at [276, 81] on div at bounding box center [288, 78] width 24 height 21
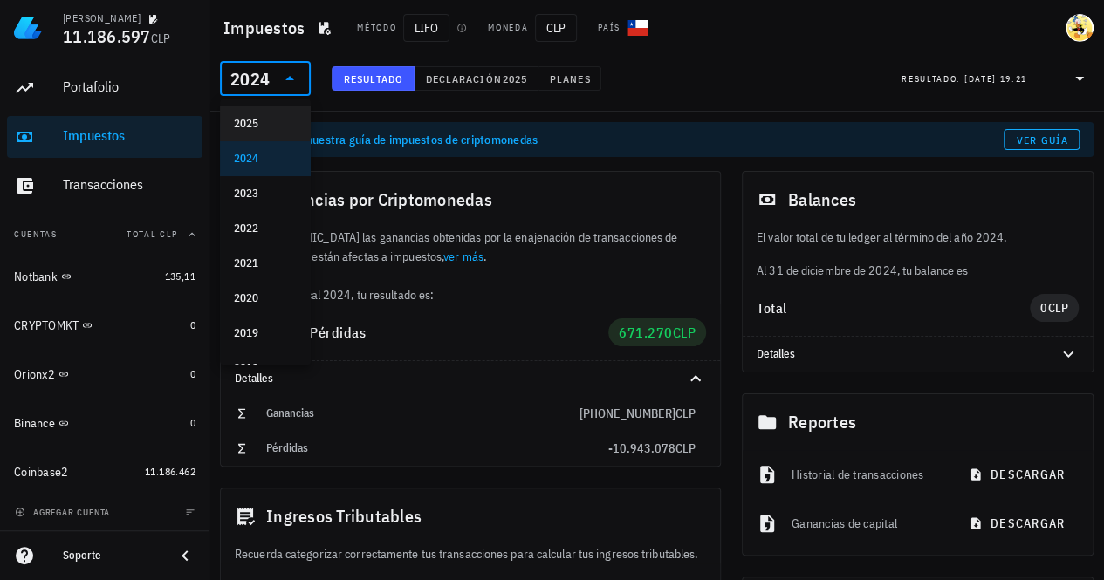
click at [261, 124] on div "2025" at bounding box center [265, 124] width 63 height 14
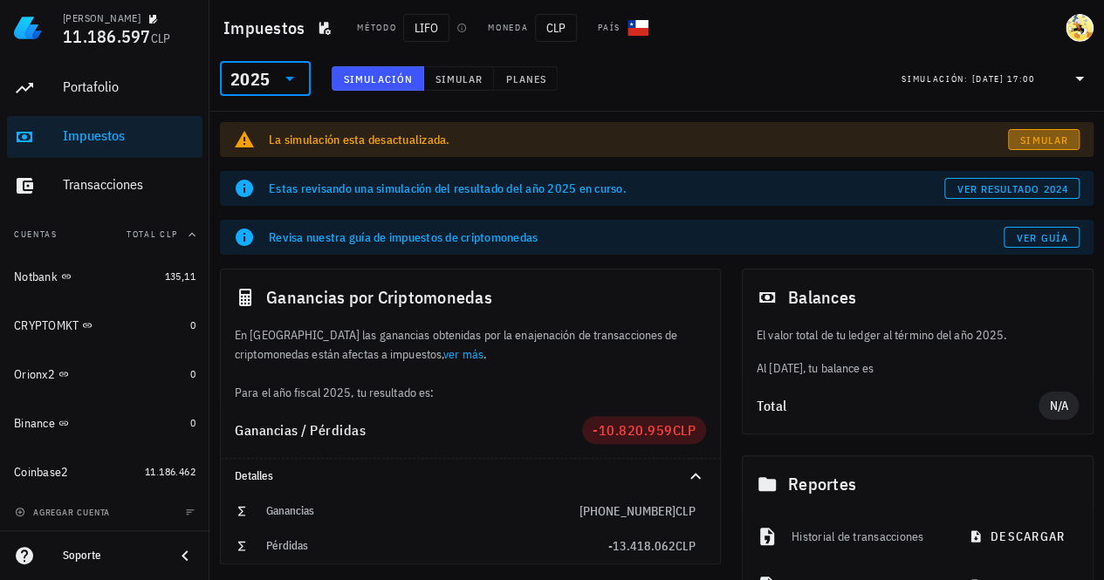
click at [1041, 137] on span "Simular" at bounding box center [1043, 140] width 49 height 13
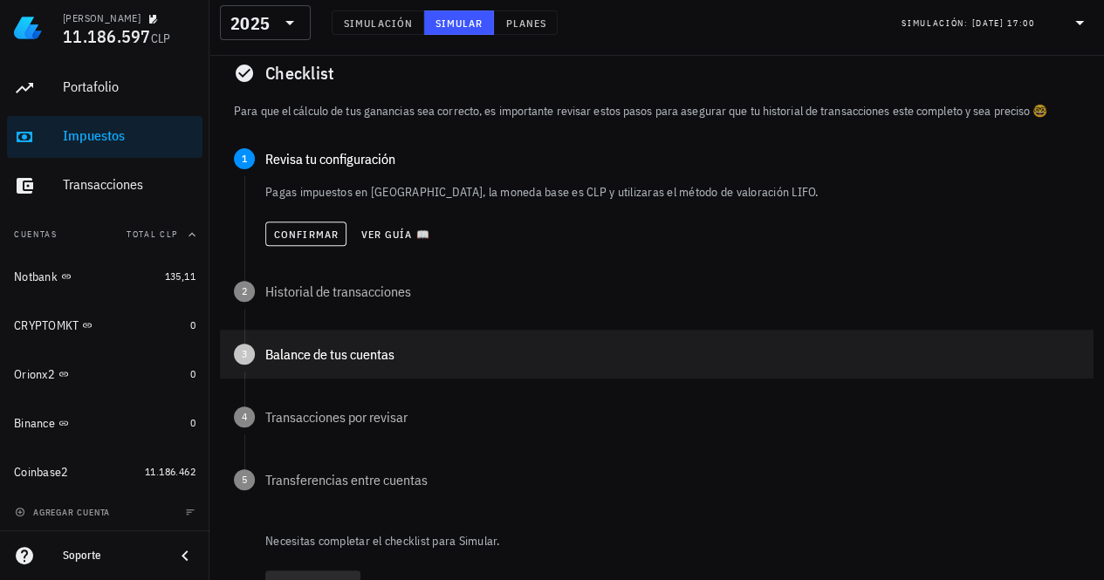
scroll to position [262, 0]
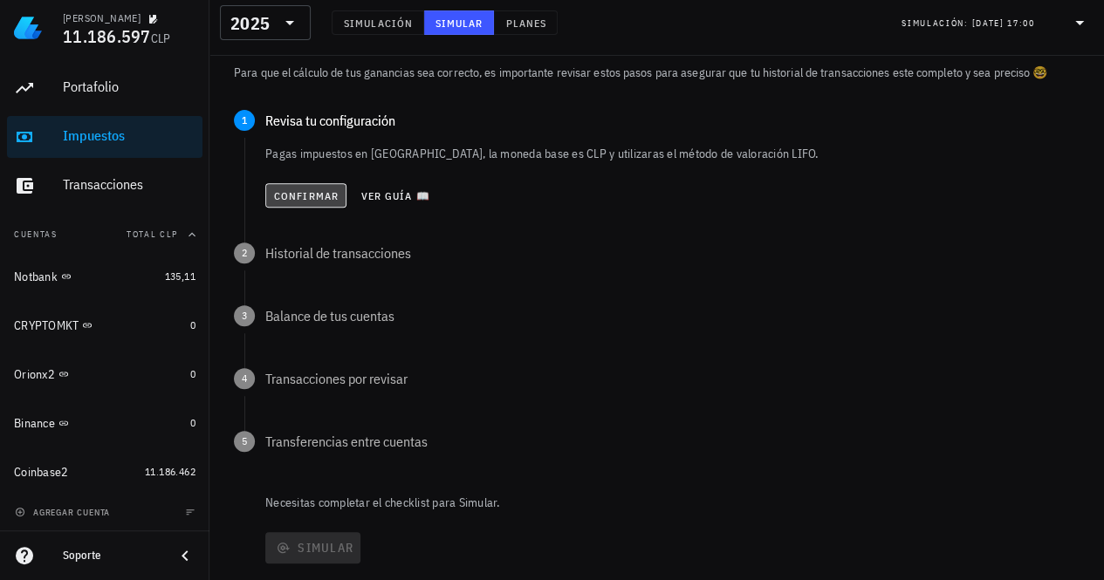
click at [307, 184] on button "Confirmar" at bounding box center [305, 195] width 81 height 24
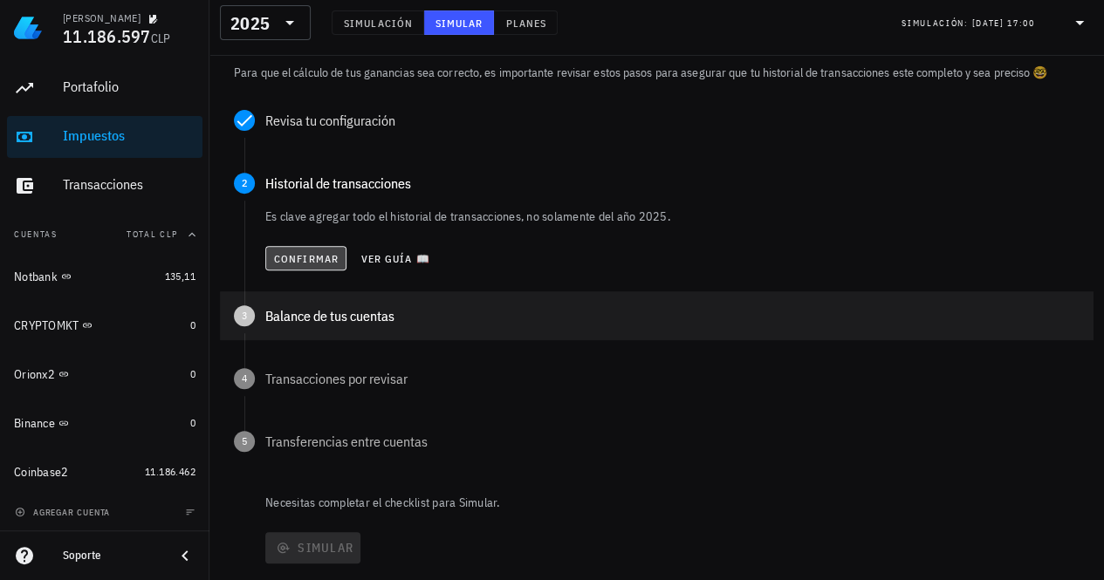
click at [306, 250] on button "Confirmar" at bounding box center [305, 258] width 81 height 24
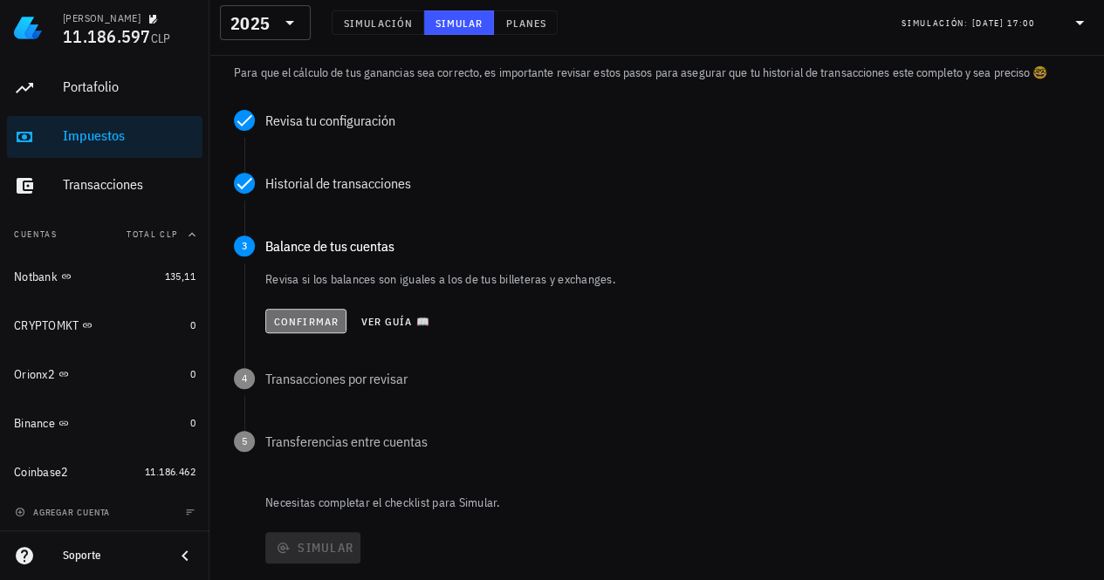
click at [308, 312] on button "Confirmar" at bounding box center [305, 321] width 81 height 24
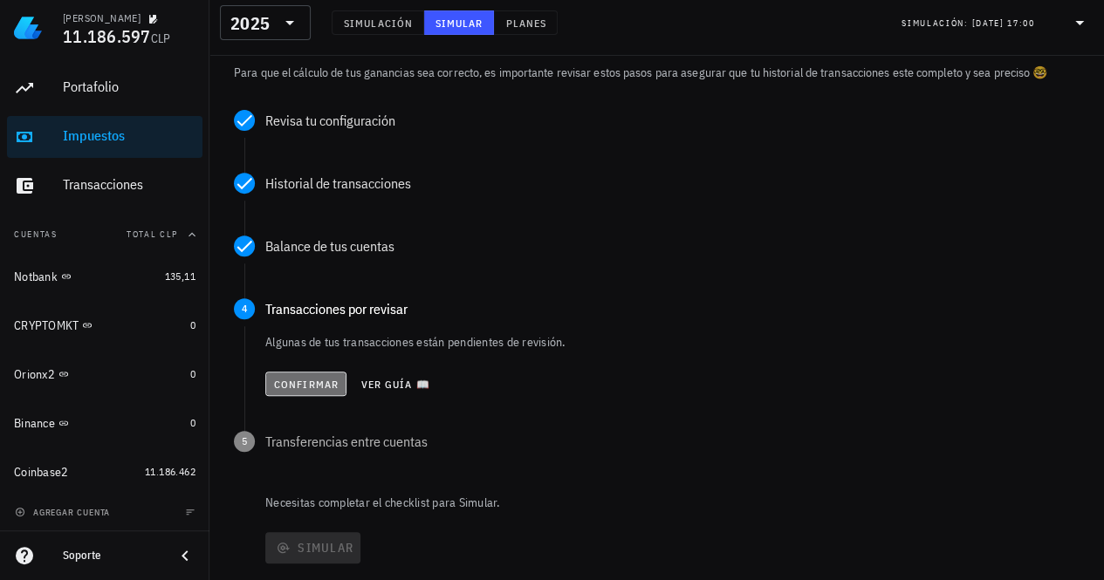
click at [291, 385] on span "Confirmar" at bounding box center [305, 384] width 65 height 13
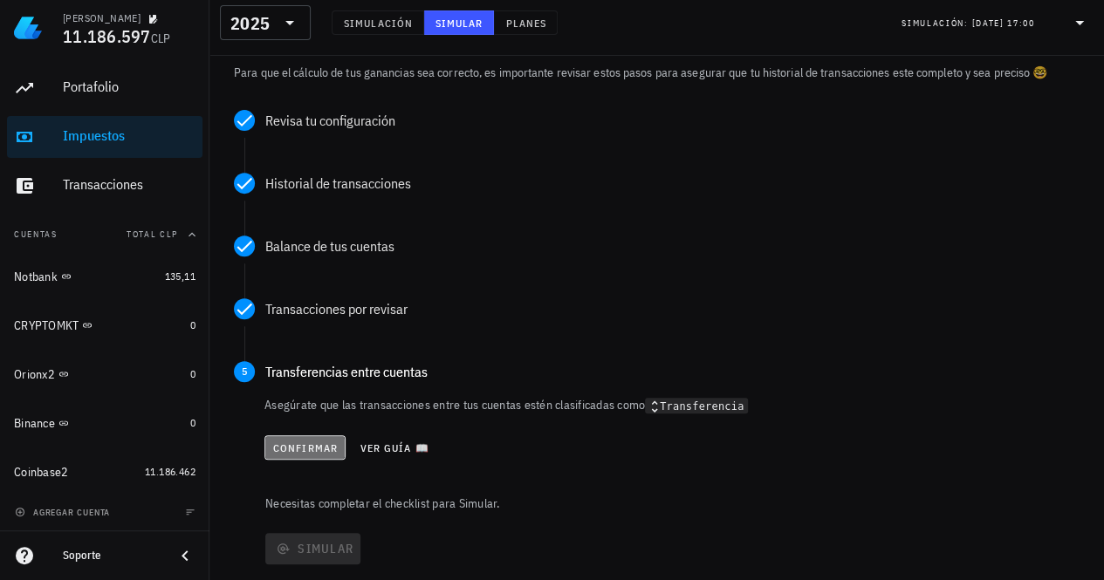
click at [290, 445] on span "Confirmar" at bounding box center [304, 448] width 65 height 13
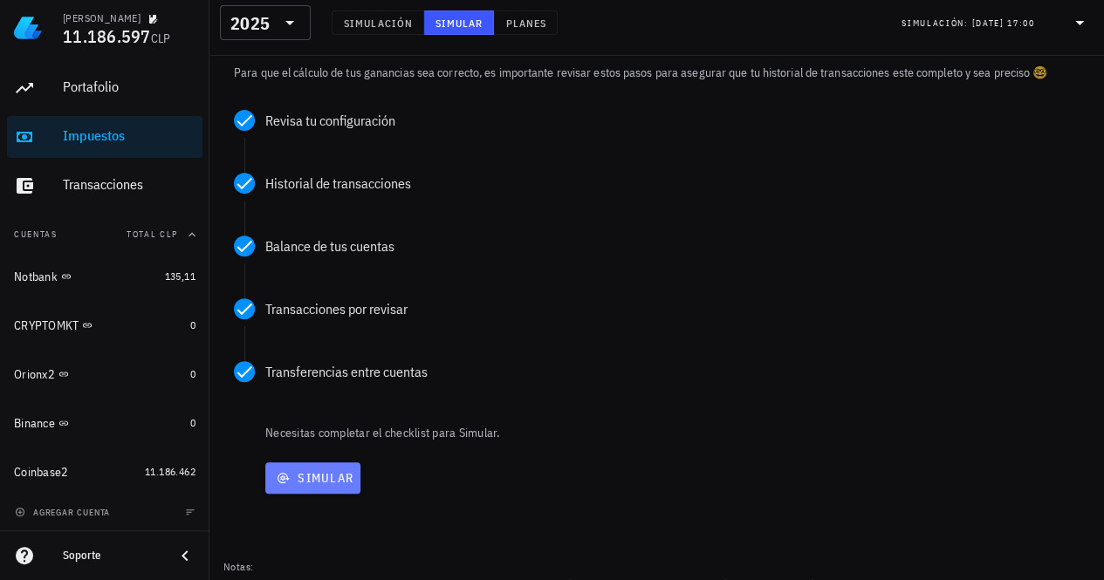
click at [302, 488] on button "Simular" at bounding box center [312, 477] width 95 height 31
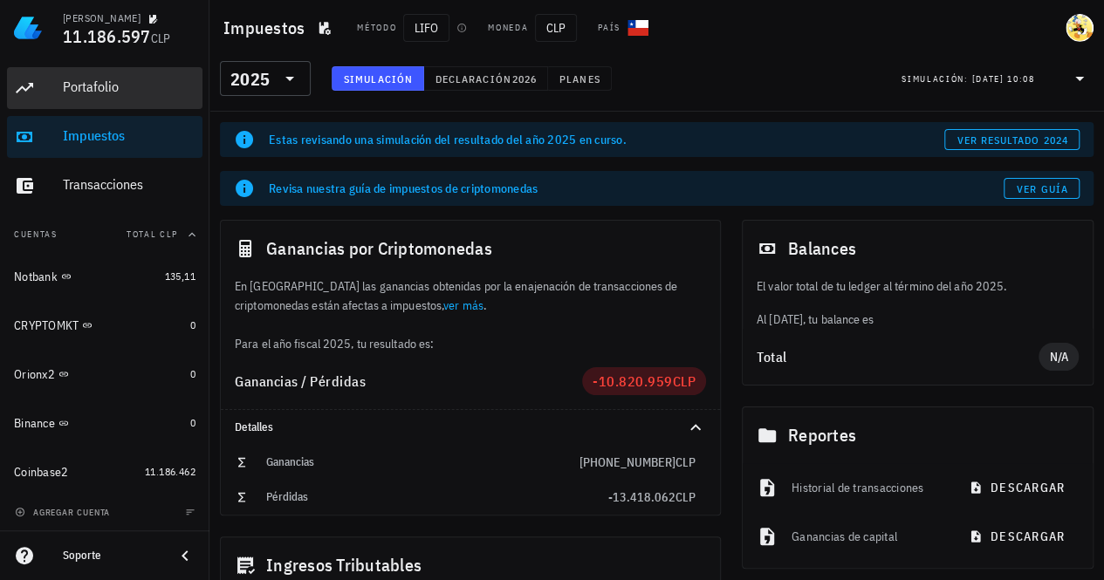
click at [137, 91] on div "Portafolio" at bounding box center [129, 87] width 133 height 17
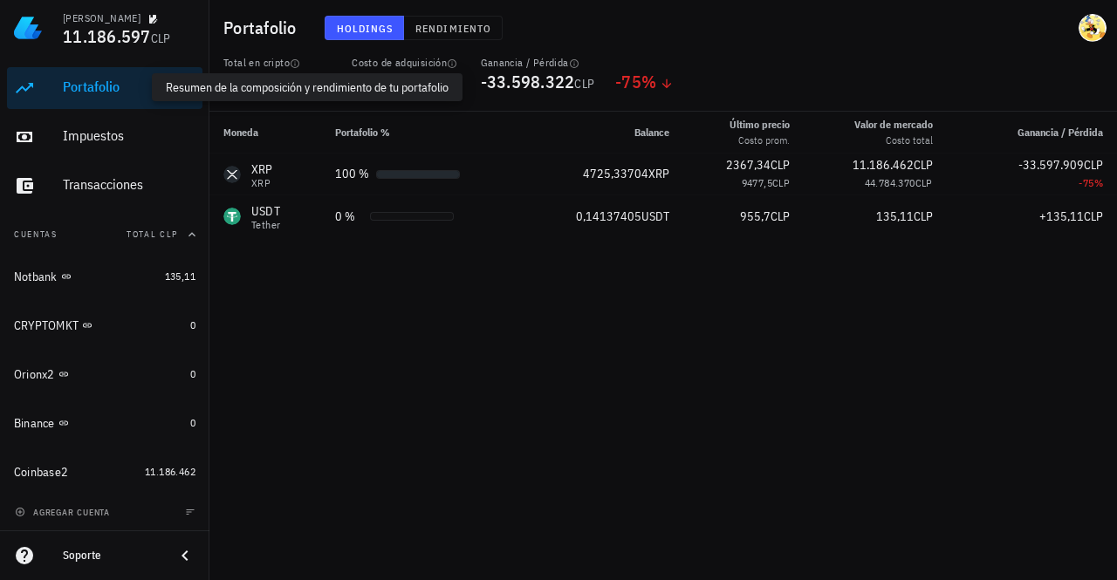
click at [136, 91] on div "Portafolio" at bounding box center [129, 87] width 133 height 17
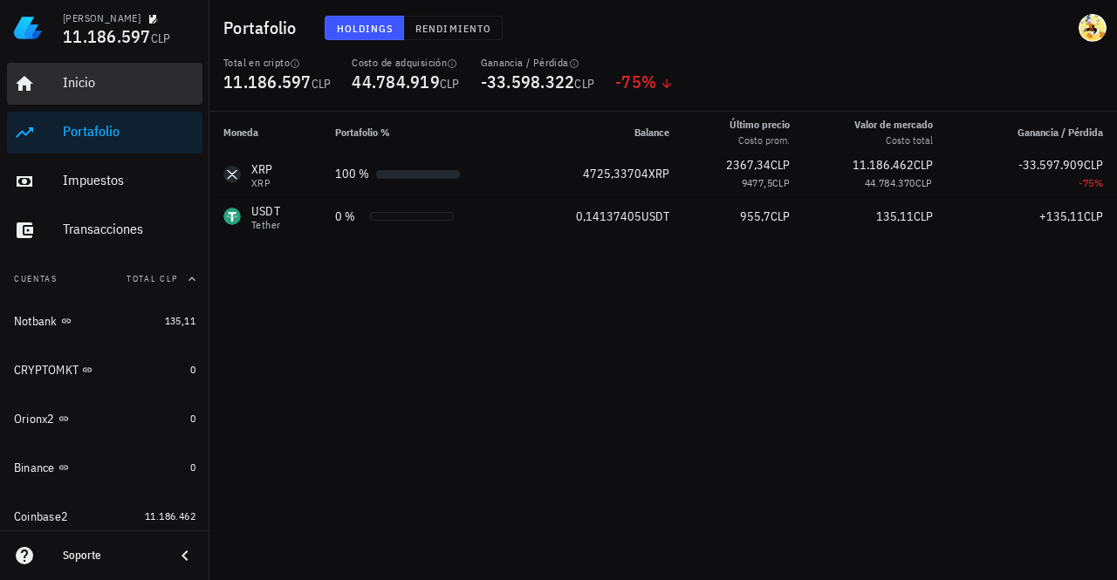
click at [92, 83] on div "Inicio" at bounding box center [129, 82] width 133 height 17
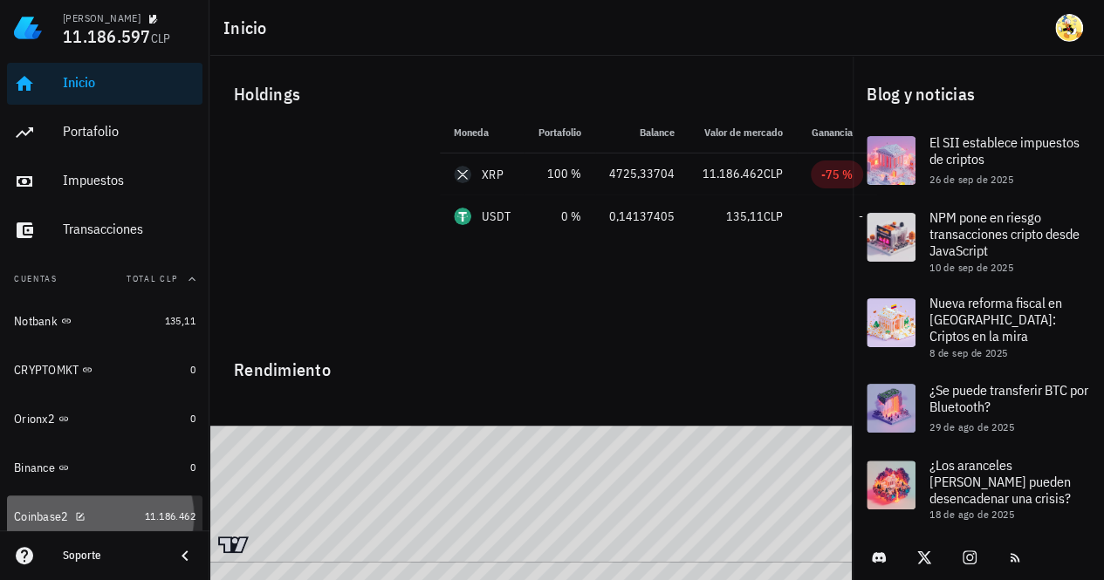
click at [147, 526] on link "Coinbase2 11.186.462" at bounding box center [104, 517] width 195 height 42
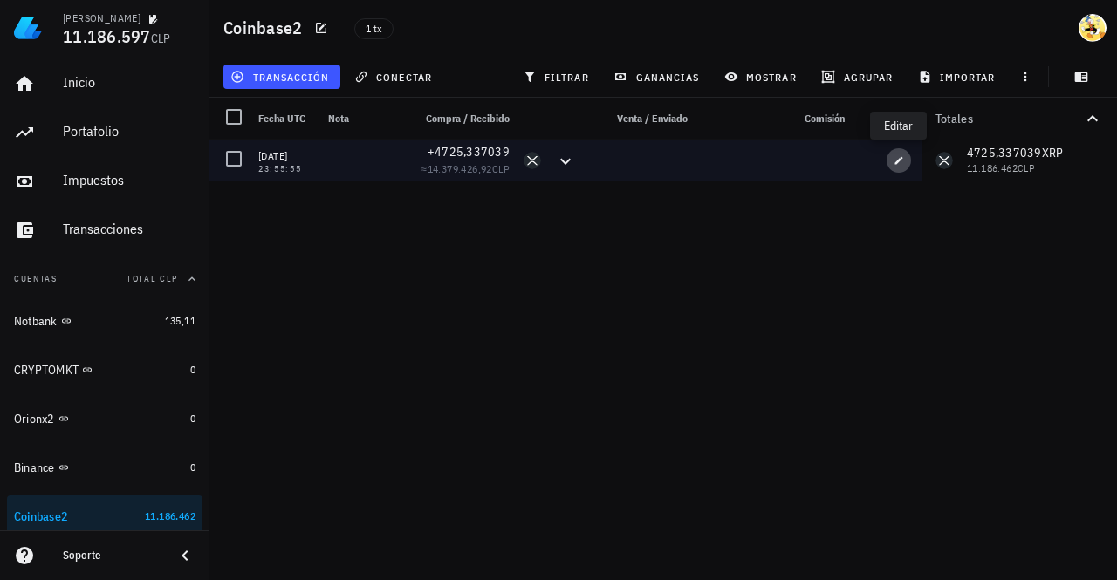
click at [902, 157] on icon "button" at bounding box center [899, 160] width 10 height 10
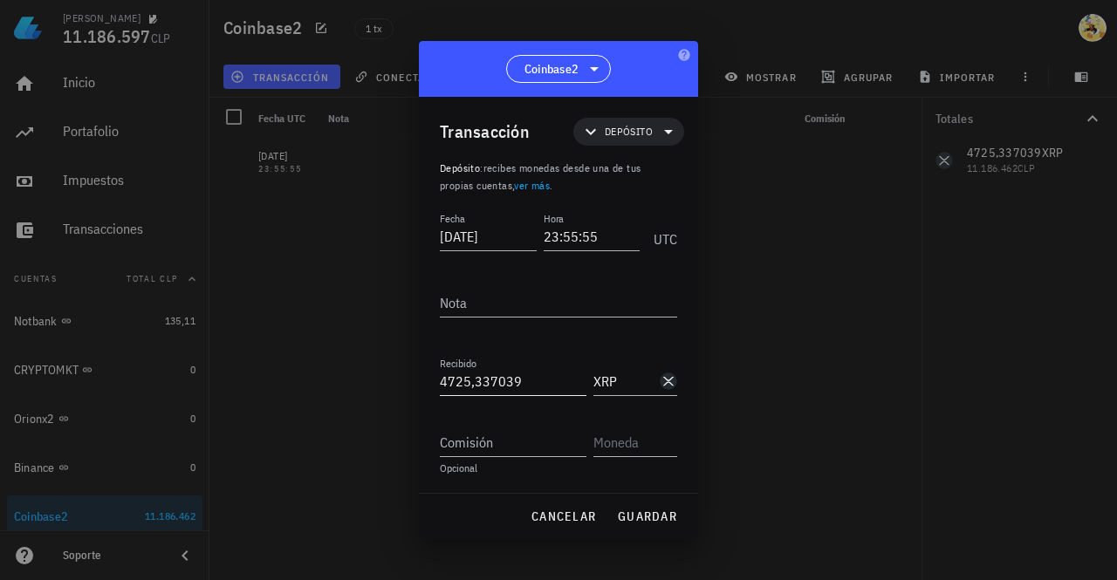
click at [472, 387] on input "4725,337039" at bounding box center [513, 381] width 147 height 28
click at [645, 521] on span "guardar" at bounding box center [647, 517] width 60 height 16
type input "4.725,337039"
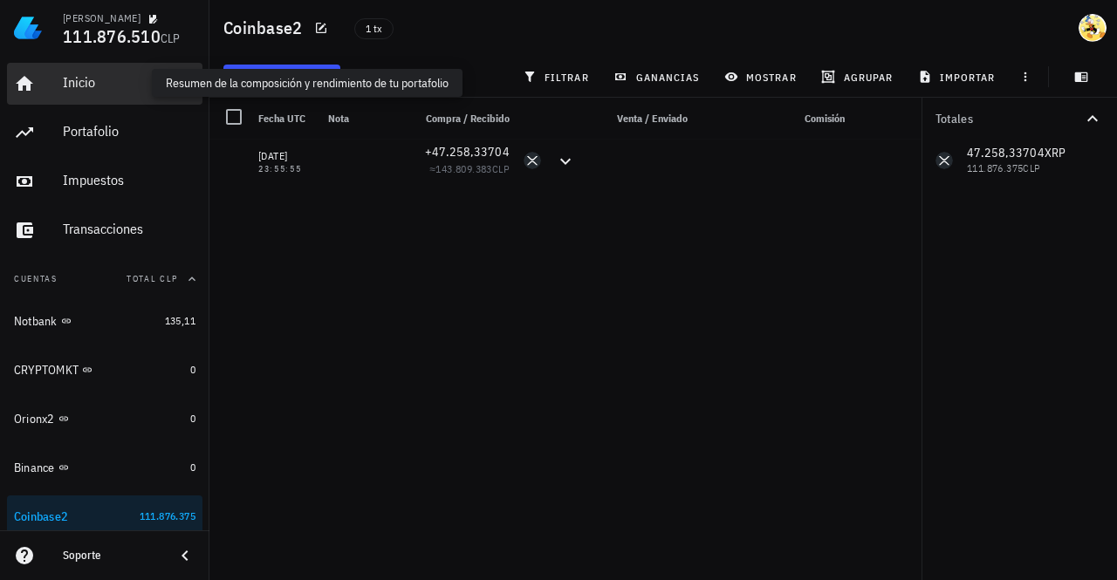
click at [112, 86] on div "Inicio" at bounding box center [129, 82] width 133 height 17
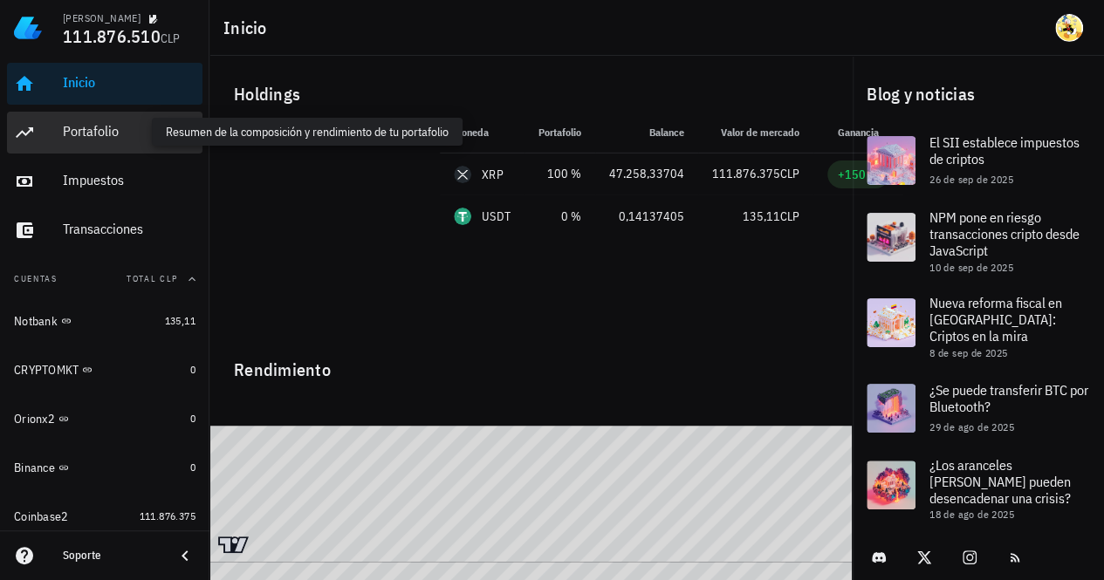
click at [113, 135] on div "Portafolio" at bounding box center [129, 131] width 133 height 17
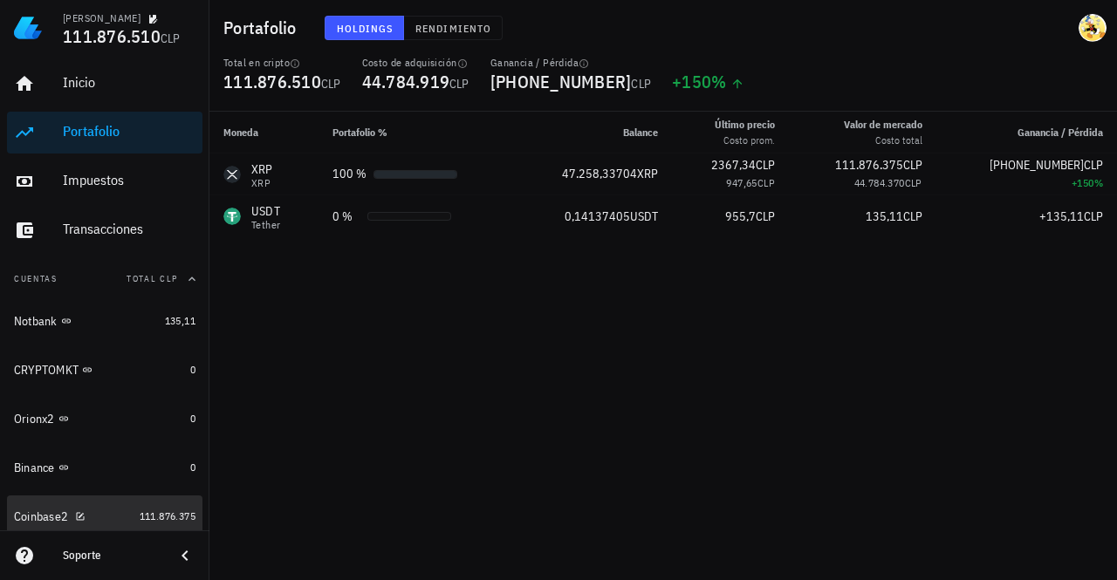
click at [117, 521] on div "Coinbase2" at bounding box center [73, 517] width 119 height 17
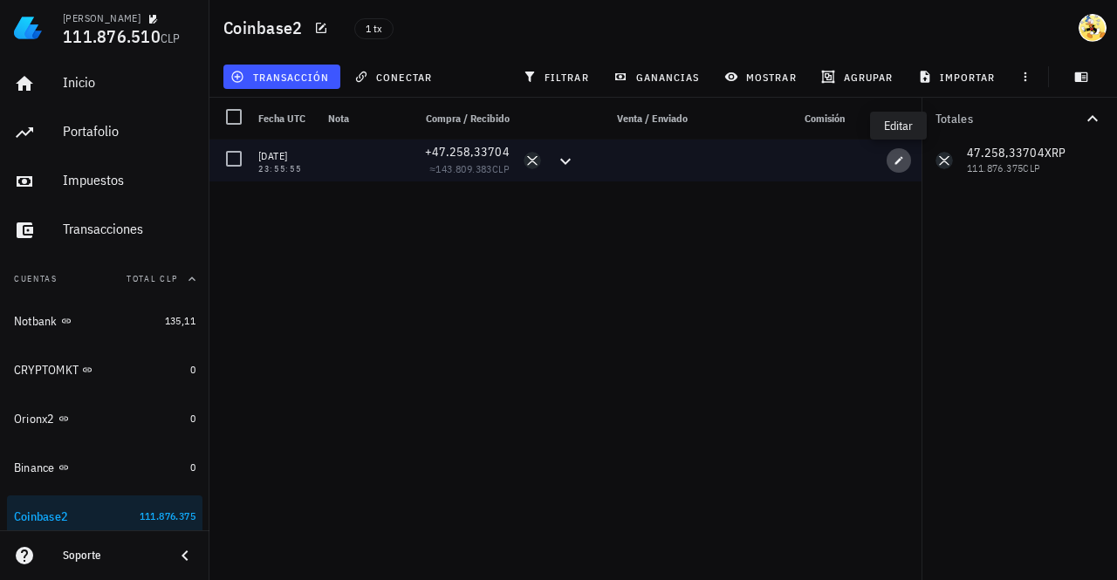
click at [898, 160] on icon "button" at bounding box center [899, 160] width 10 height 10
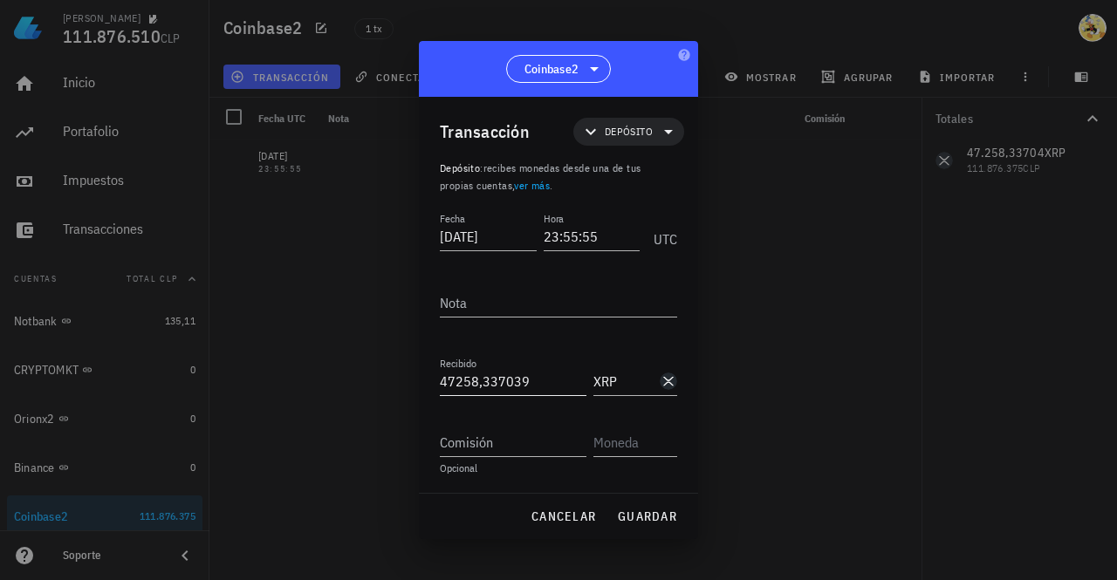
click at [481, 381] on input "47258,337039" at bounding box center [513, 381] width 147 height 28
click at [661, 519] on span "guardar" at bounding box center [647, 517] width 60 height 16
type input "47.258,337039"
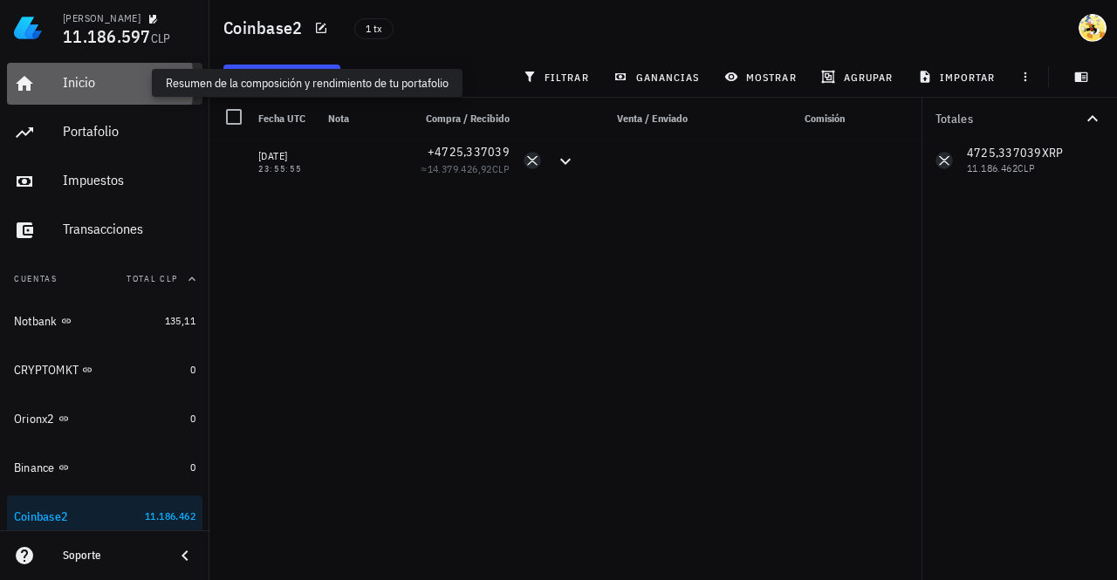
click at [106, 82] on div "Inicio" at bounding box center [129, 82] width 133 height 17
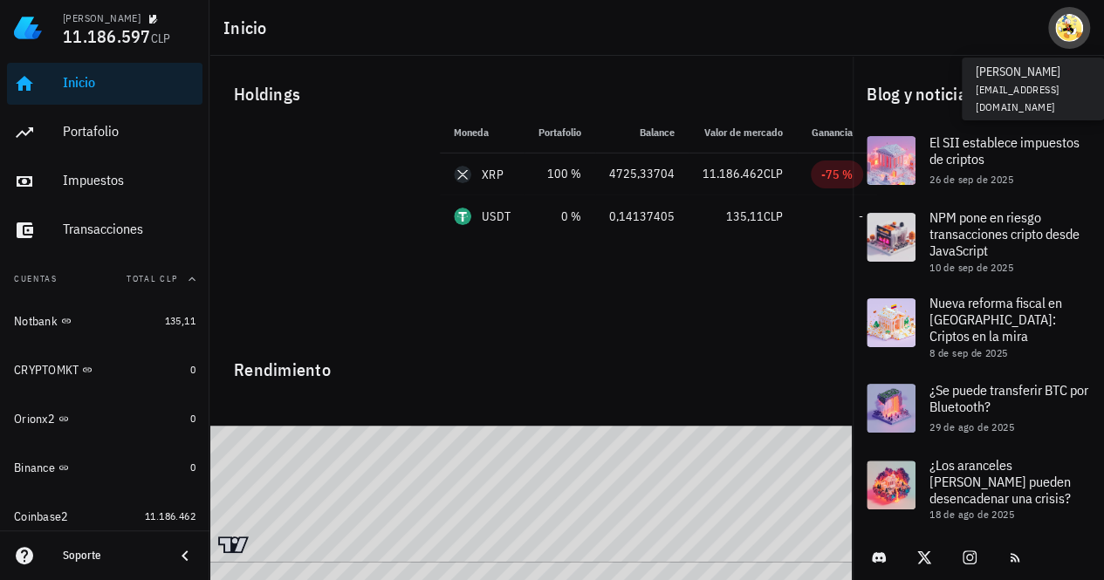
click at [1075, 27] on div "avatar" at bounding box center [1069, 28] width 28 height 28
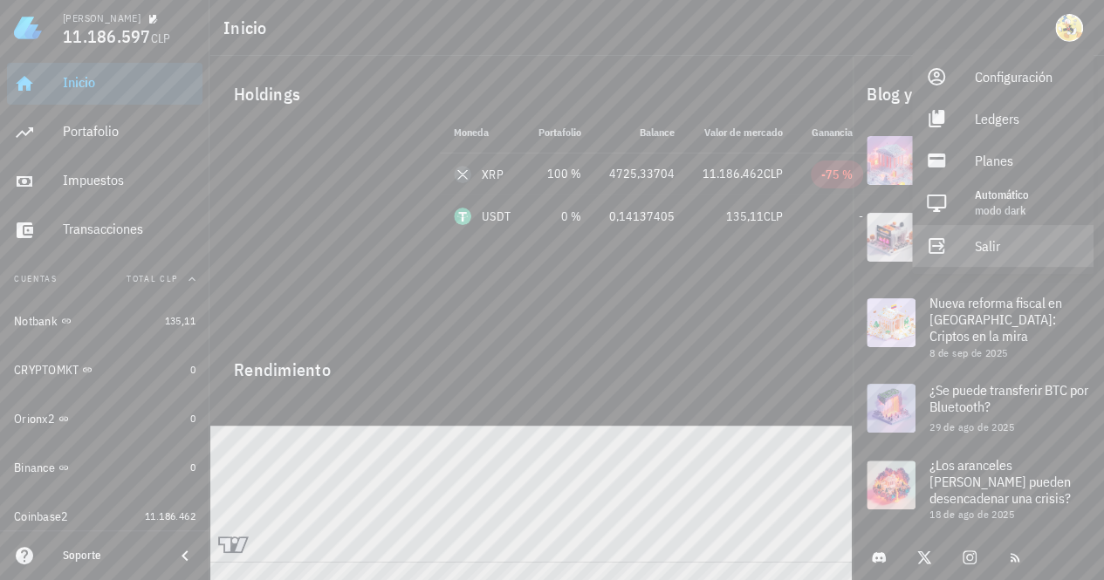
click at [993, 249] on div "Salir" at bounding box center [1027, 246] width 105 height 35
